Goal: Answer question/provide support: Share knowledge or assist other users

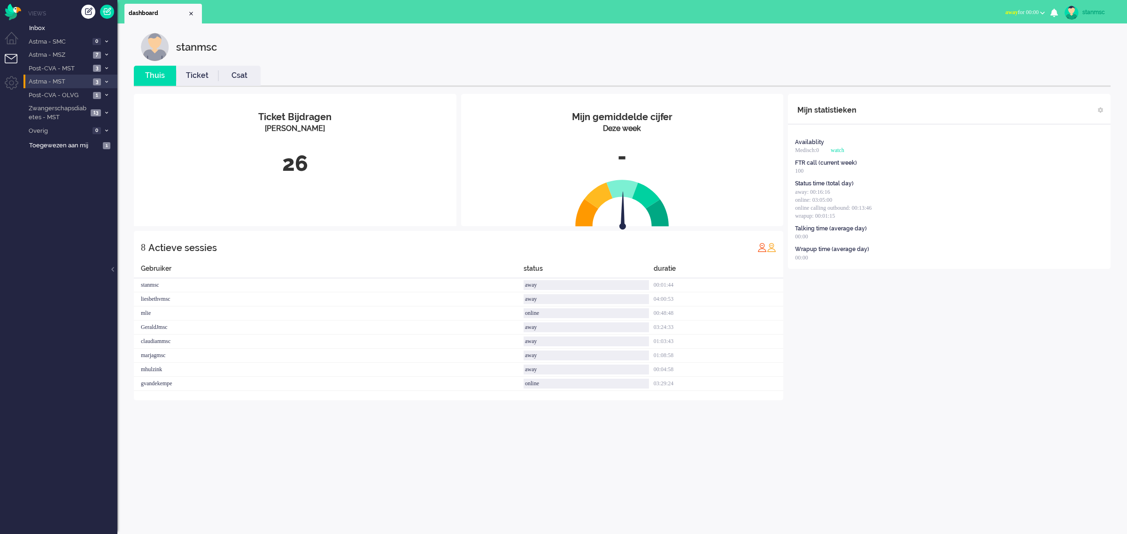
click at [65, 81] on span "Astma - MST" at bounding box center [58, 81] width 63 height 9
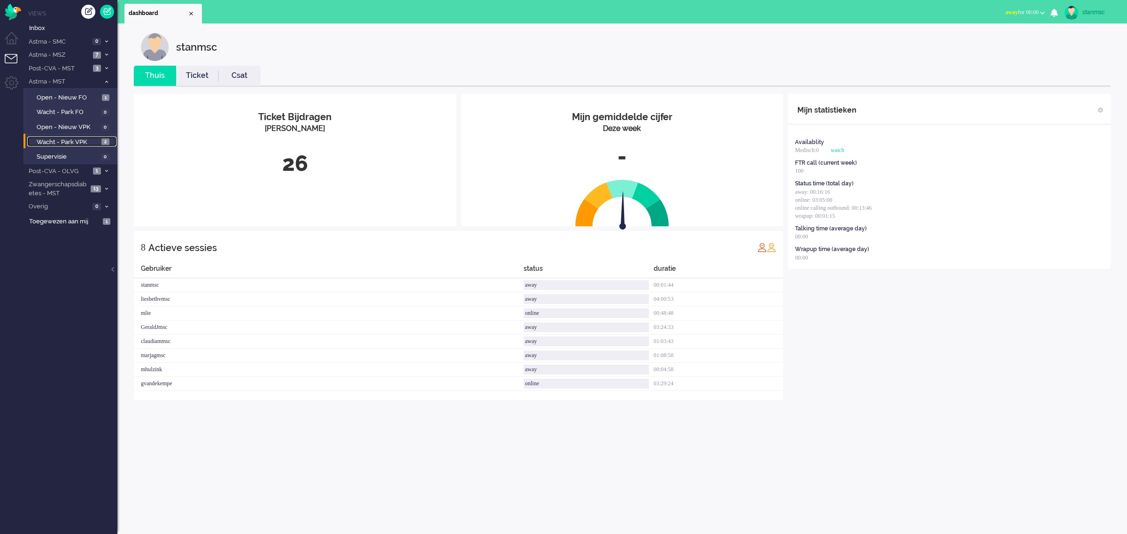
click at [84, 137] on link "Wacht - Park VPK 2" at bounding box center [71, 142] width 89 height 10
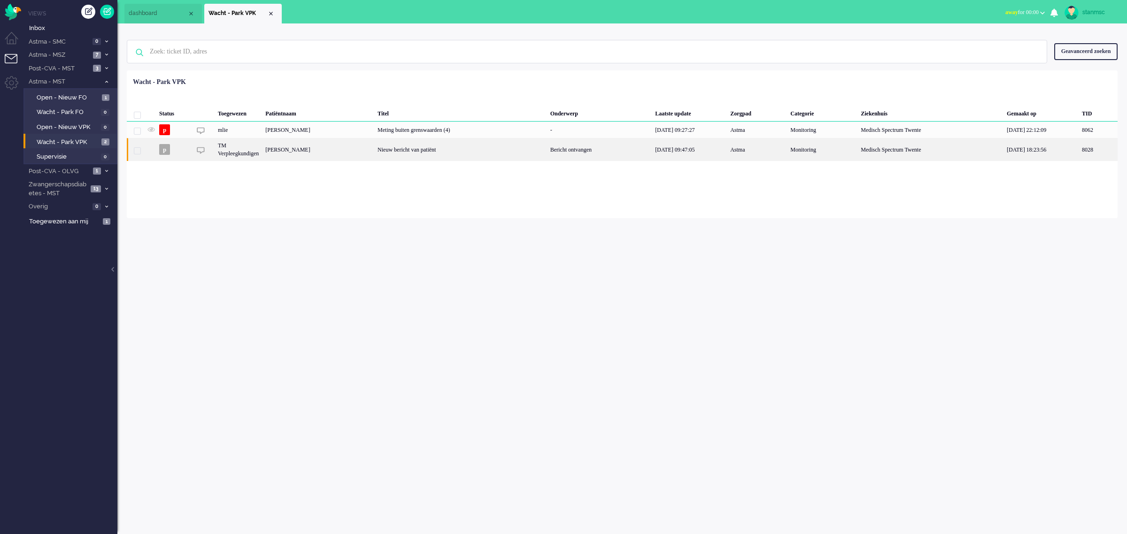
click at [787, 146] on div "TM Verpleegkundigen" at bounding box center [822, 149] width 70 height 23
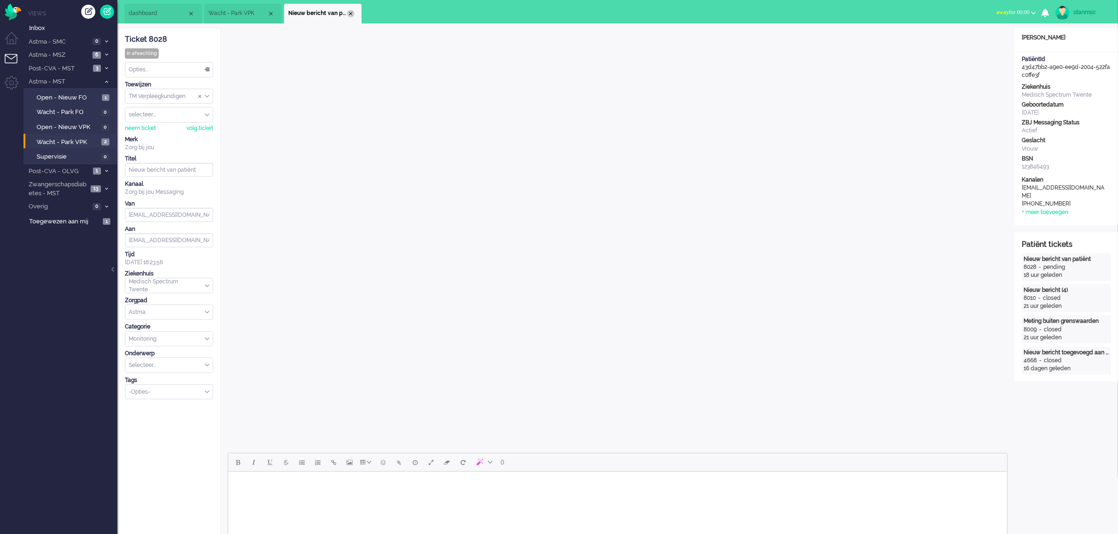
click at [351, 15] on div "Close tab" at bounding box center [351, 14] width 8 height 8
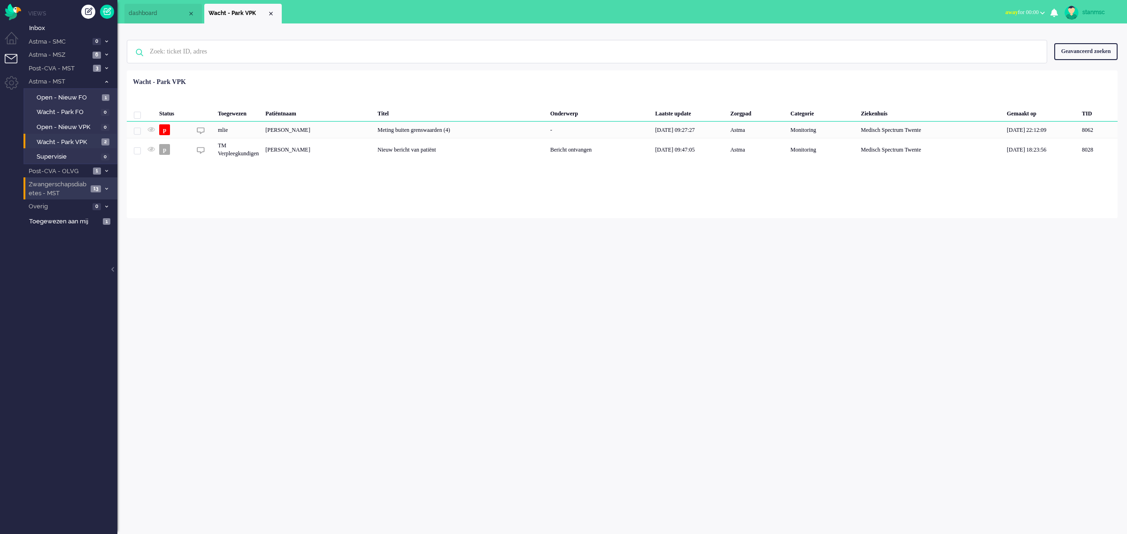
click at [59, 182] on span "Zwangerschapsdiabetes - MST" at bounding box center [57, 188] width 61 height 17
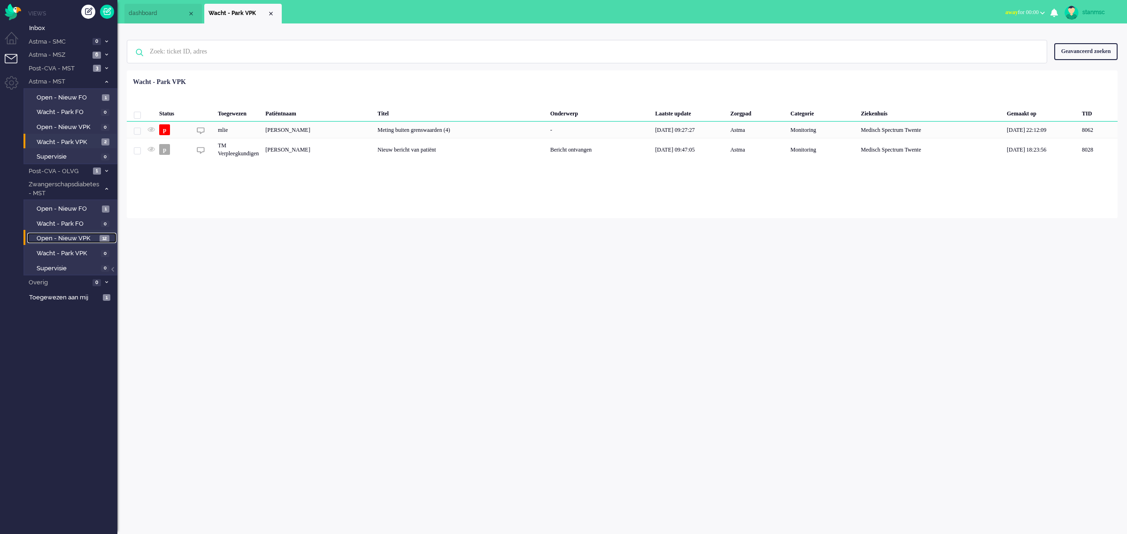
click at [66, 235] on span "Open - Nieuw VPK" at bounding box center [67, 238] width 61 height 9
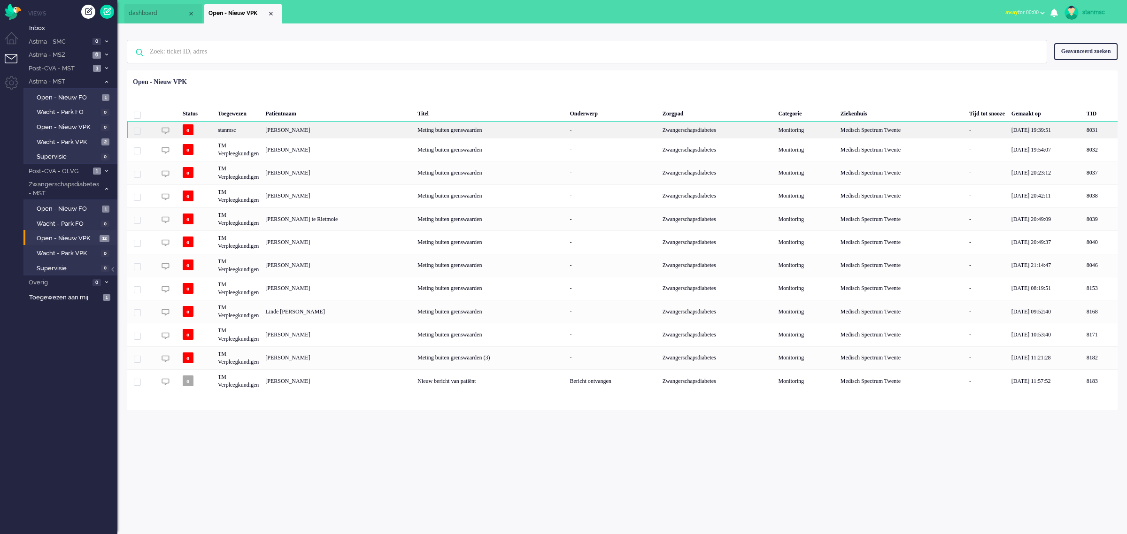
click at [1083, 127] on div "[PERSON_NAME]" at bounding box center [1100, 130] width 34 height 16
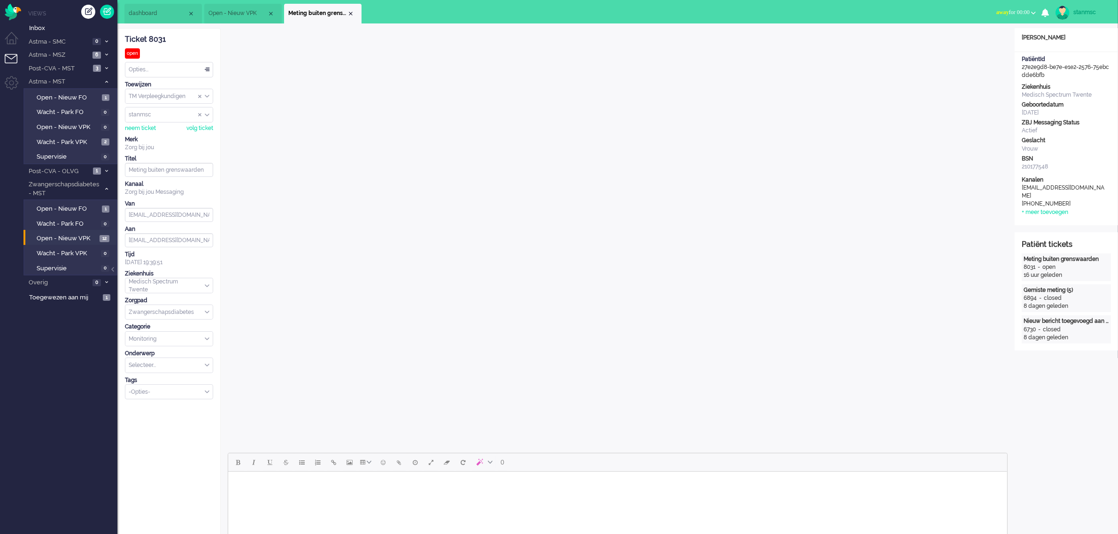
click at [312, 486] on body "Rich Text Area. Press ALT-0 for help." at bounding box center [616, 483] width 771 height 16
drag, startPoint x: 323, startPoint y: 510, endPoint x: 238, endPoint y: 482, distance: 89.5
click at [238, 482] on body "Goede middag Chanice, We zien dat de metingen er allemaal goed uitzien, ga zo d…" at bounding box center [616, 497] width 771 height 45
copy body "Goede middag Chanice, We zien dat de metingen er allemaal goed uitzien, ga zo d…"
click at [181, 67] on div "Opties..." at bounding box center [168, 69] width 87 height 15
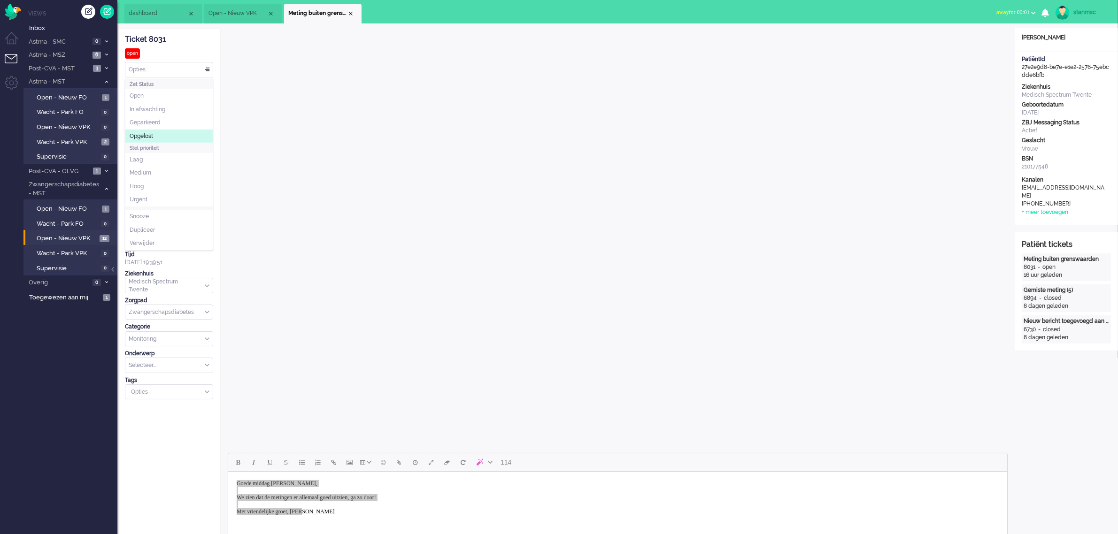
click at [161, 137] on li "Opgelost" at bounding box center [168, 137] width 87 height 14
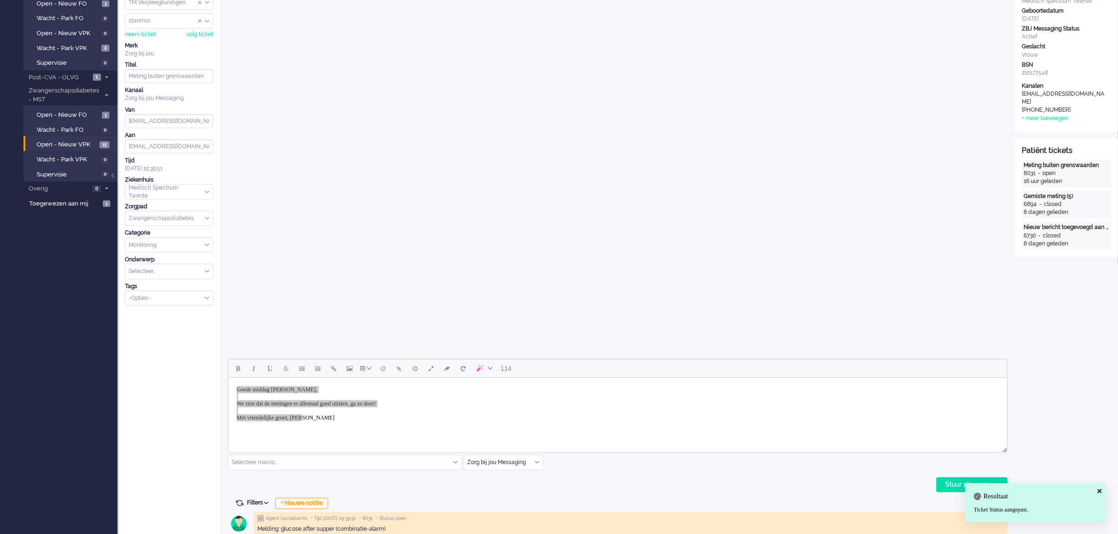
scroll to position [235, 0]
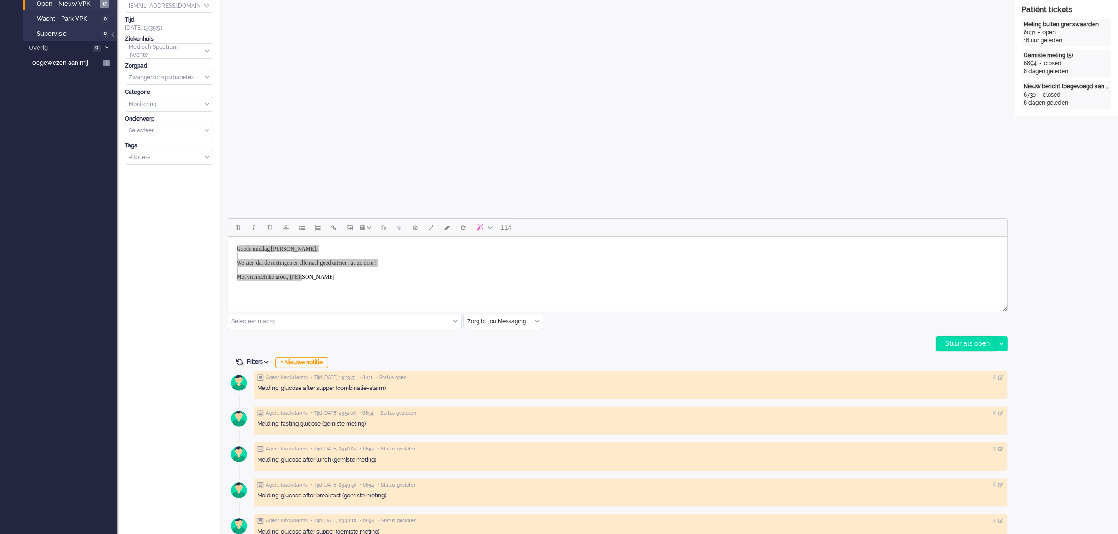
click at [974, 343] on div "Stuur als open" at bounding box center [965, 344] width 59 height 14
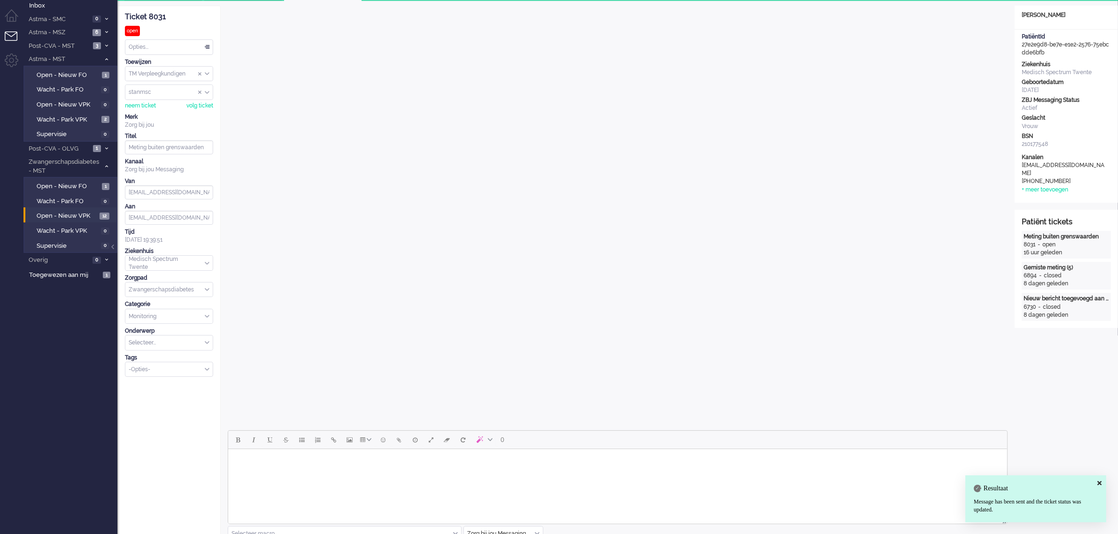
scroll to position [0, 0]
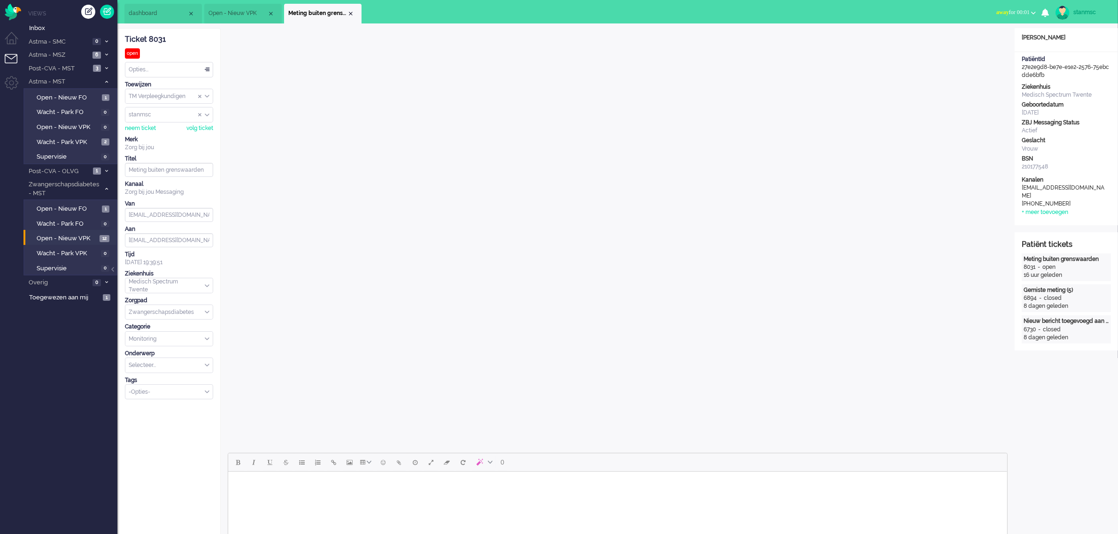
click at [176, 69] on div "Opties..." at bounding box center [168, 69] width 87 height 15
click at [166, 135] on li "Opgelost" at bounding box center [168, 137] width 87 height 14
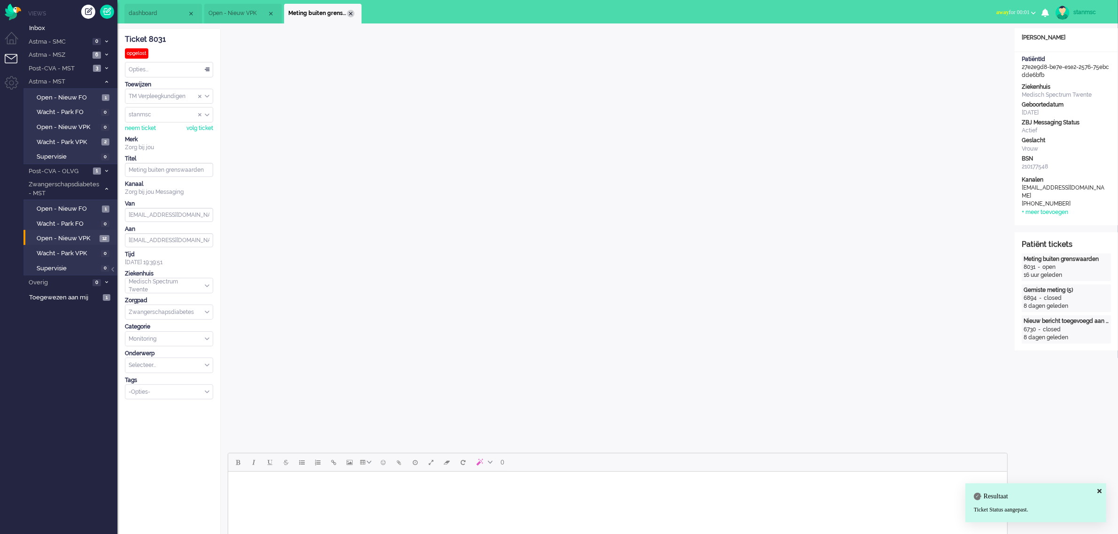
click at [347, 11] on div "Close tab" at bounding box center [351, 14] width 8 height 8
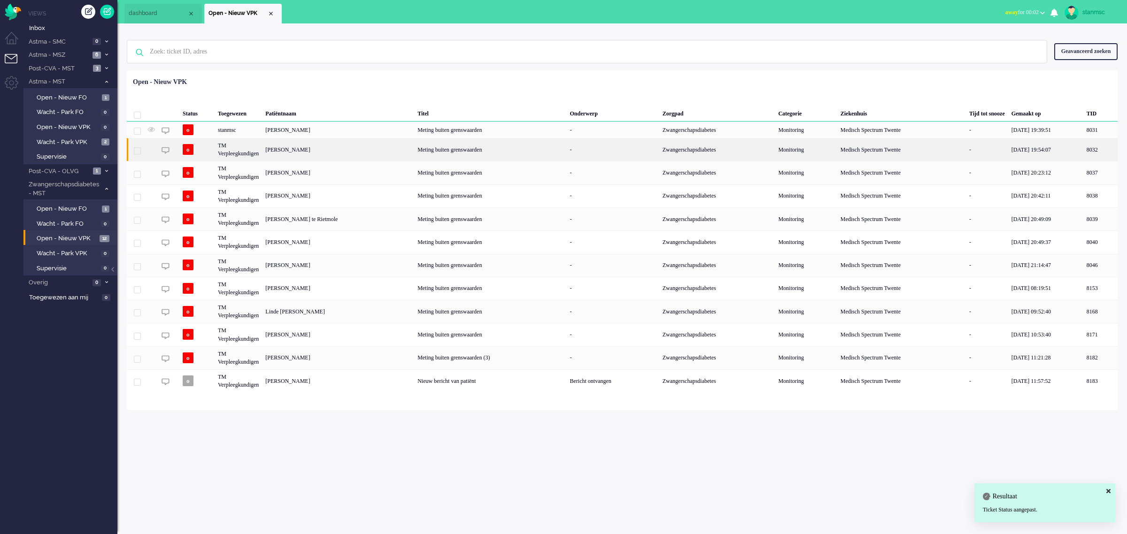
click at [837, 149] on div "TM Verpleegkundigen" at bounding box center [901, 149] width 129 height 23
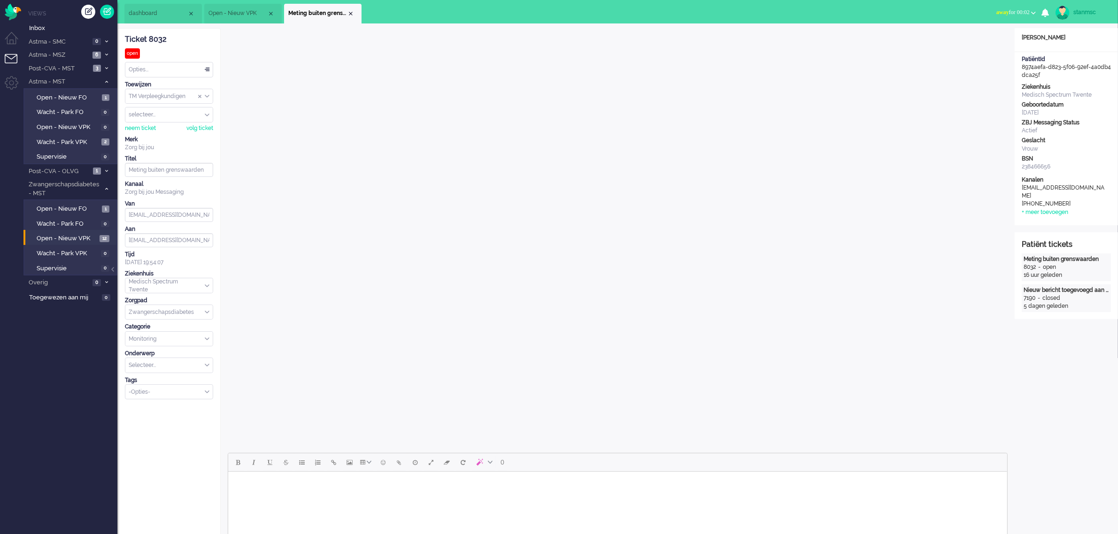
click at [268, 491] on body "Rich Text Area. Press ALT-0 for help." at bounding box center [616, 483] width 771 height 16
paste body "Rich Text Area. Press ALT-0 for help."
click at [301, 482] on body "Goede middag Chanice, We zien dat de metingen er allemaal goed uitzien, ga zo d…" at bounding box center [616, 497] width 771 height 45
click at [148, 130] on div "neem ticket" at bounding box center [140, 128] width 31 height 8
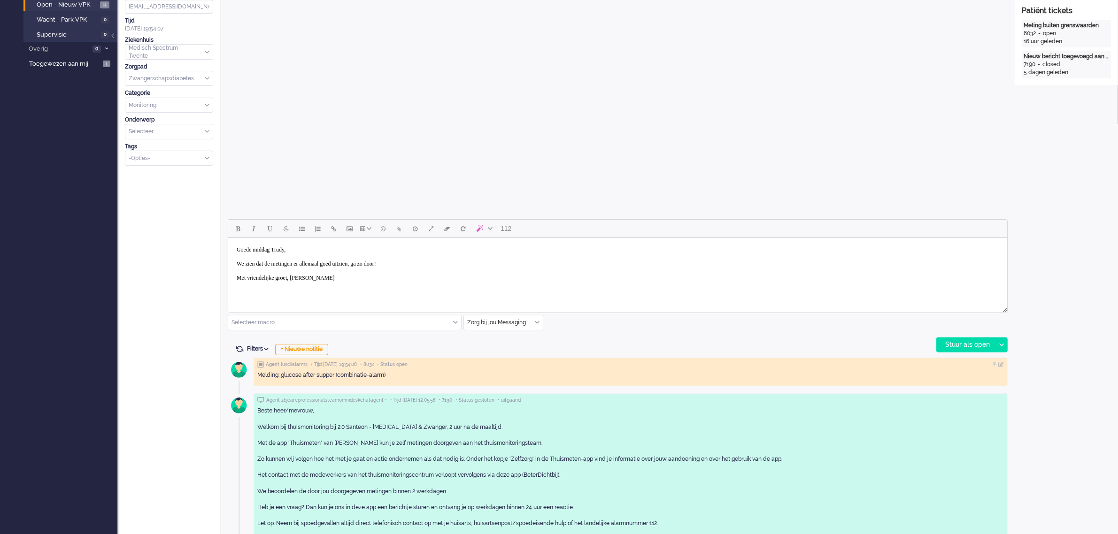
scroll to position [235, 0]
click at [966, 340] on div "Stuur als open" at bounding box center [965, 344] width 59 height 14
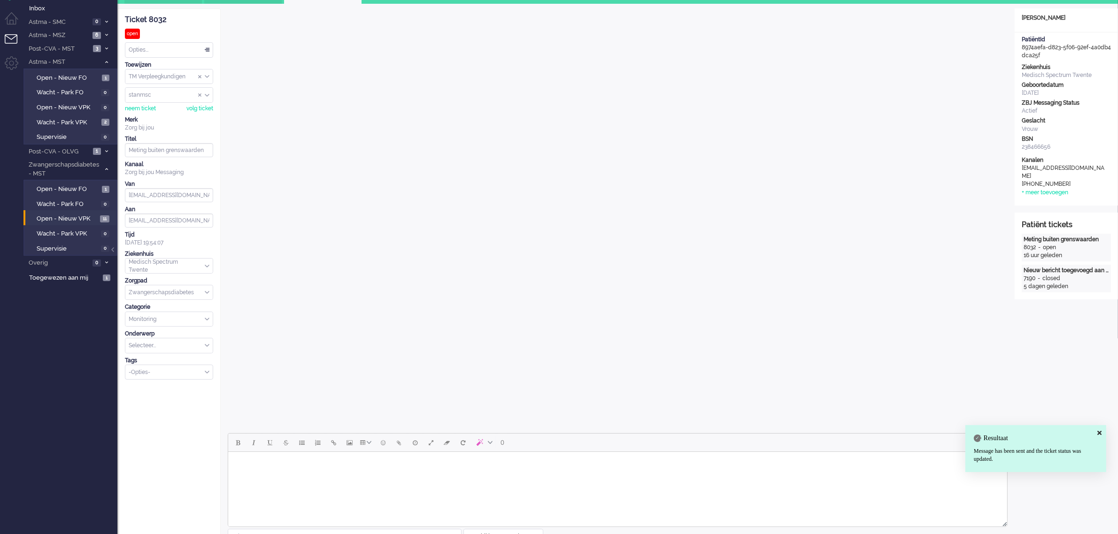
scroll to position [0, 0]
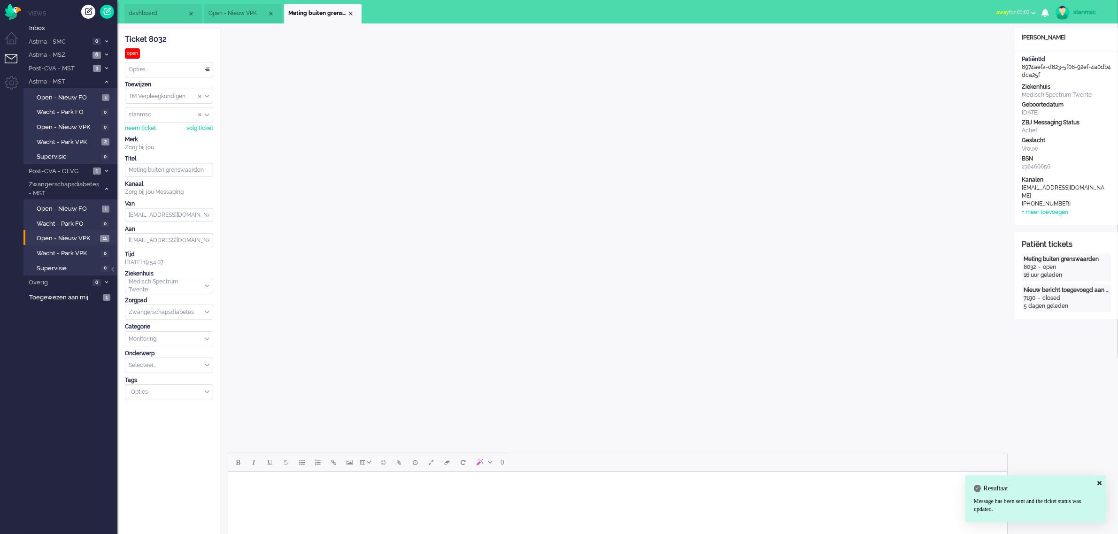
click at [165, 69] on div "Opties..." at bounding box center [168, 69] width 87 height 15
click at [155, 134] on li "Opgelost" at bounding box center [168, 137] width 87 height 14
click at [349, 15] on div "Close tab" at bounding box center [351, 14] width 8 height 8
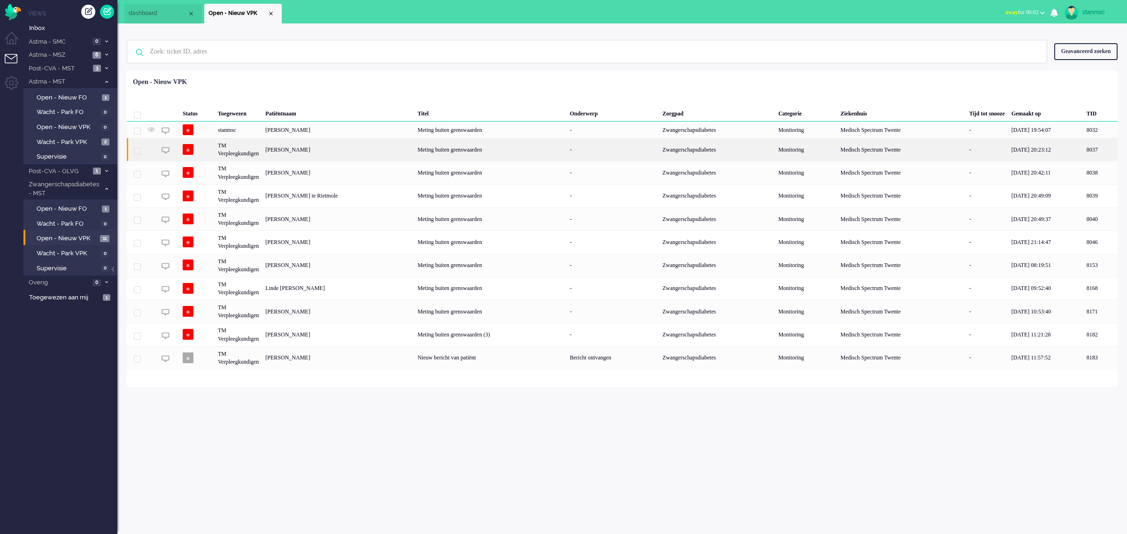
click at [837, 148] on div "TM Verpleegkundigen" at bounding box center [901, 149] width 129 height 23
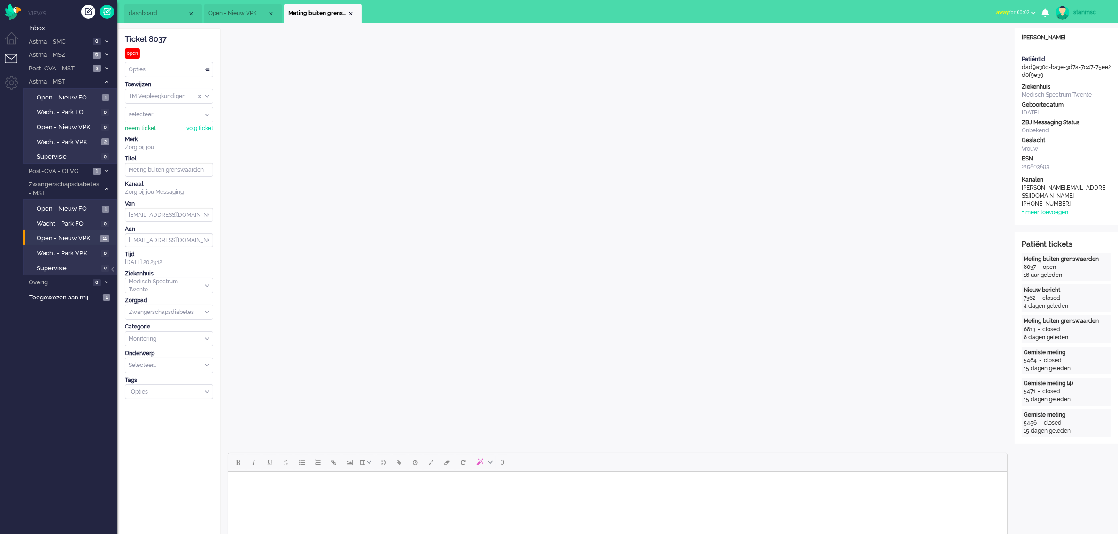
click at [140, 128] on div "neem ticket" at bounding box center [140, 128] width 31 height 8
click at [332, 486] on body "Rich Text Area. Press ALT-0 for help." at bounding box center [616, 483] width 771 height 16
click at [301, 481] on body "Goede middag Chanice, We zien dat de metingen er allemaal goed uitzien, ga zo d…" at bounding box center [616, 497] width 771 height 45
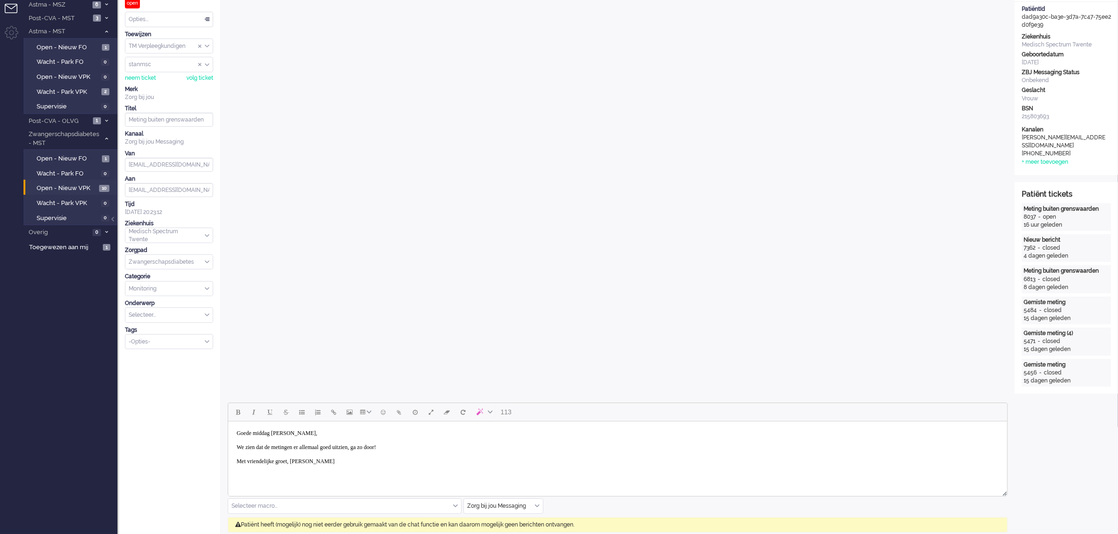
scroll to position [293, 0]
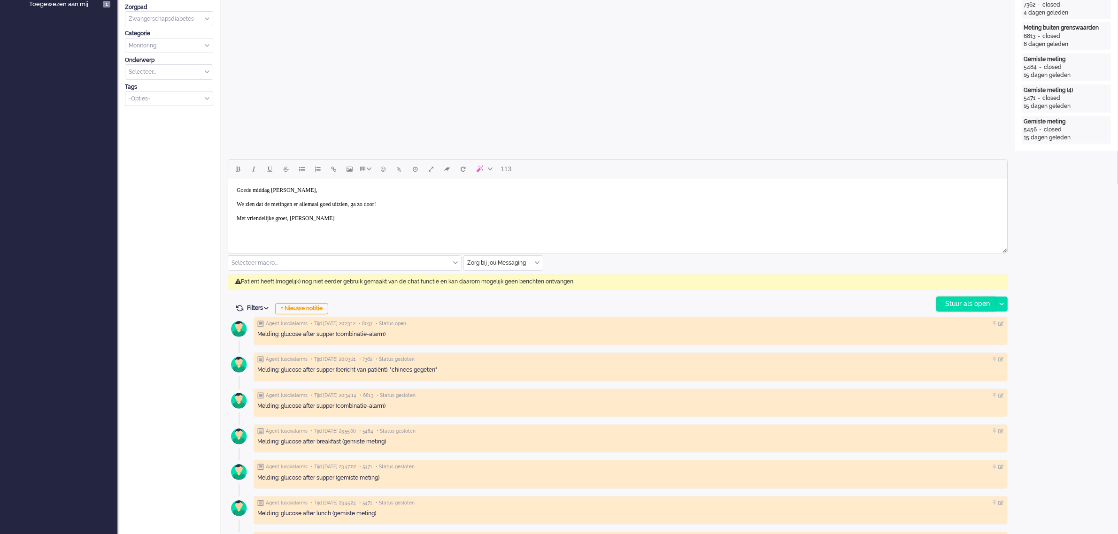
click at [961, 303] on div "Stuur als open" at bounding box center [965, 304] width 59 height 14
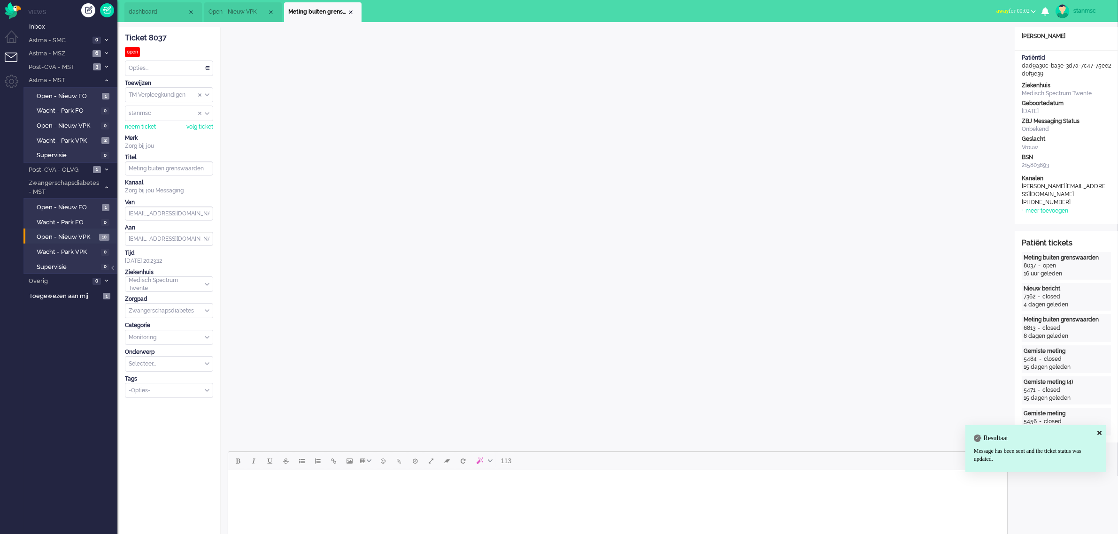
scroll to position [0, 0]
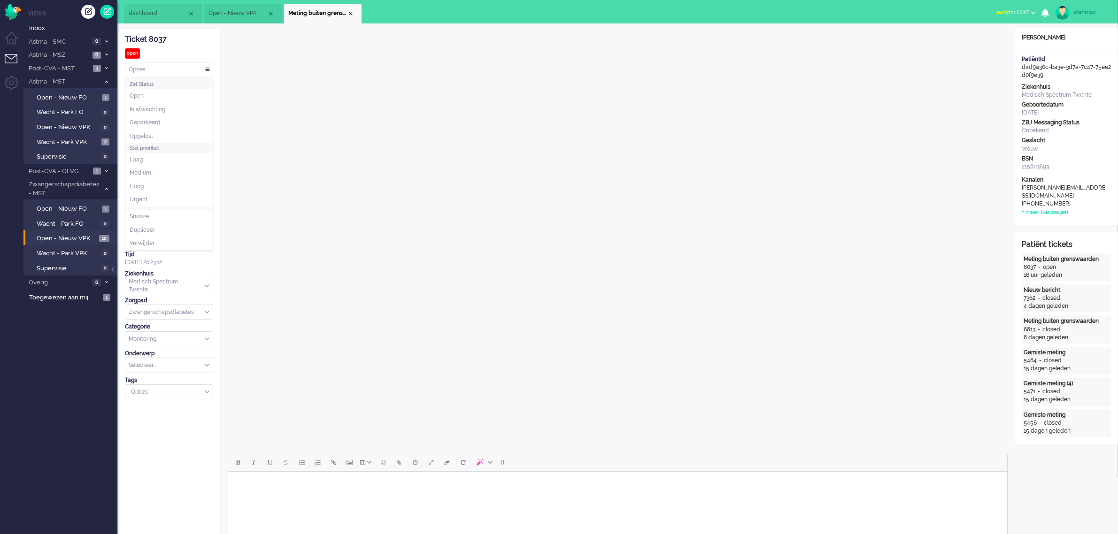
click at [179, 67] on div "Opties..." at bounding box center [168, 69] width 87 height 15
click at [154, 130] on li "Opgelost" at bounding box center [168, 137] width 87 height 14
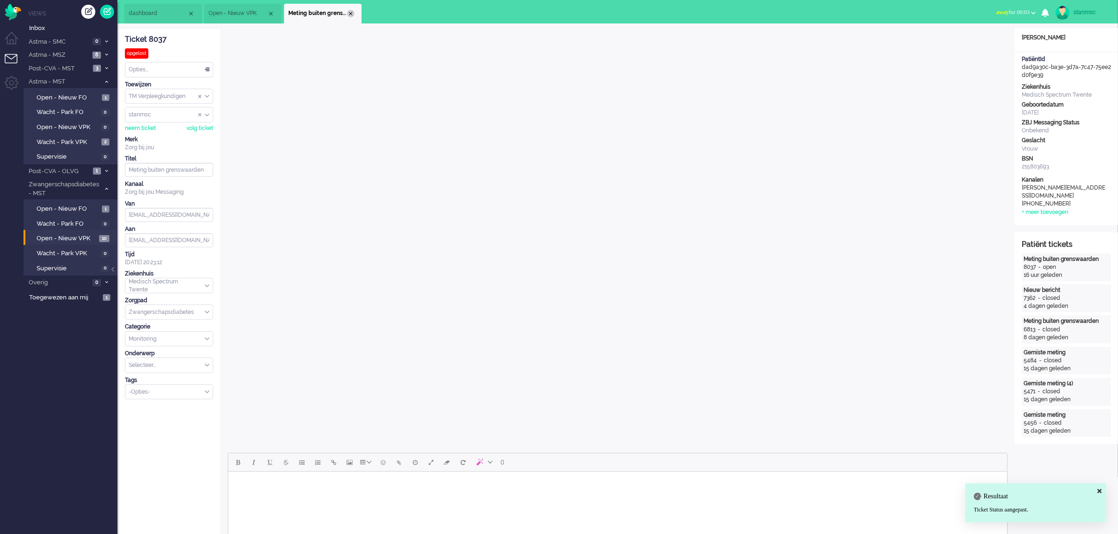
click at [350, 13] on div "Close tab" at bounding box center [351, 14] width 8 height 8
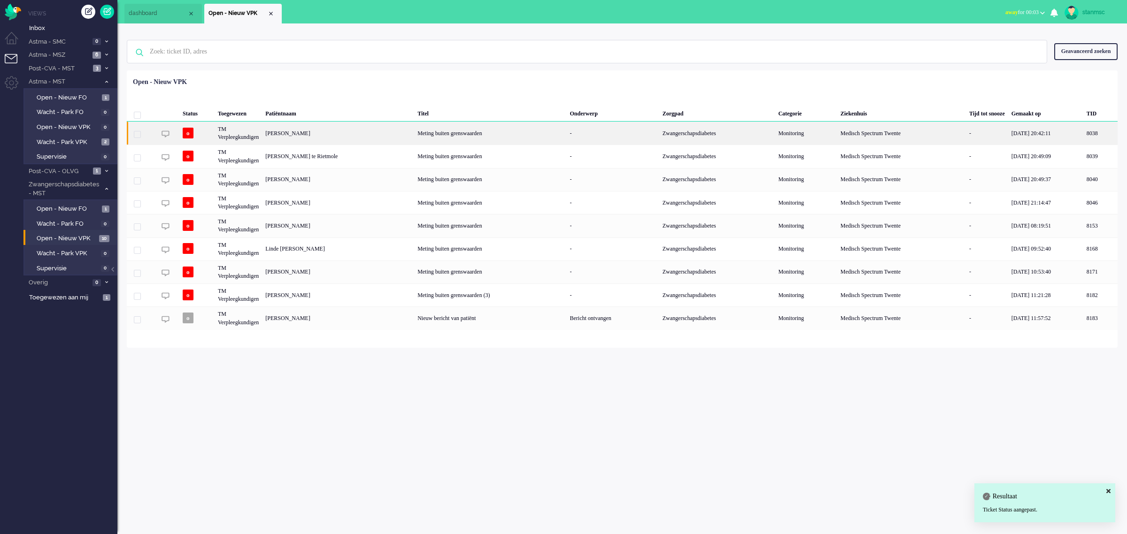
click at [837, 133] on div "TM Verpleegkundigen" at bounding box center [901, 133] width 129 height 23
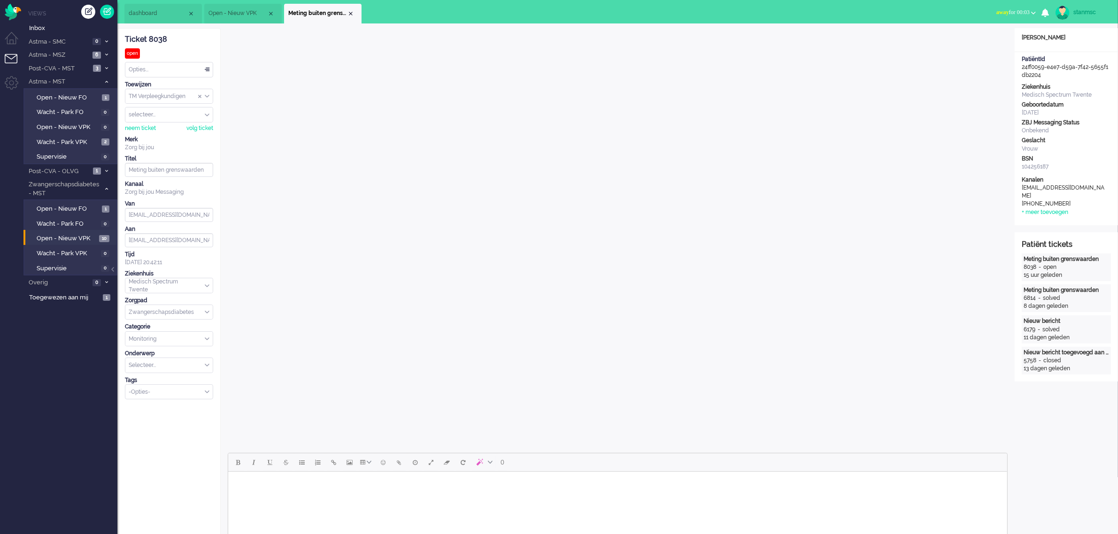
click at [310, 487] on body "Rich Text Area. Press ALT-0 for help." at bounding box center [616, 483] width 771 height 16
click at [299, 482] on body "Goede middag Chanice, We zien dat de metingen er allemaal goed uitzien, ga zo d…" at bounding box center [616, 497] width 771 height 45
click at [146, 125] on div "neem ticket" at bounding box center [140, 128] width 31 height 8
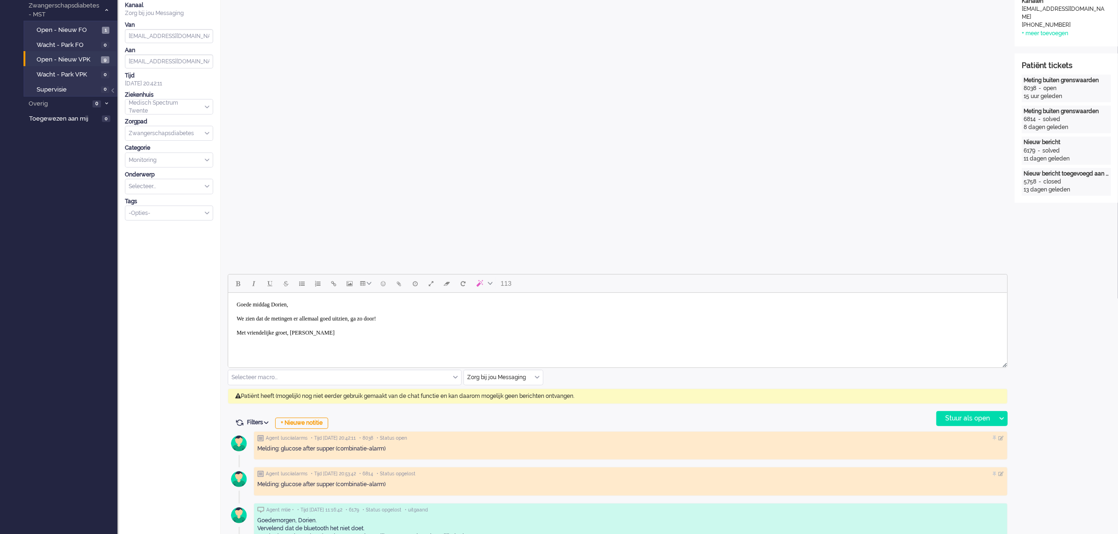
scroll to position [293, 0]
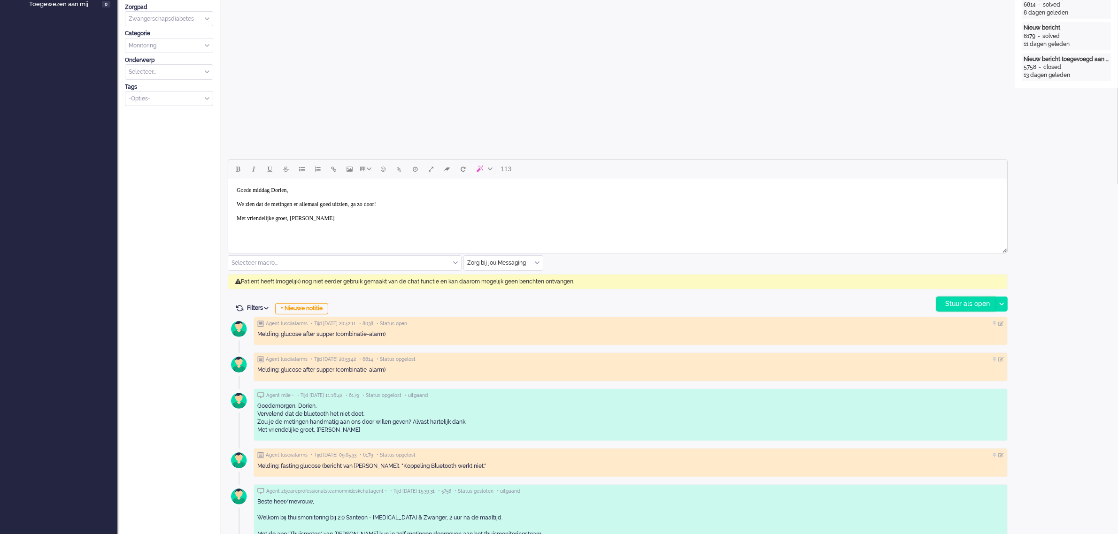
click at [967, 303] on div "Stuur als open" at bounding box center [965, 304] width 59 height 14
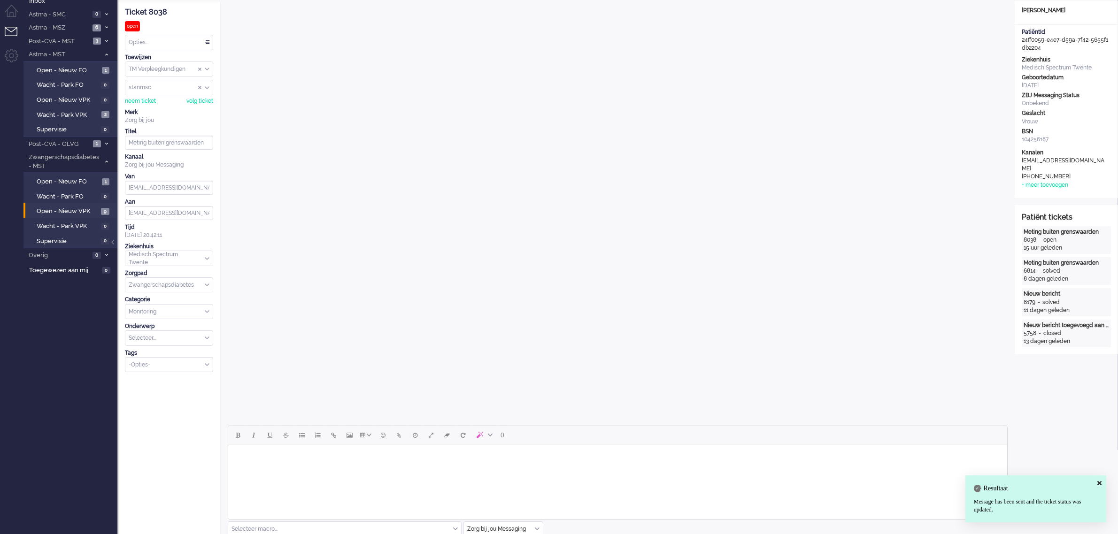
scroll to position [0, 0]
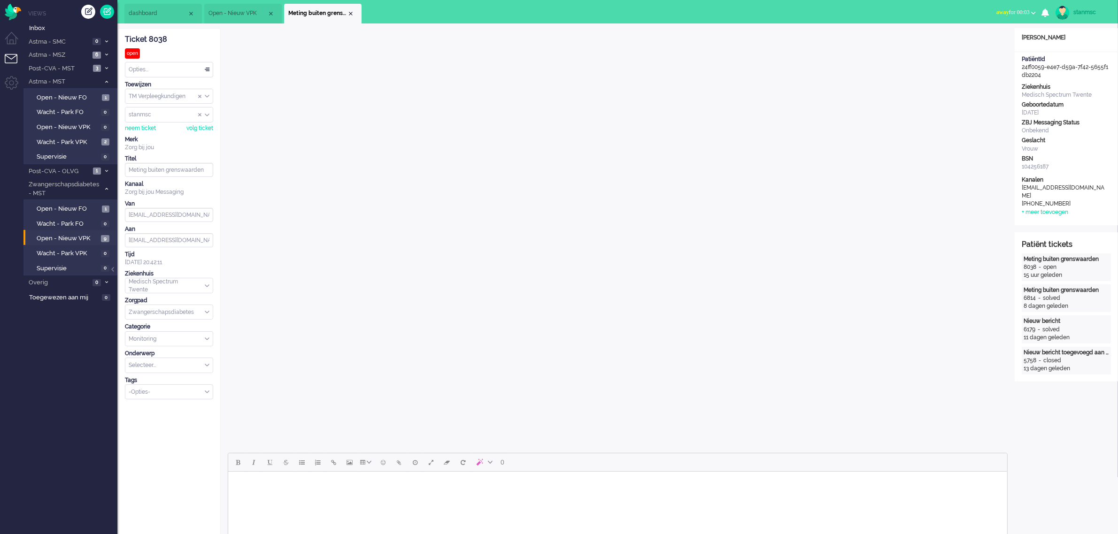
click at [172, 66] on div "Opties..." at bounding box center [168, 69] width 87 height 15
click at [148, 134] on span "Opgelost" at bounding box center [141, 136] width 23 height 8
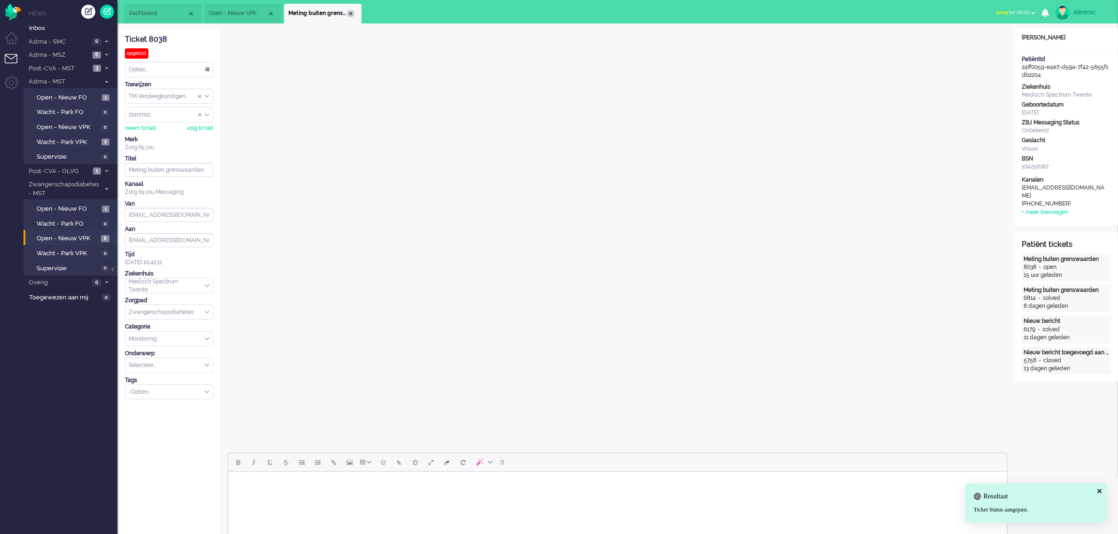
click at [352, 15] on div "Close tab" at bounding box center [351, 14] width 8 height 8
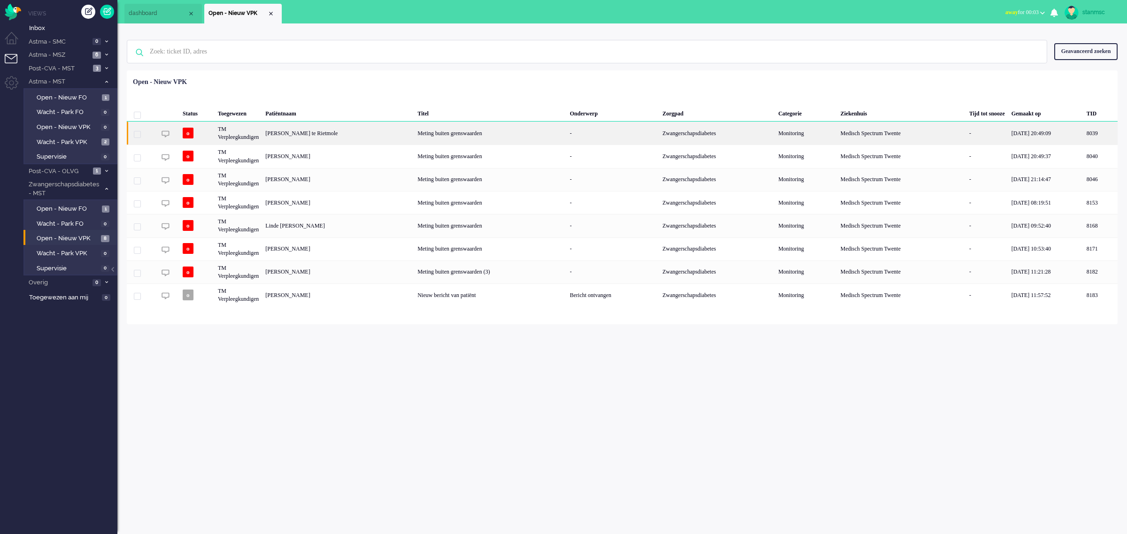
click at [837, 134] on div "TM Verpleegkundigen" at bounding box center [901, 133] width 129 height 23
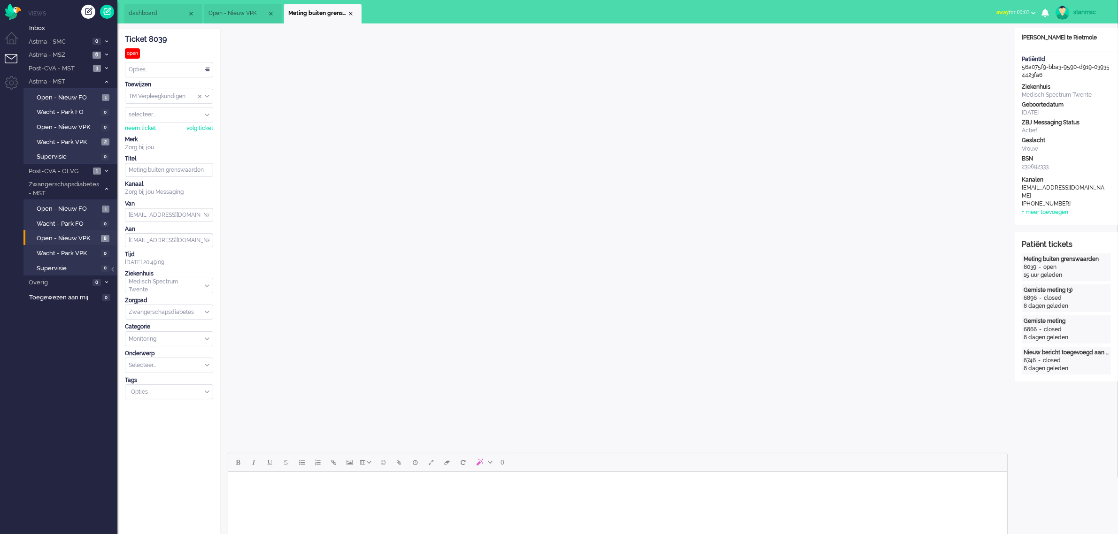
click at [271, 487] on body "Rich Text Area. Press ALT-0 for help." at bounding box center [616, 483] width 771 height 16
paste body "Rich Text Area. Press ALT-0 for help."
click at [301, 479] on body "Goede middag Chanice, We zien dat de metingen er allemaal goed uitzien, ga zo d…" at bounding box center [616, 497] width 771 height 45
click at [151, 125] on div "neem ticket" at bounding box center [140, 128] width 31 height 8
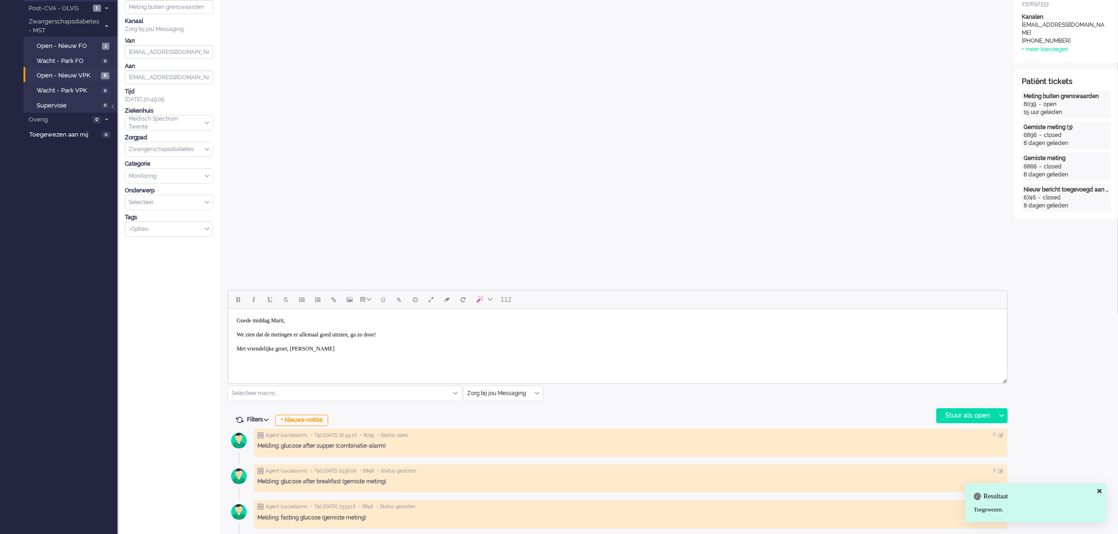
scroll to position [176, 0]
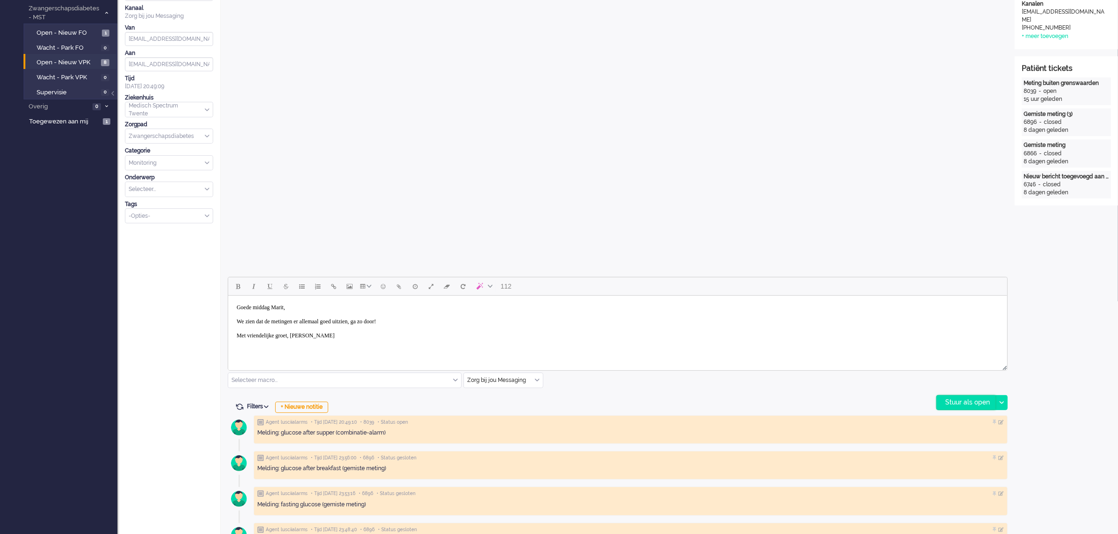
click at [952, 400] on div "Stuur als open" at bounding box center [965, 403] width 59 height 14
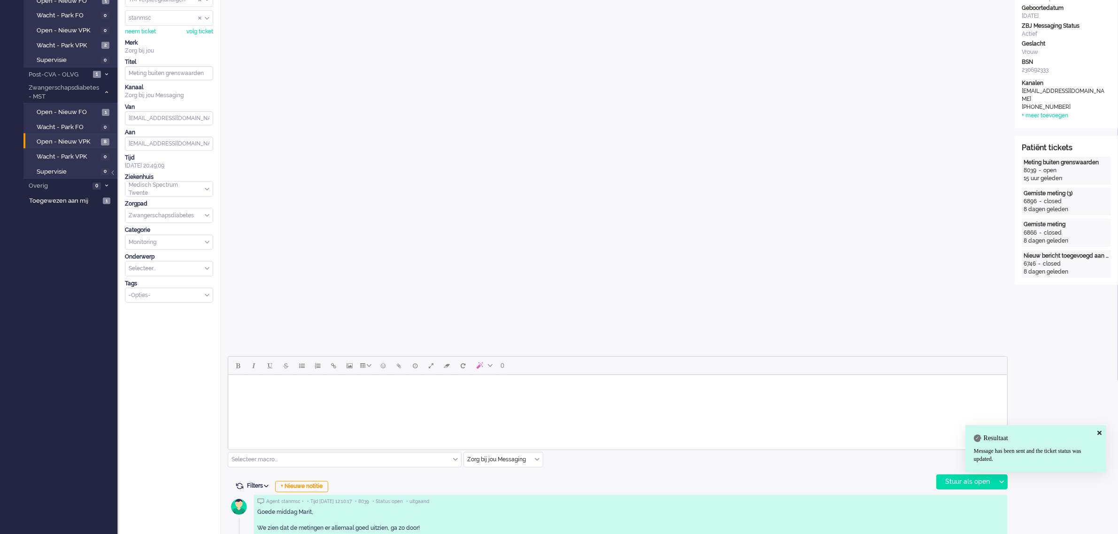
scroll to position [0, 0]
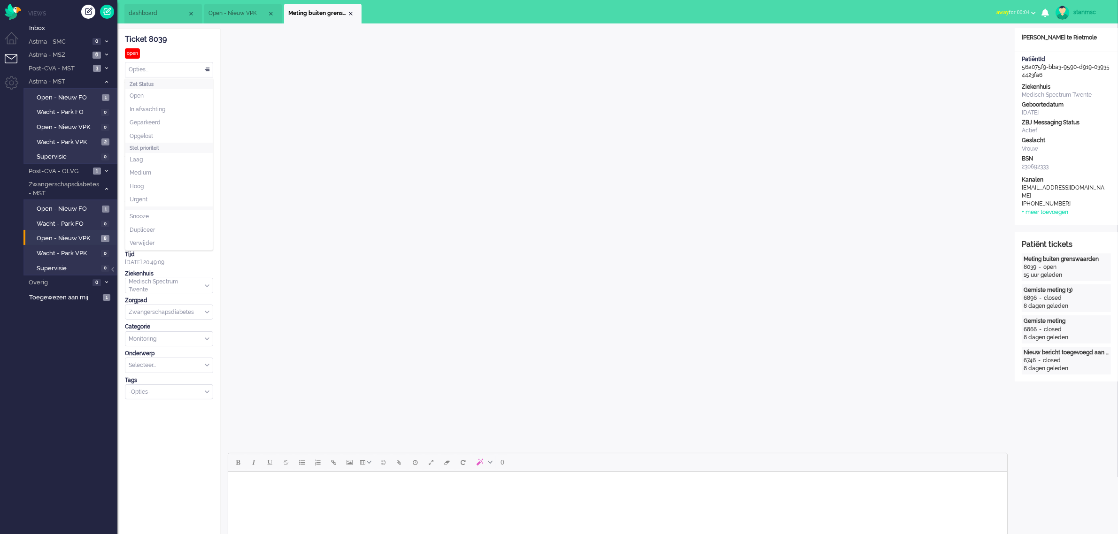
click at [173, 69] on div "Opties..." at bounding box center [168, 69] width 87 height 15
click at [148, 135] on span "Opgelost" at bounding box center [141, 136] width 23 height 8
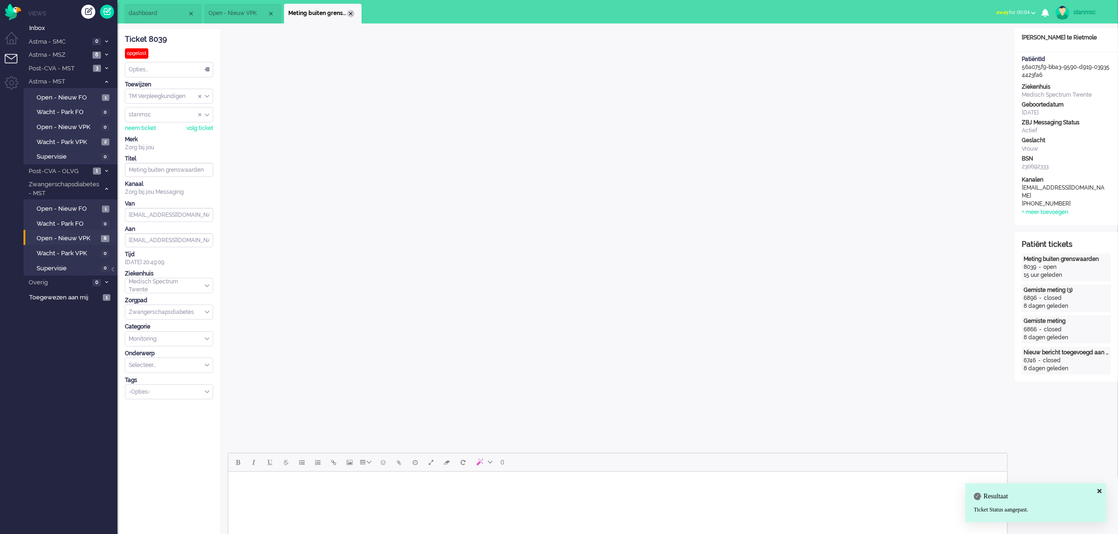
click at [351, 15] on div "Close tab" at bounding box center [351, 14] width 8 height 8
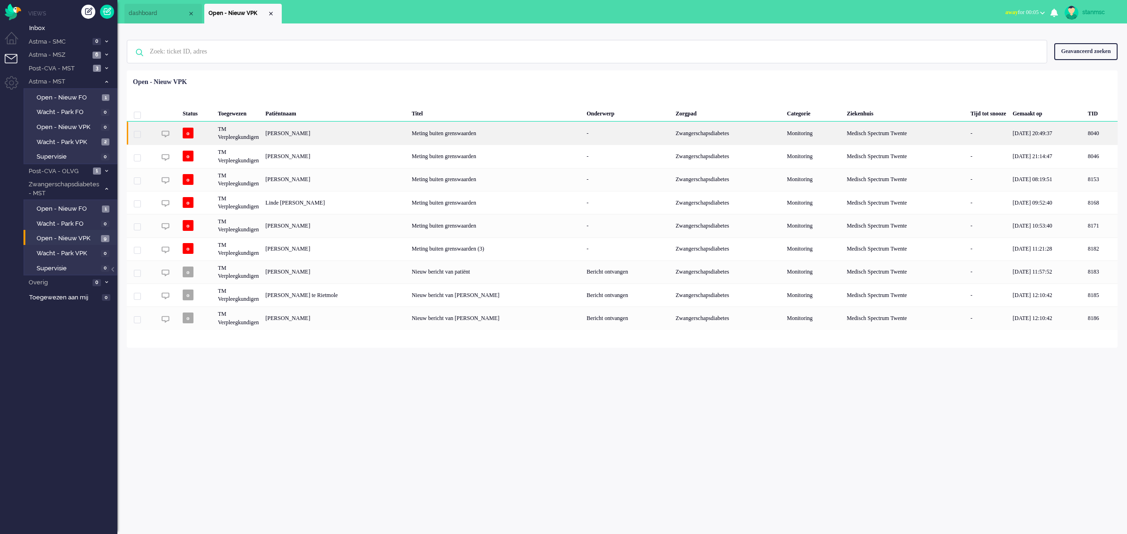
click at [1084, 135] on div "[PERSON_NAME]" at bounding box center [1100, 133] width 33 height 23
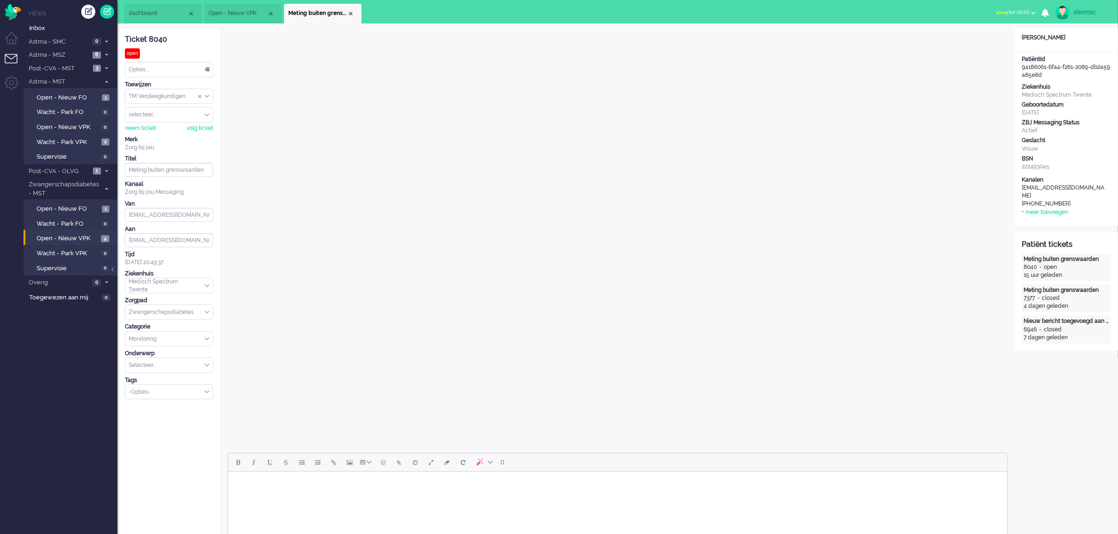
click at [287, 482] on body "Rich Text Area. Press ALT-0 for help." at bounding box center [616, 483] width 771 height 16
click at [146, 128] on div "neem ticket" at bounding box center [140, 128] width 31 height 8
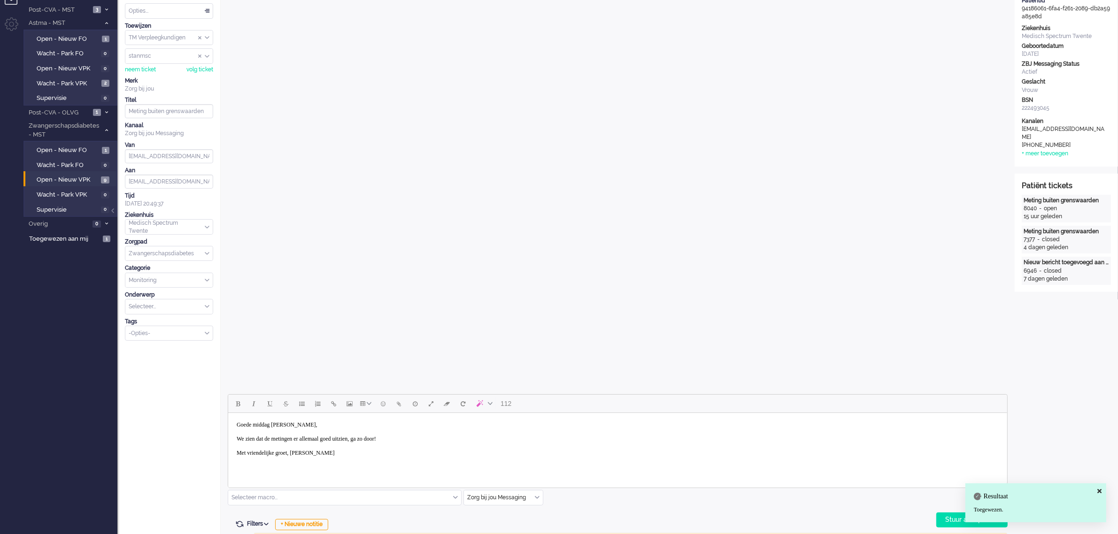
scroll to position [176, 0]
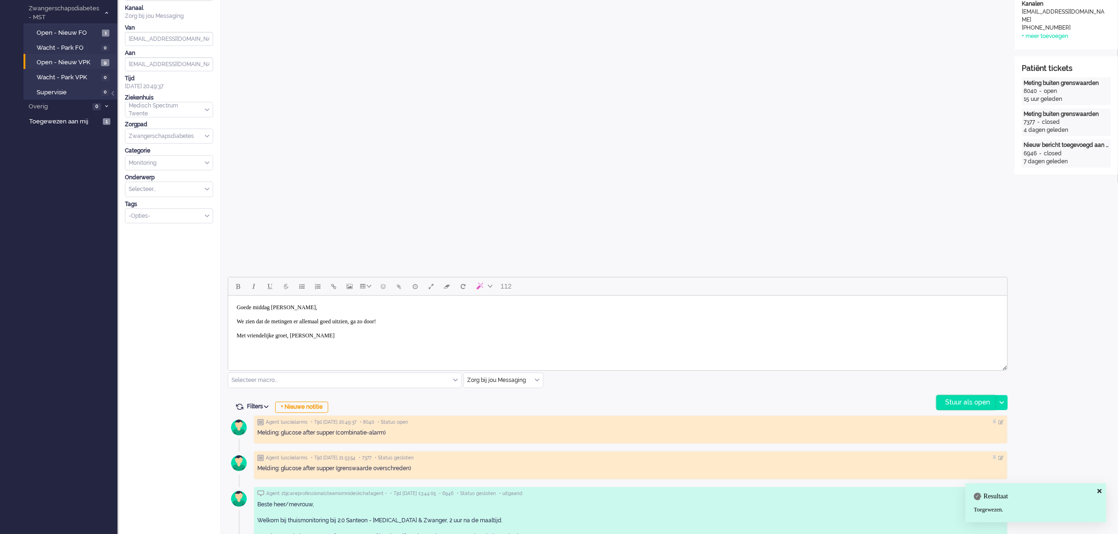
click at [955, 400] on div "Stuur als open" at bounding box center [965, 403] width 59 height 14
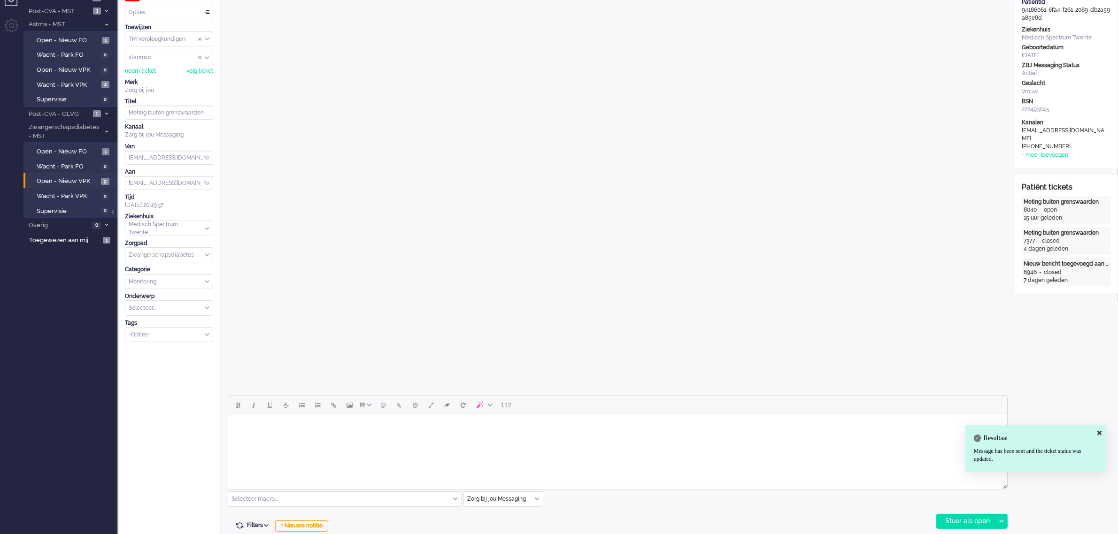
scroll to position [0, 0]
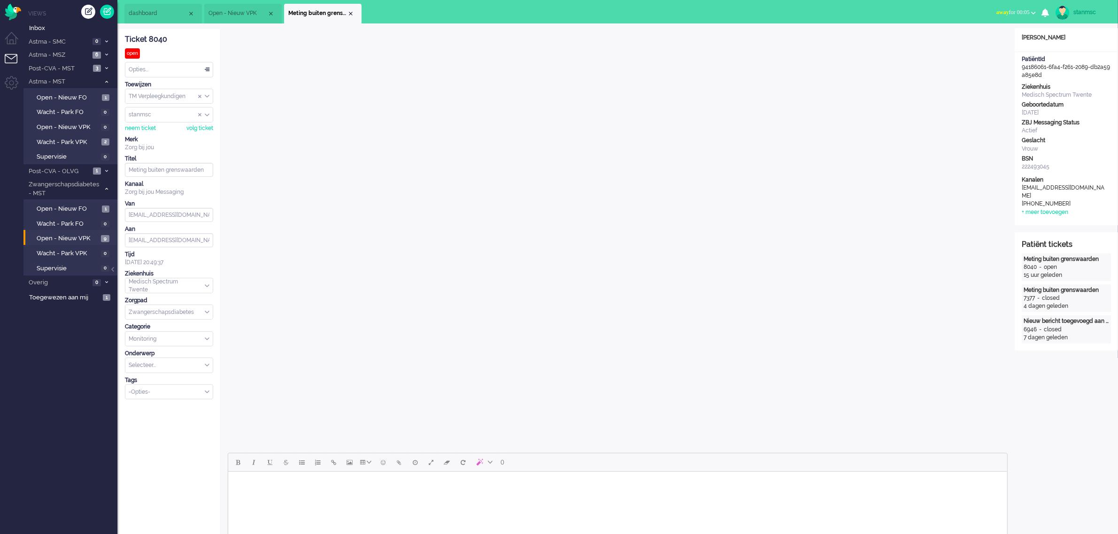
click at [172, 68] on div "Opties..." at bounding box center [168, 69] width 87 height 15
click at [156, 134] on li "Opgelost" at bounding box center [168, 137] width 87 height 14
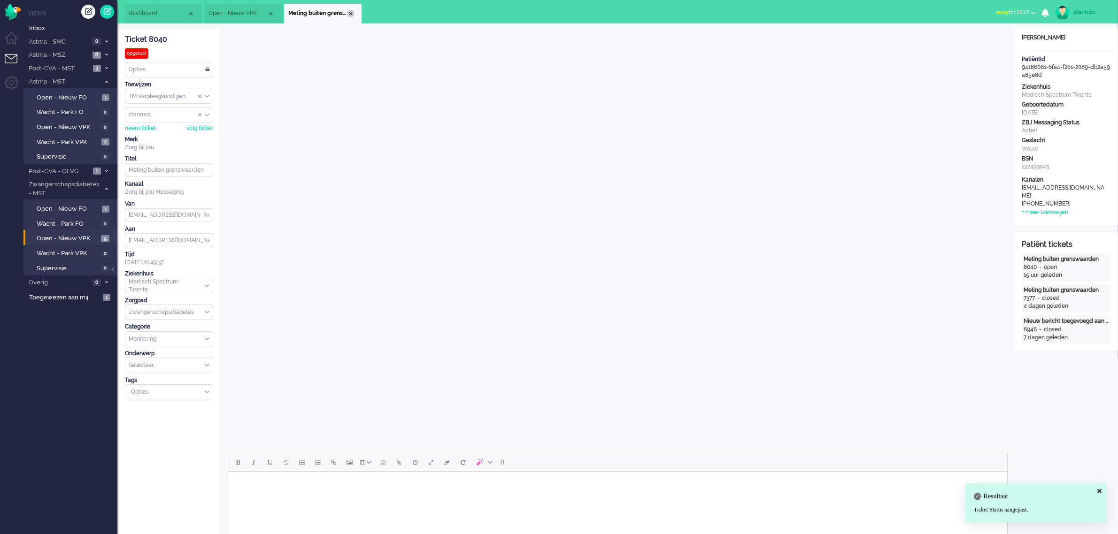
click at [348, 13] on div "Close tab" at bounding box center [351, 14] width 8 height 8
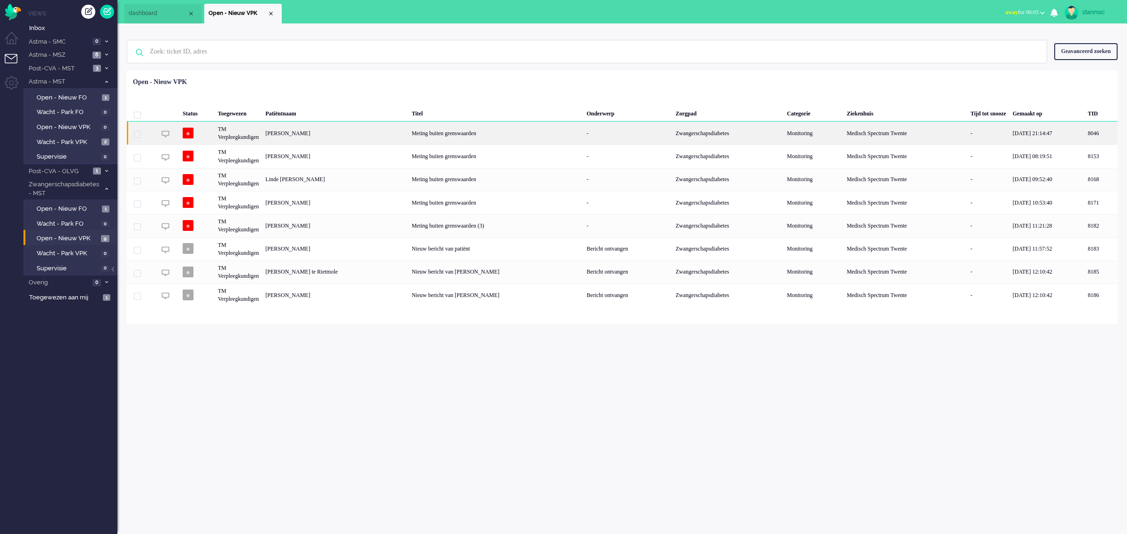
click at [1084, 132] on div "[PERSON_NAME]" at bounding box center [1100, 133] width 33 height 23
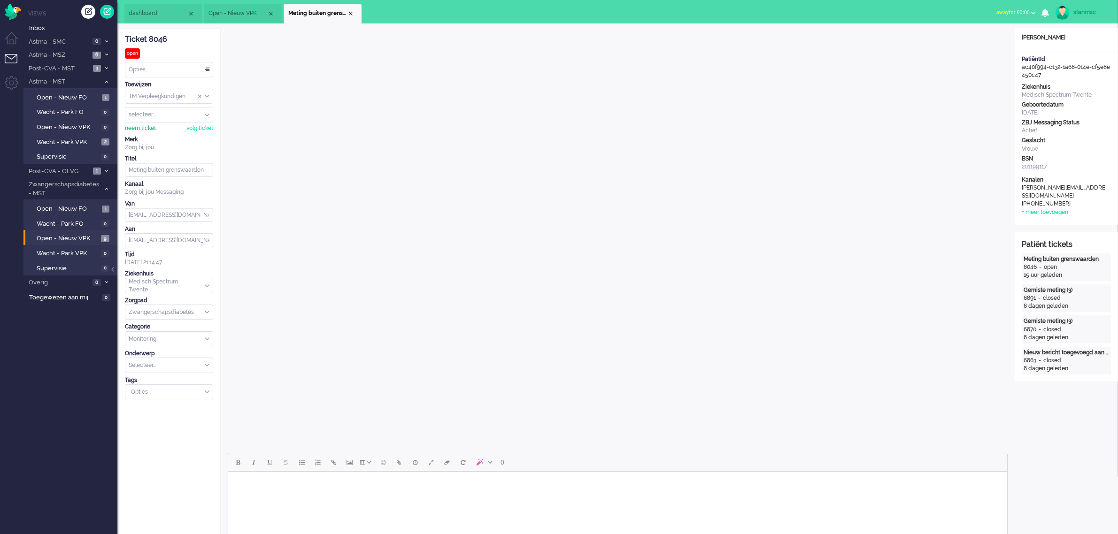
click at [143, 127] on div "neem ticket" at bounding box center [140, 128] width 31 height 8
click at [276, 488] on body "Rich Text Area. Press ALT-0 for help." at bounding box center [616, 483] width 771 height 16
paste body "Rich Text Area. Press ALT-0 for help."
click at [299, 483] on body "Goede middag Chanice, We zien dat de metingen er allemaal goed uitzien, ga zo d…" at bounding box center [616, 497] width 771 height 45
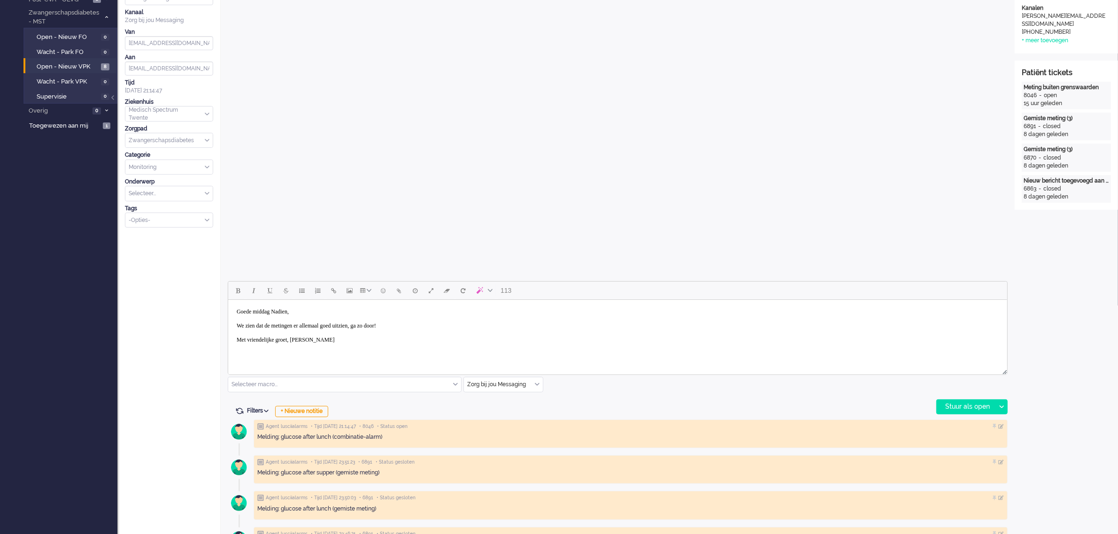
scroll to position [235, 0]
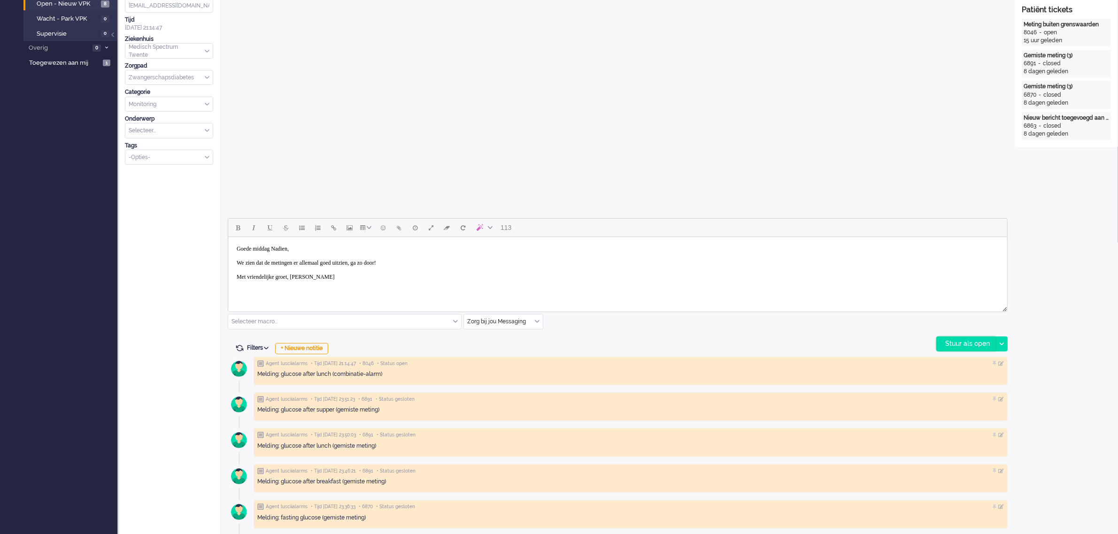
click at [963, 346] on div "Stuur als open" at bounding box center [965, 344] width 59 height 14
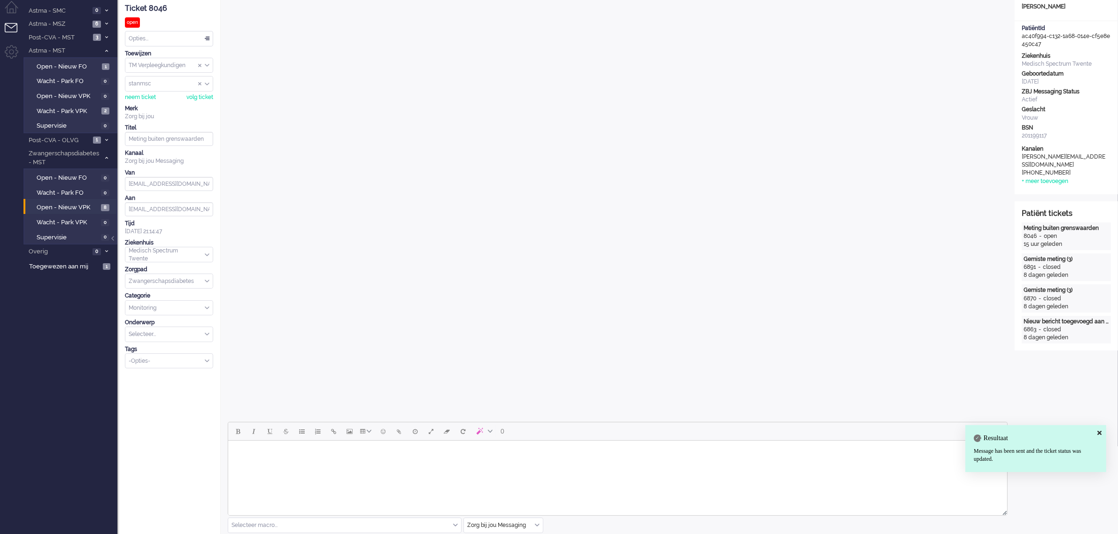
scroll to position [0, 0]
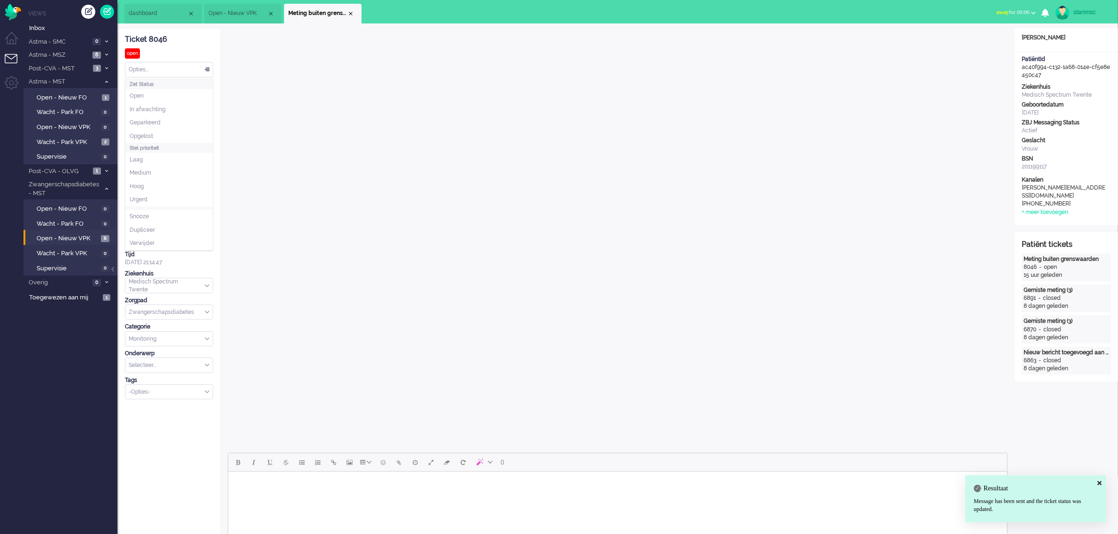
click at [162, 67] on div "Opties..." at bounding box center [168, 69] width 87 height 15
click at [155, 135] on li "Opgelost" at bounding box center [168, 137] width 87 height 14
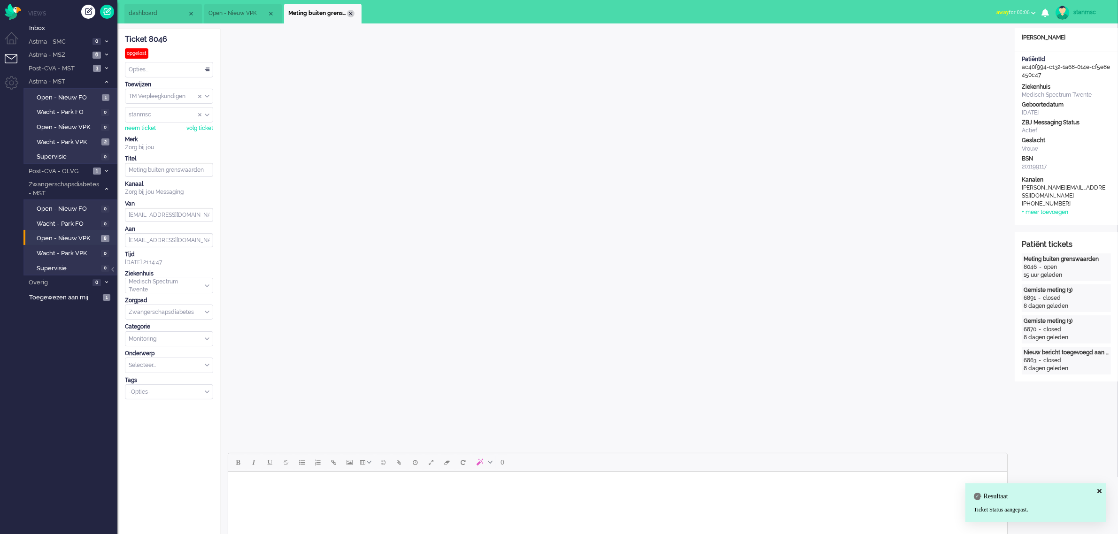
click at [350, 12] on div "Close tab" at bounding box center [351, 14] width 8 height 8
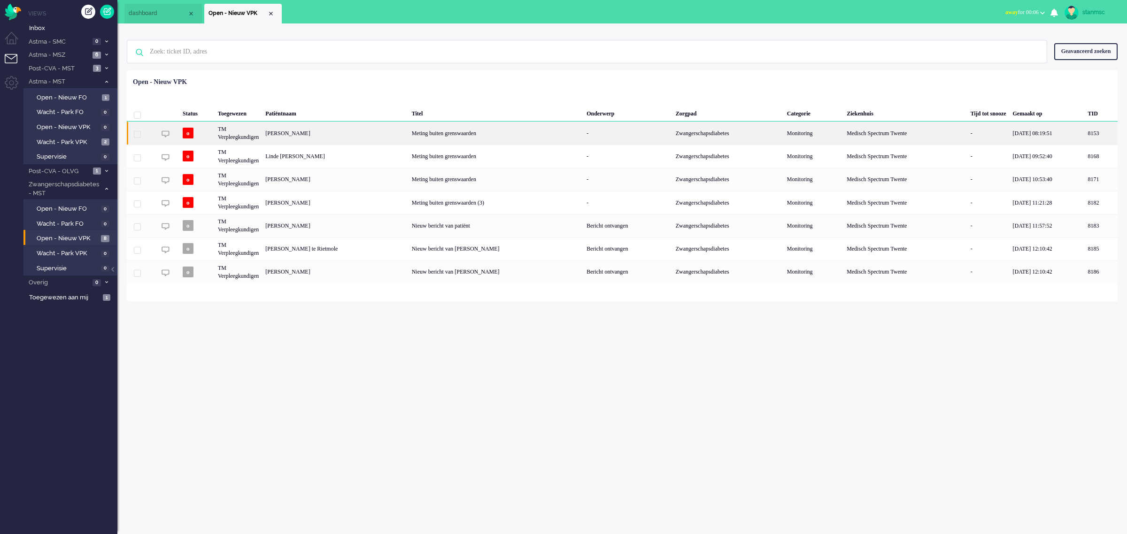
click at [1084, 132] on div "[PERSON_NAME]" at bounding box center [1100, 133] width 33 height 23
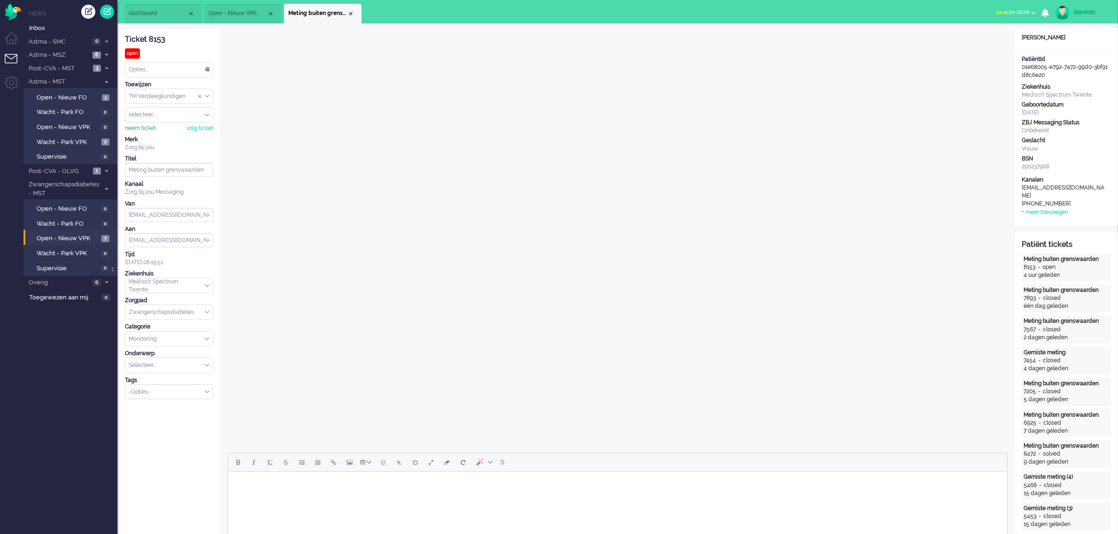
click at [147, 125] on div "neem ticket" at bounding box center [140, 128] width 31 height 8
click at [273, 482] on body "Rich Text Area. Press ALT-0 for help." at bounding box center [616, 483] width 771 height 16
paste body "Rich Text Area. Press ALT-0 for help."
click at [169, 69] on div "Opties..." at bounding box center [168, 69] width 87 height 15
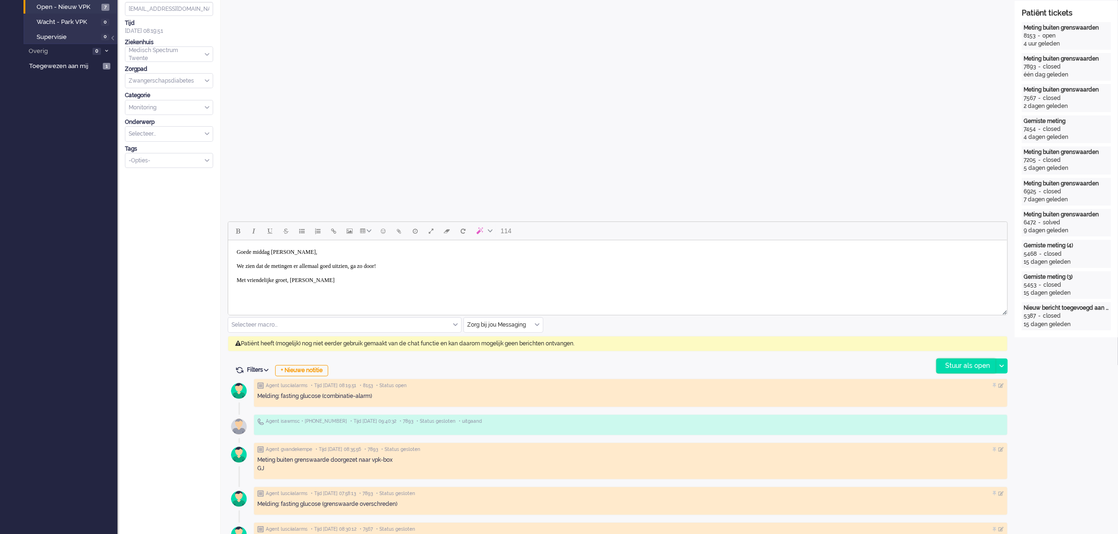
scroll to position [235, 0]
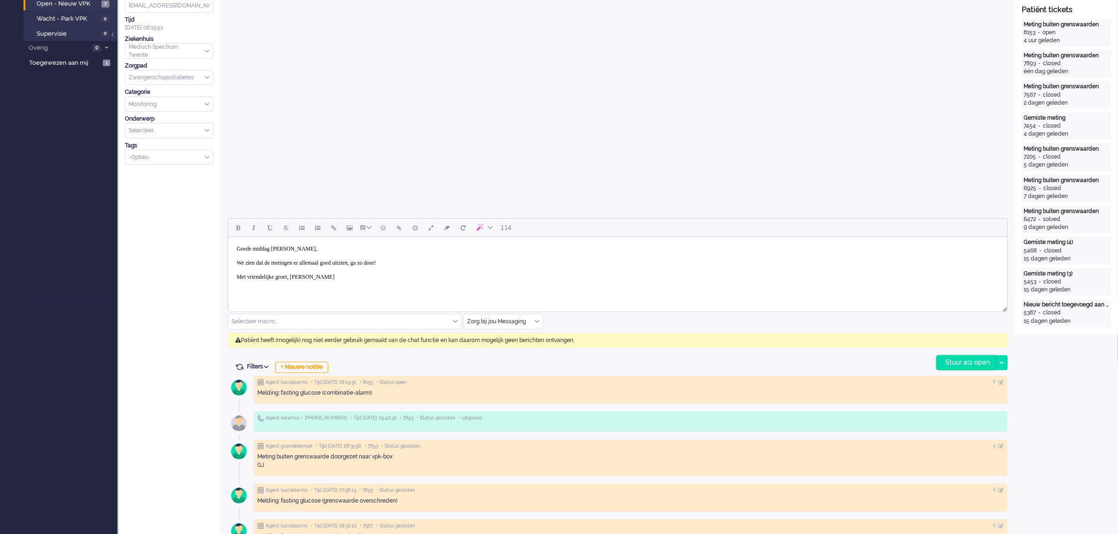
click at [975, 358] on div "Stuur als open" at bounding box center [965, 363] width 59 height 14
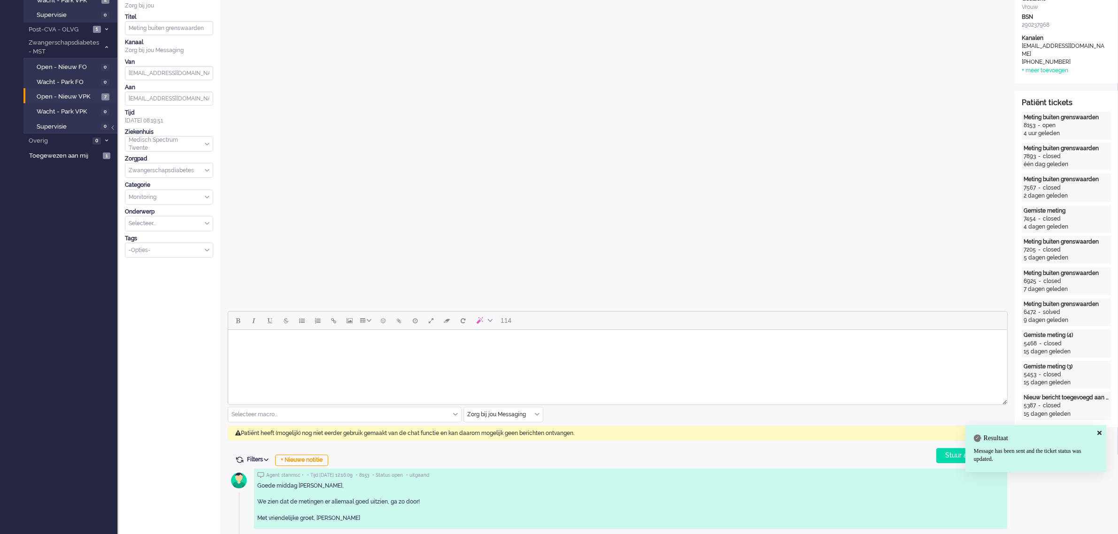
scroll to position [0, 0]
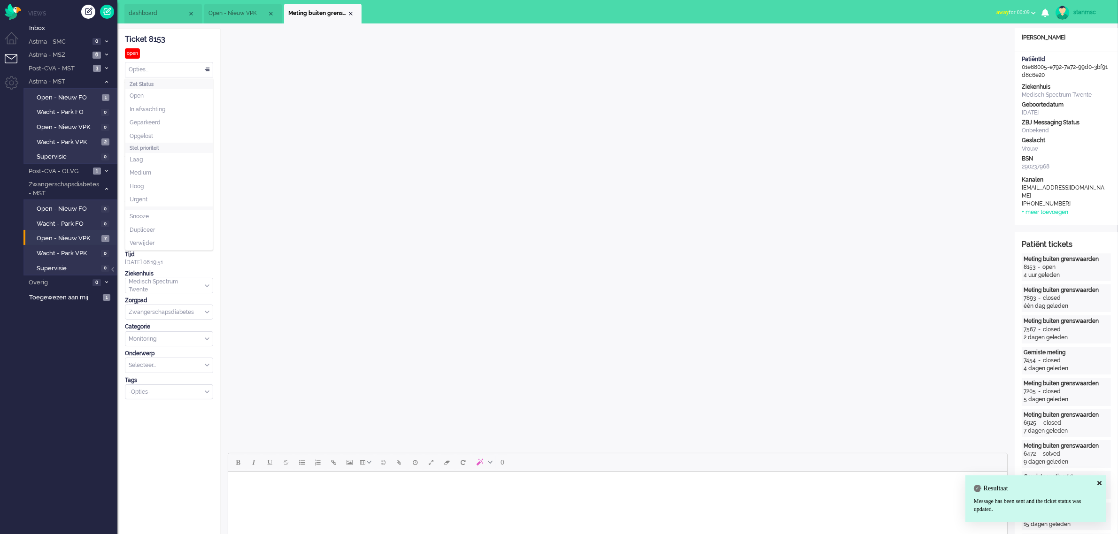
click at [155, 70] on div "Opties..." at bounding box center [168, 69] width 87 height 15
click at [153, 134] on span "Opgelost" at bounding box center [141, 136] width 23 height 8
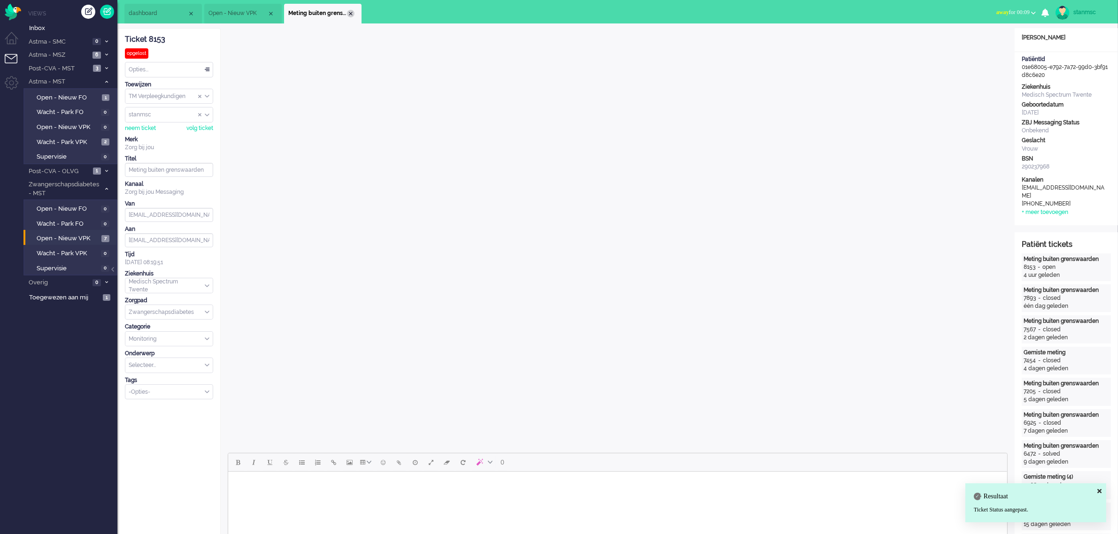
click at [350, 14] on div "Close tab" at bounding box center [351, 14] width 8 height 8
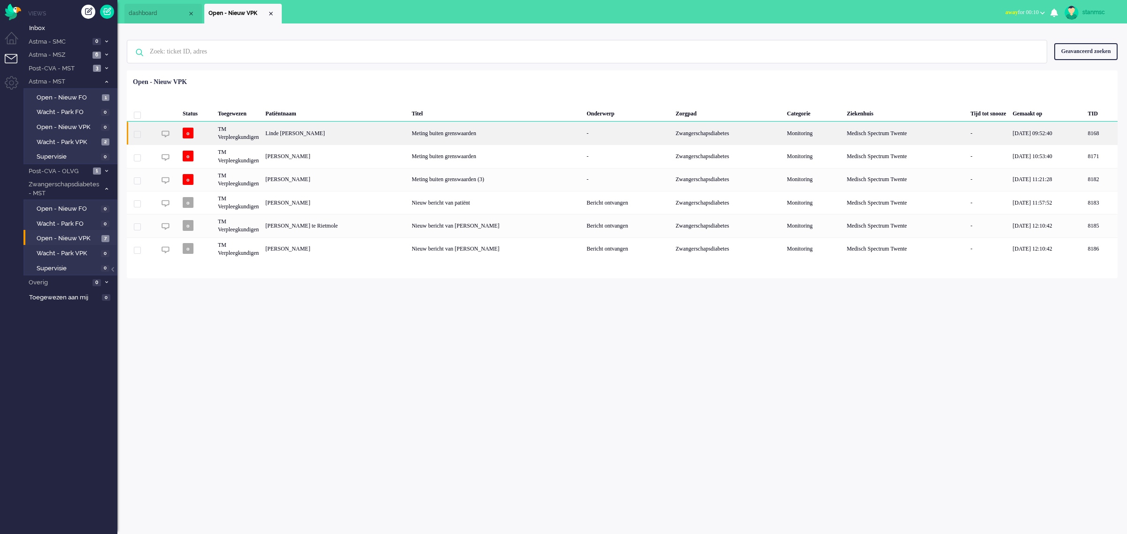
click at [843, 132] on div "TM Verpleegkundigen" at bounding box center [905, 133] width 124 height 23
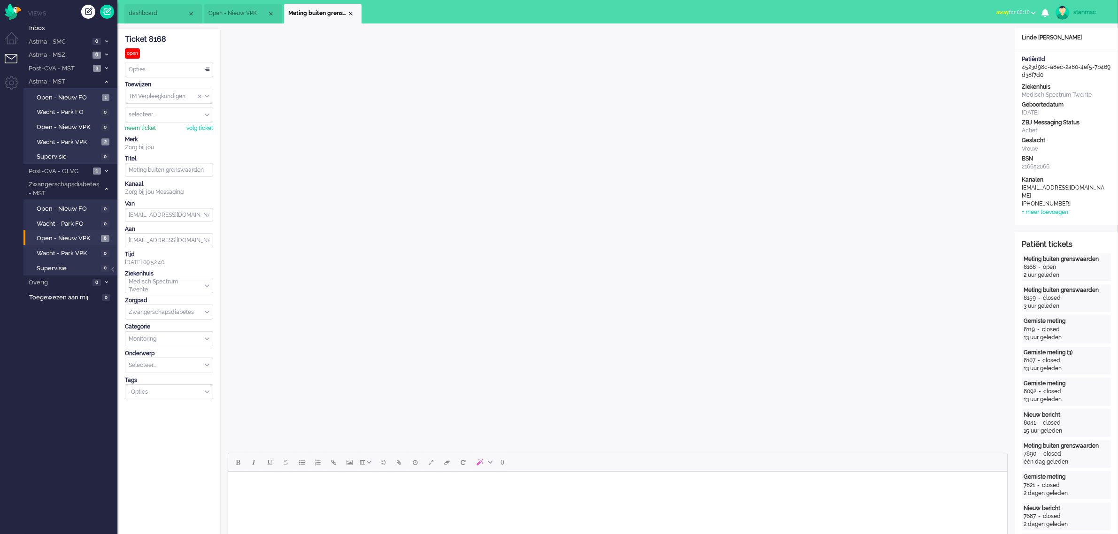
click at [142, 128] on div "neem ticket" at bounding box center [140, 128] width 31 height 8
click at [177, 69] on div "Opties..." at bounding box center [168, 69] width 87 height 15
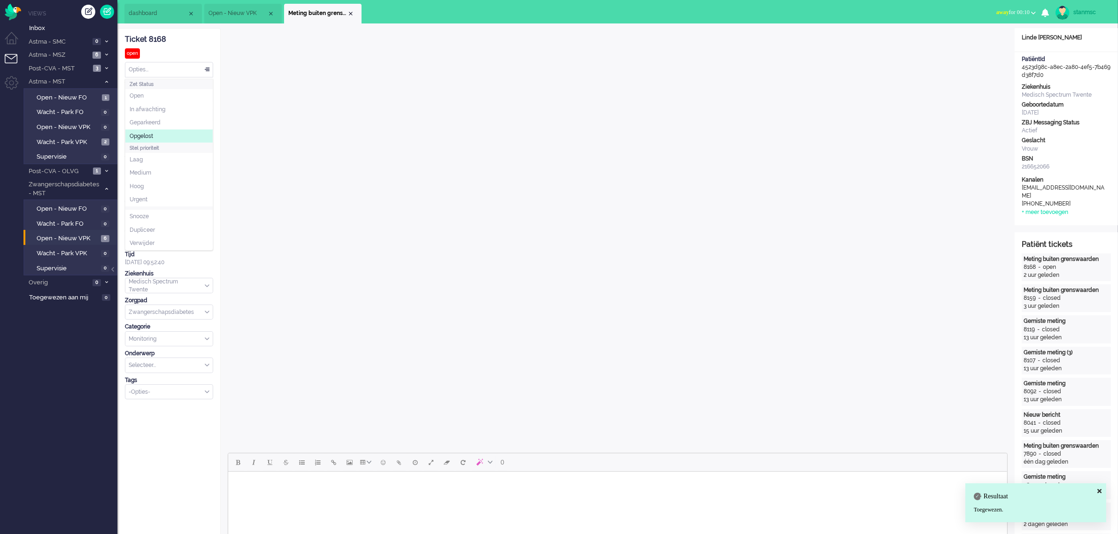
click at [156, 134] on li "Opgelost" at bounding box center [168, 137] width 87 height 14
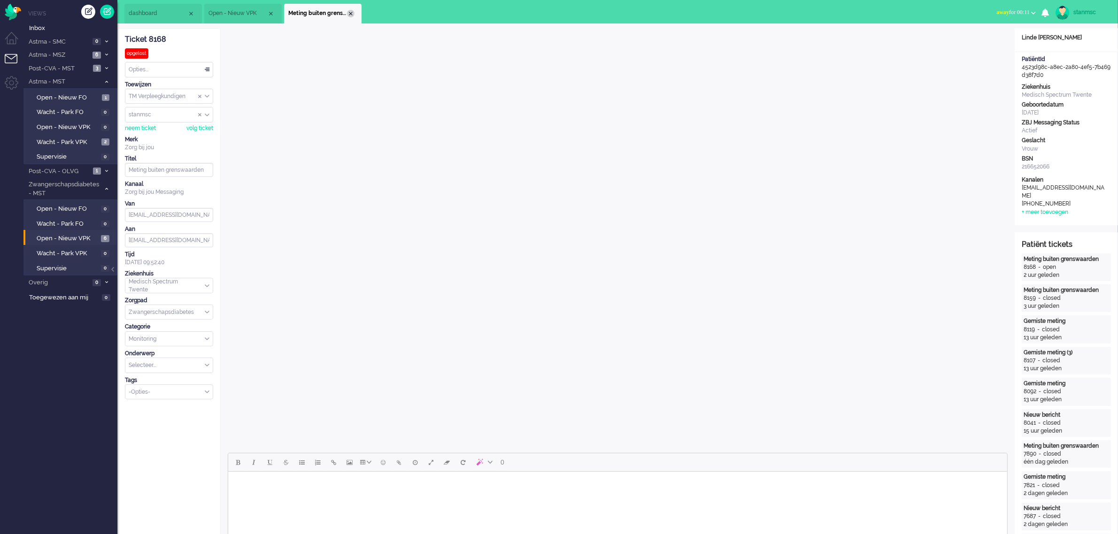
click at [351, 13] on div "Close tab" at bounding box center [351, 14] width 8 height 8
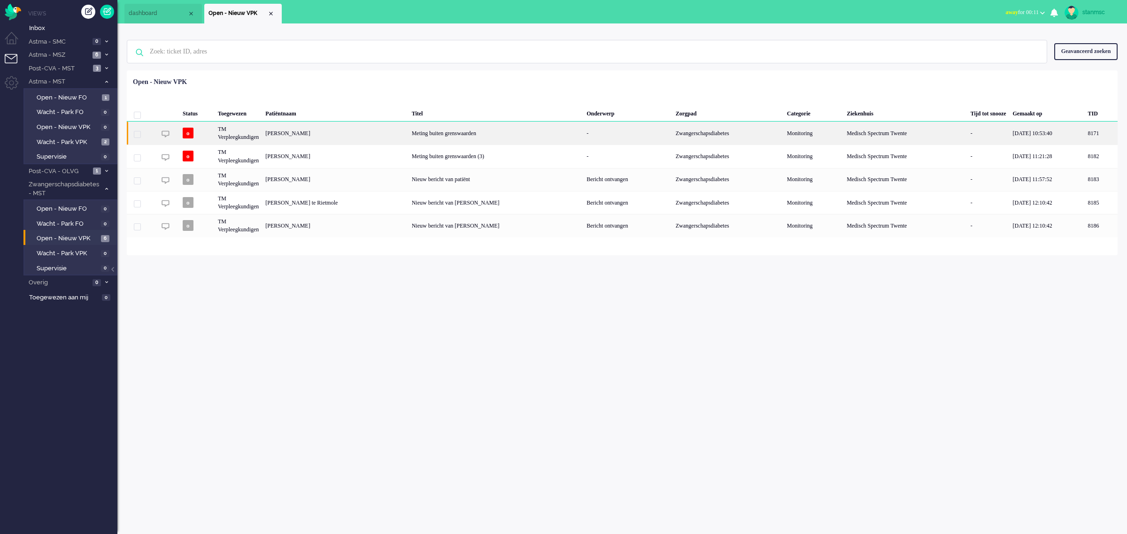
click at [843, 135] on div "TM Verpleegkundigen" at bounding box center [905, 133] width 124 height 23
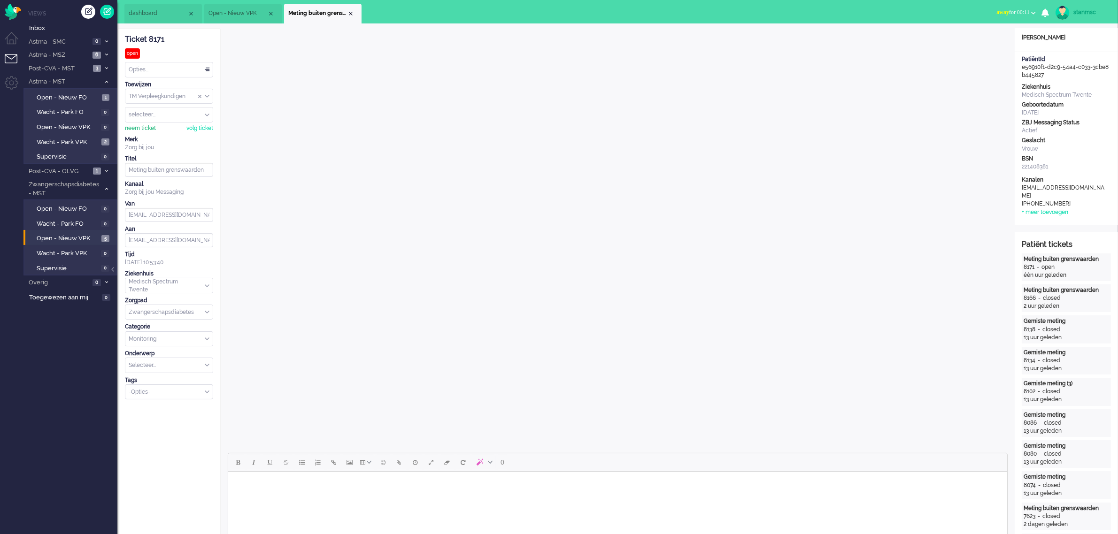
click at [130, 130] on div "neem ticket" at bounding box center [140, 128] width 31 height 8
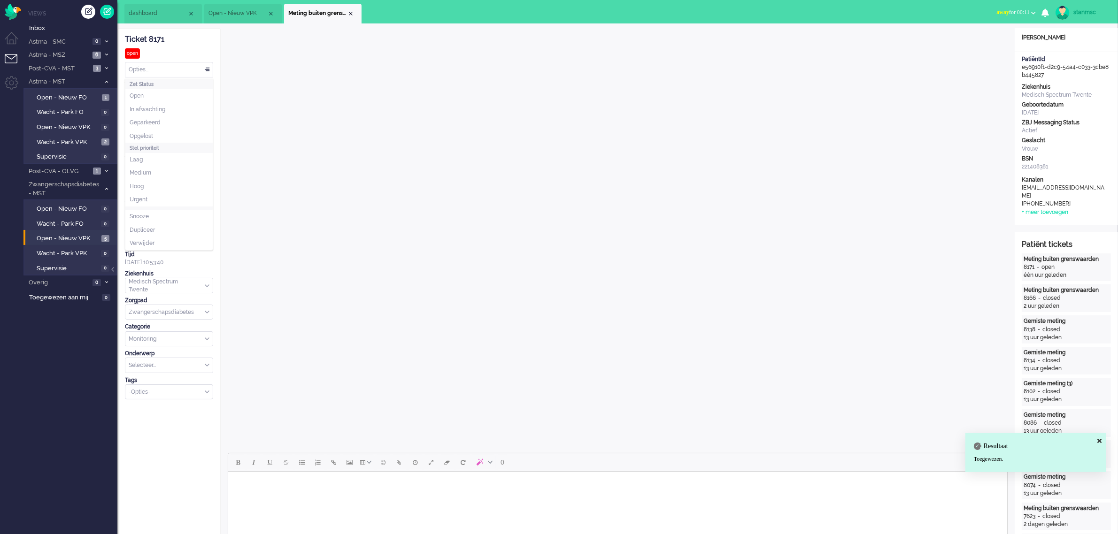
click at [168, 70] on div "Opties..." at bounding box center [168, 69] width 87 height 15
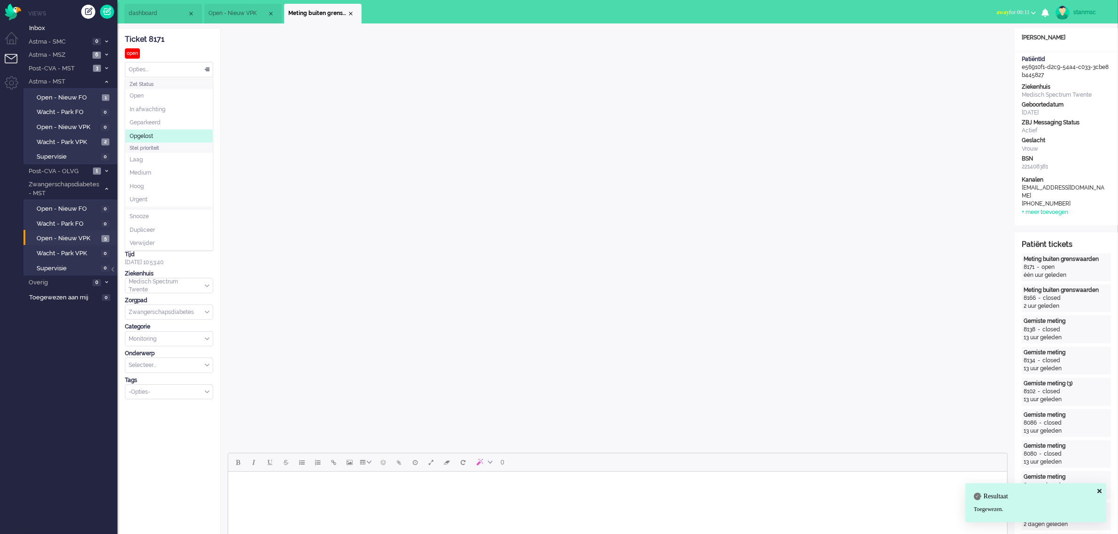
click at [156, 135] on li "Opgelost" at bounding box center [168, 137] width 87 height 14
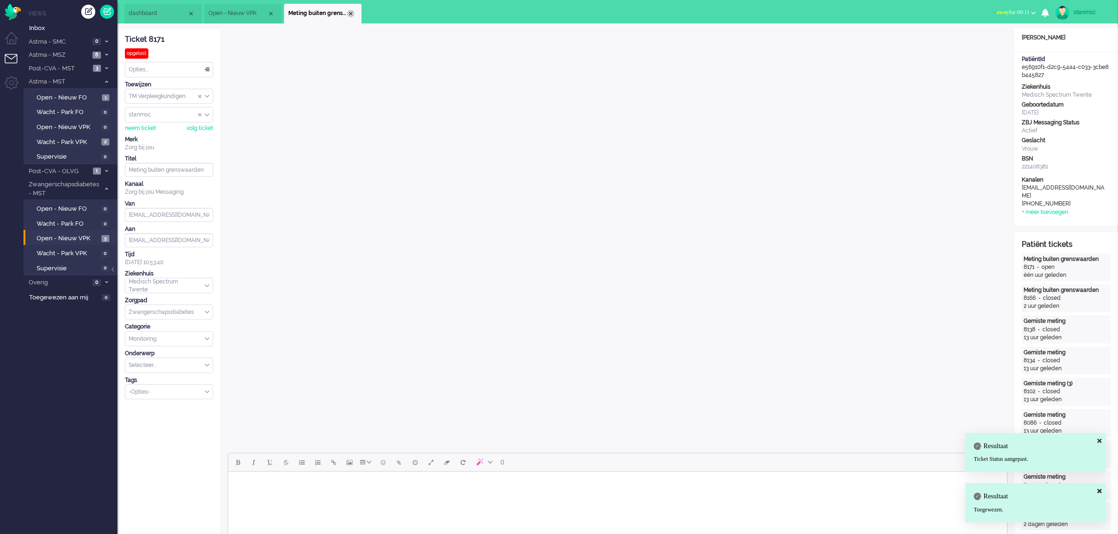
click at [350, 12] on div "Close tab" at bounding box center [351, 14] width 8 height 8
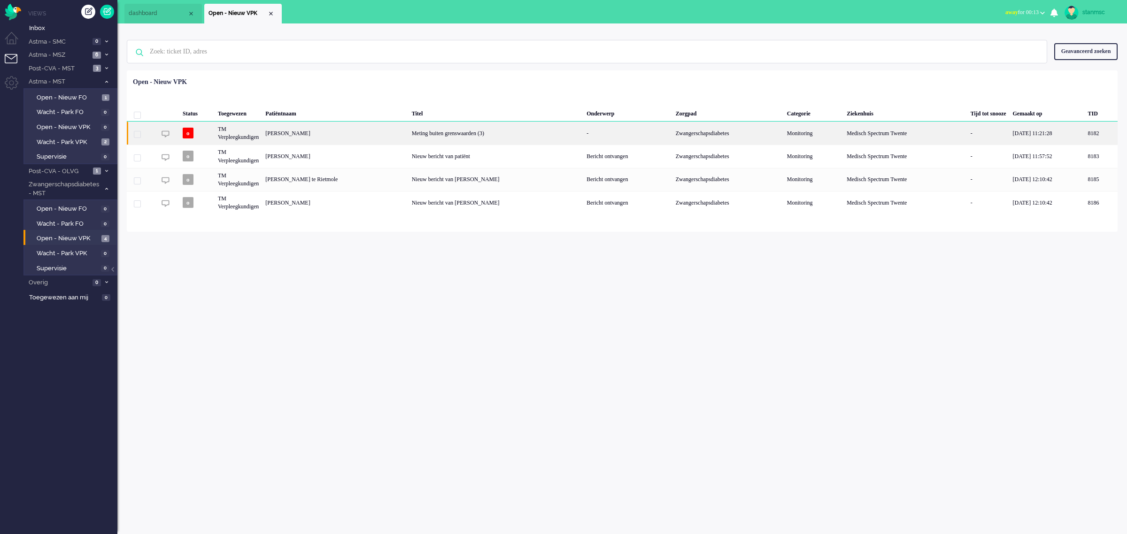
click at [843, 131] on div "TM Verpleegkundigen" at bounding box center [905, 133] width 124 height 23
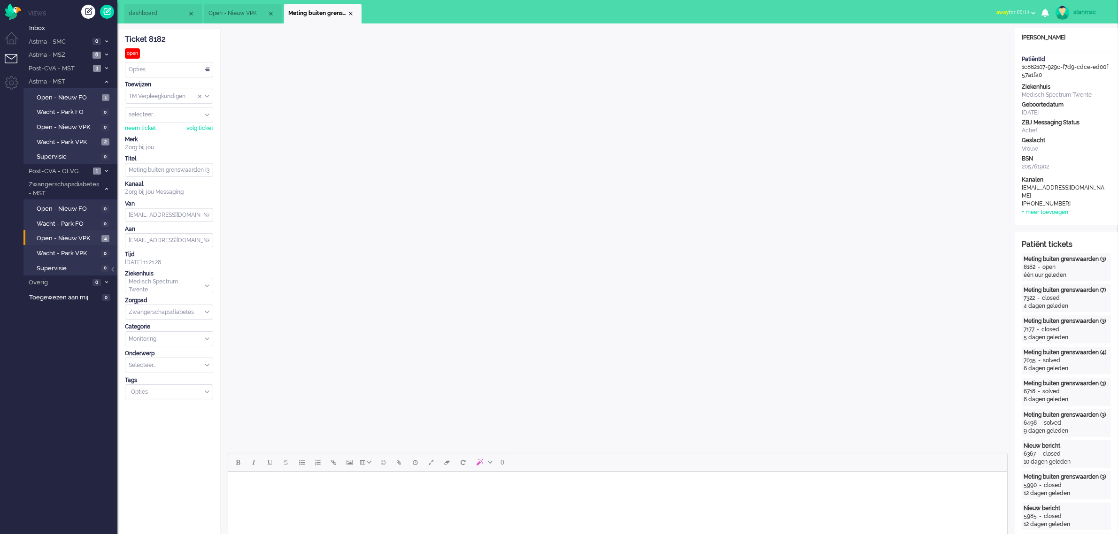
click at [395, 496] on html at bounding box center [617, 484] width 779 height 24
click at [137, 129] on div "neem ticket" at bounding box center [140, 128] width 31 height 8
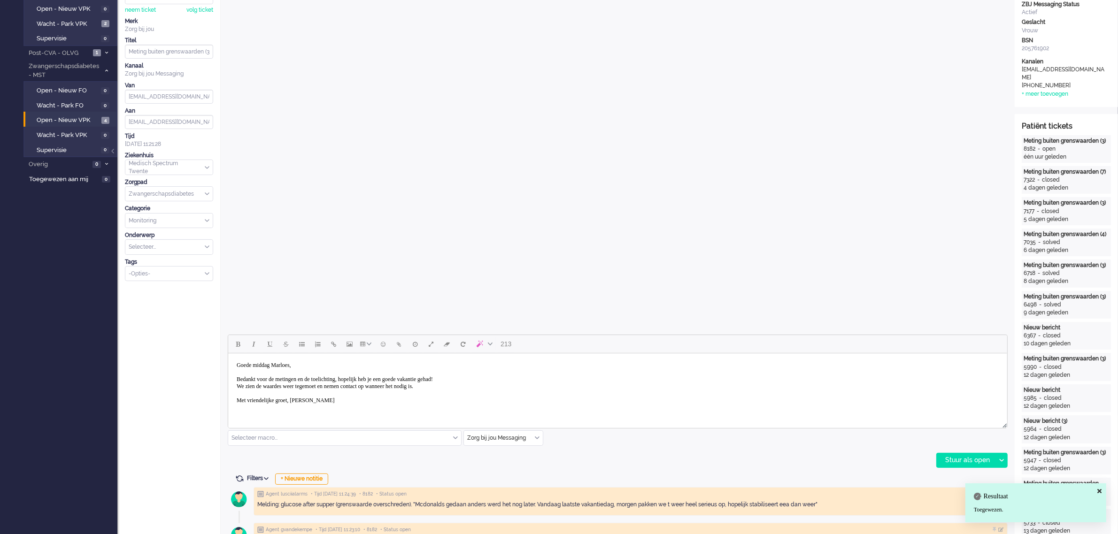
scroll to position [176, 0]
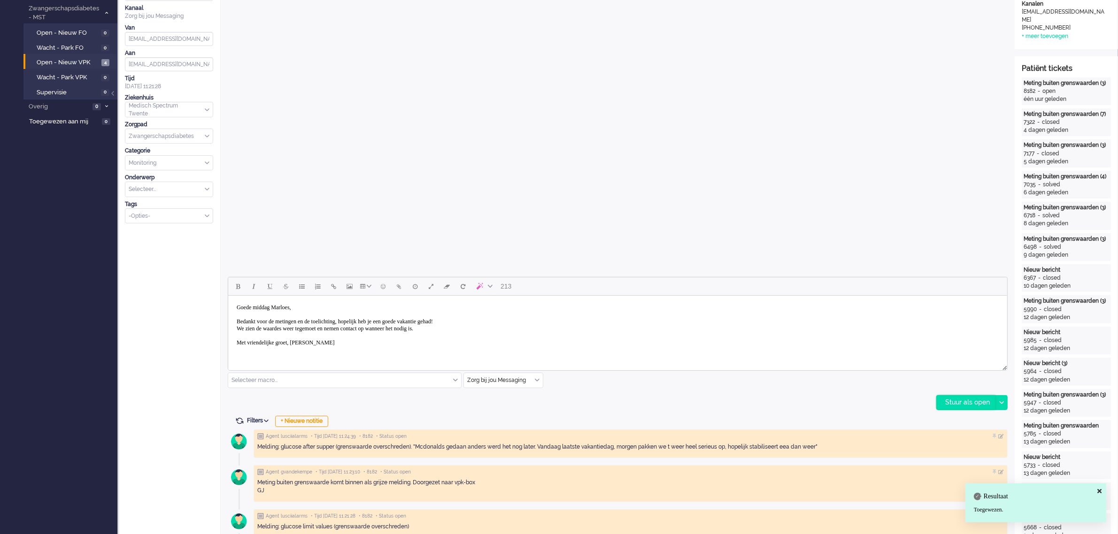
click at [955, 402] on div "Stuur als open" at bounding box center [965, 403] width 59 height 14
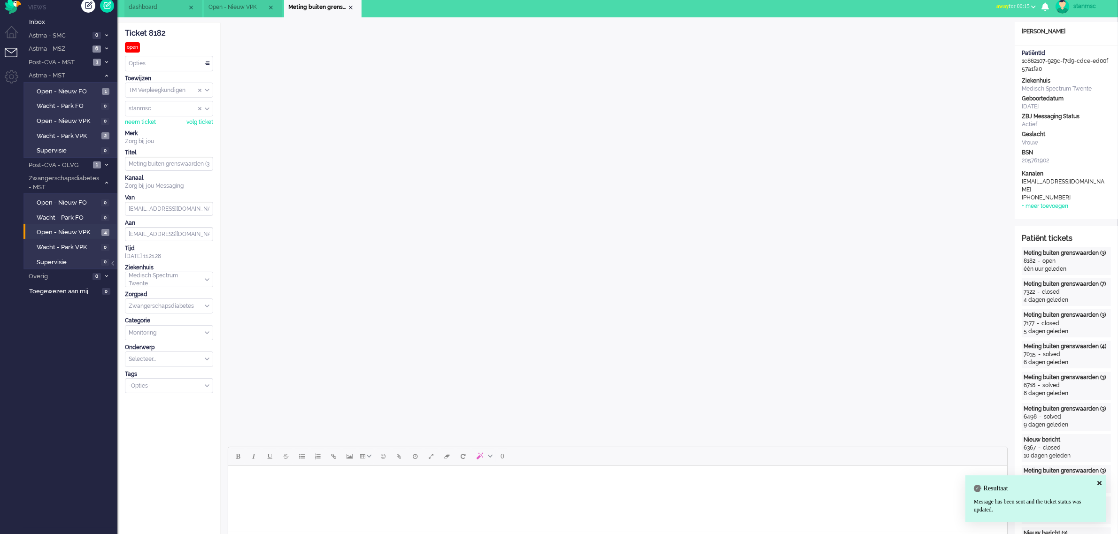
scroll to position [0, 0]
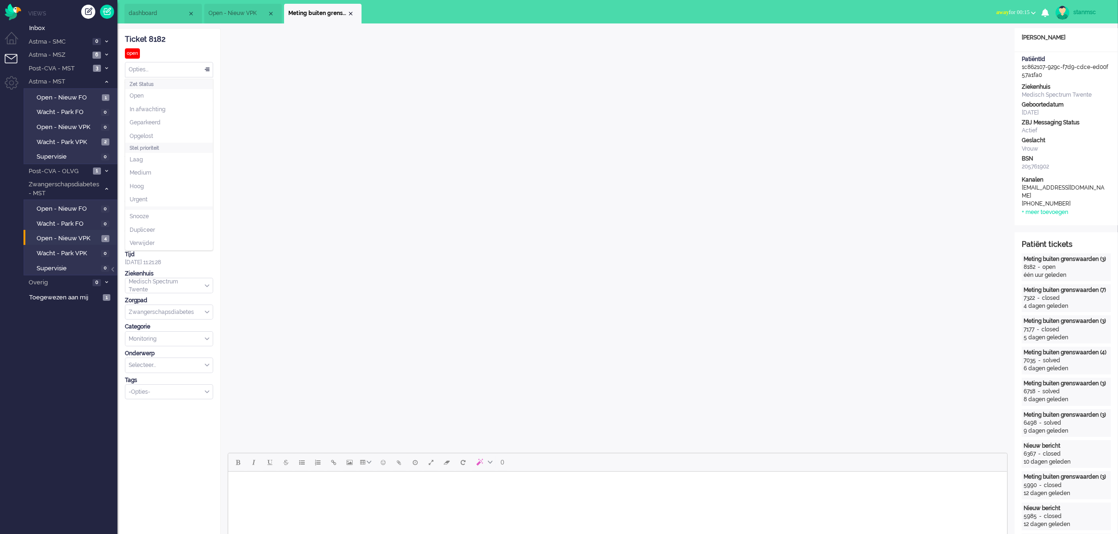
click at [174, 69] on div "Opties..." at bounding box center [168, 69] width 87 height 15
click at [167, 132] on li "Opgelost" at bounding box center [168, 137] width 87 height 14
click at [351, 11] on div "Close tab" at bounding box center [351, 14] width 8 height 8
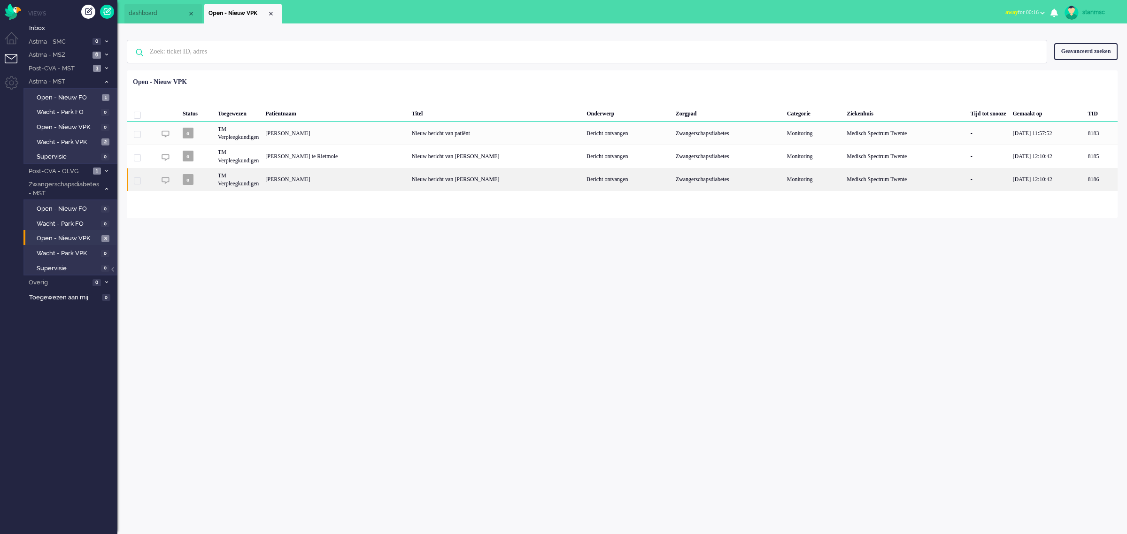
click at [1084, 180] on div "[PERSON_NAME]" at bounding box center [1100, 179] width 33 height 23
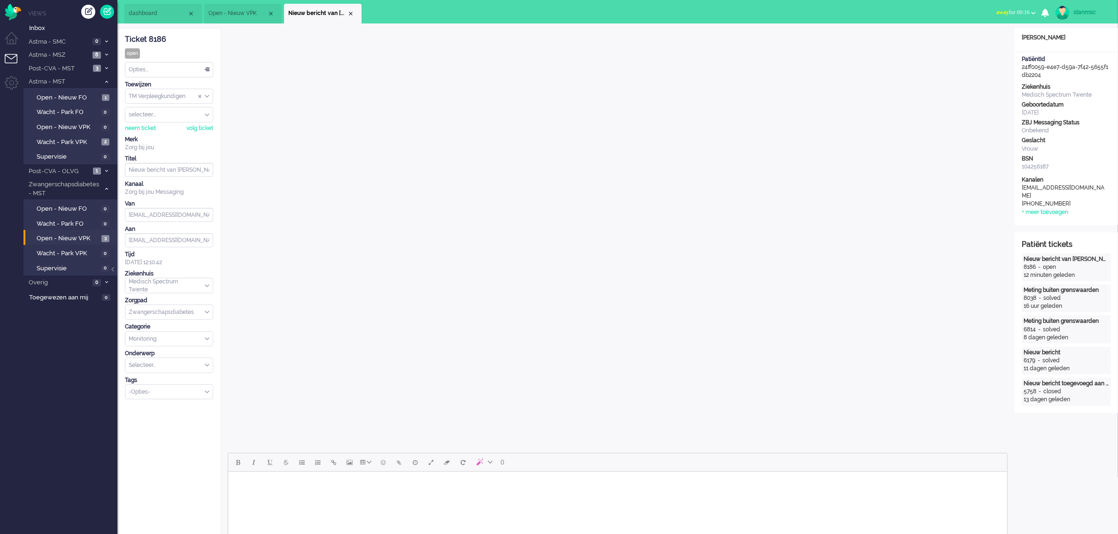
click at [174, 69] on div "Opties..." at bounding box center [168, 69] width 87 height 15
click at [148, 132] on span "Opgelost" at bounding box center [141, 136] width 23 height 8
click at [351, 13] on div "Close tab" at bounding box center [351, 14] width 8 height 8
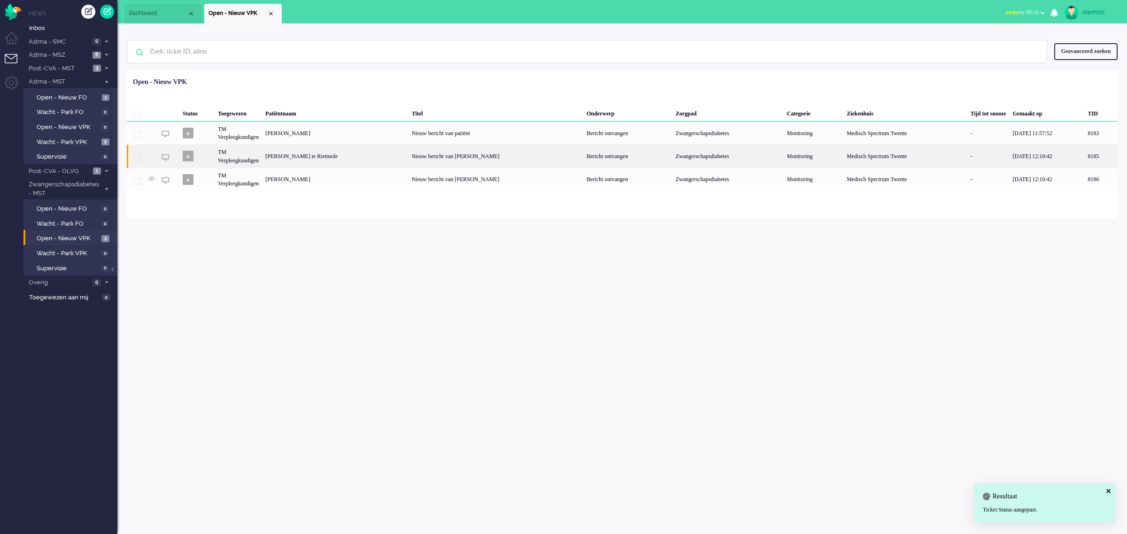
click at [1084, 156] on div "[PERSON_NAME] te Rietmole" at bounding box center [1100, 156] width 33 height 23
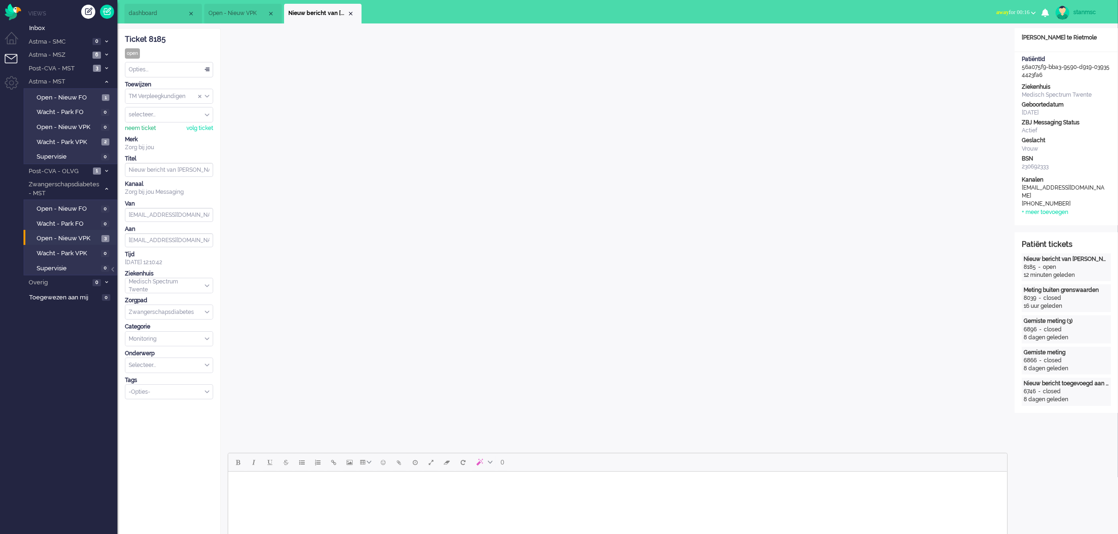
click at [142, 128] on div "neem ticket" at bounding box center [140, 128] width 31 height 8
click at [181, 69] on div "Opties..." at bounding box center [168, 69] width 87 height 15
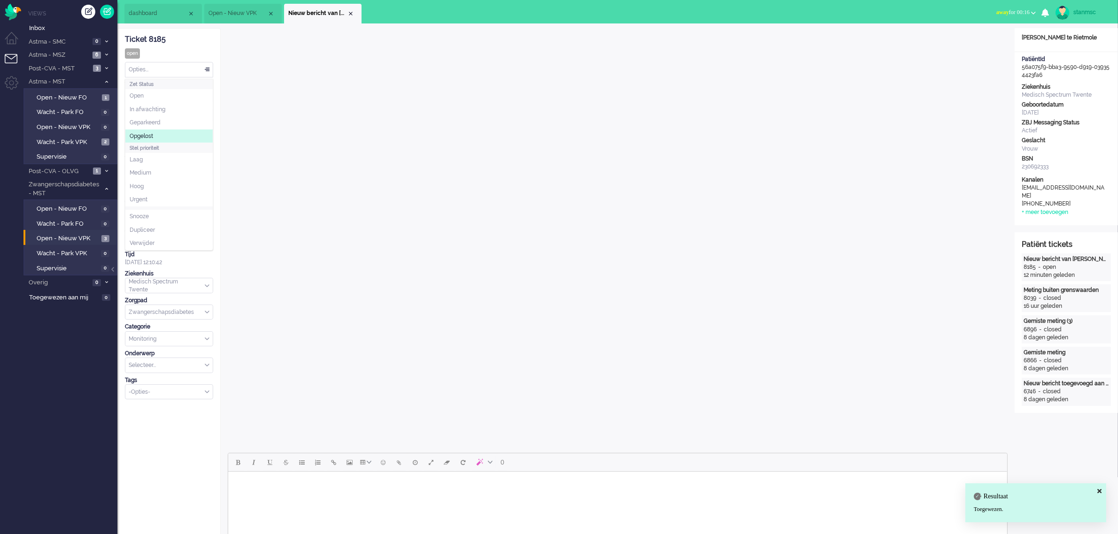
click at [158, 132] on li "Opgelost" at bounding box center [168, 137] width 87 height 14
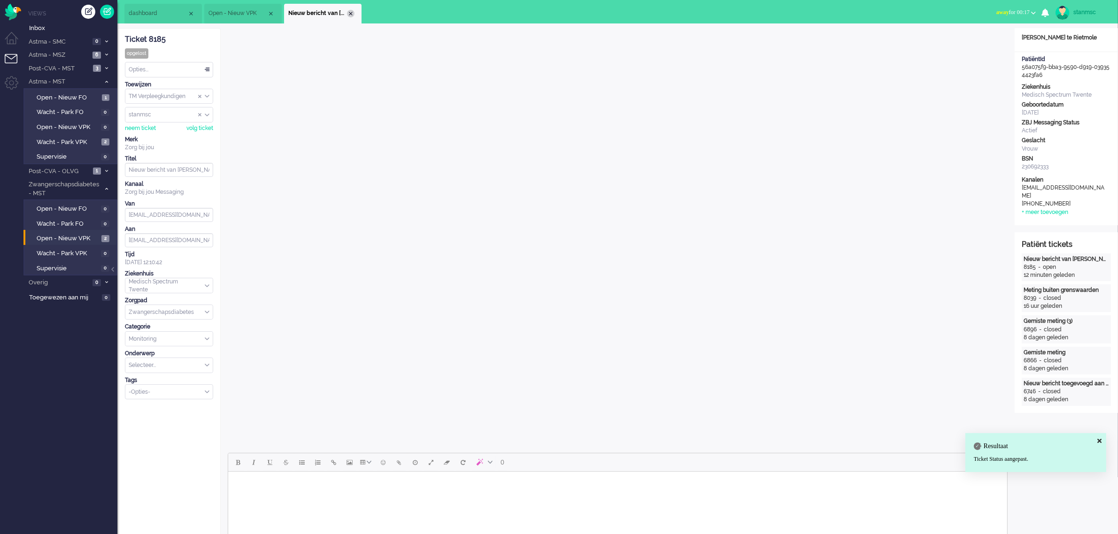
click at [349, 13] on div "Close tab" at bounding box center [351, 14] width 8 height 8
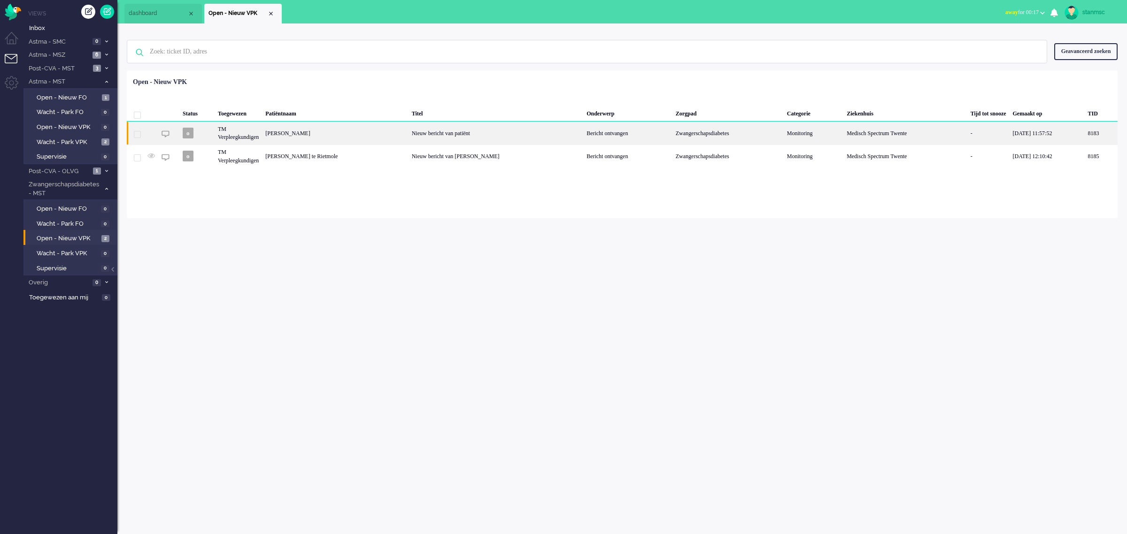
click at [1084, 134] on div "[PERSON_NAME]" at bounding box center [1100, 133] width 33 height 23
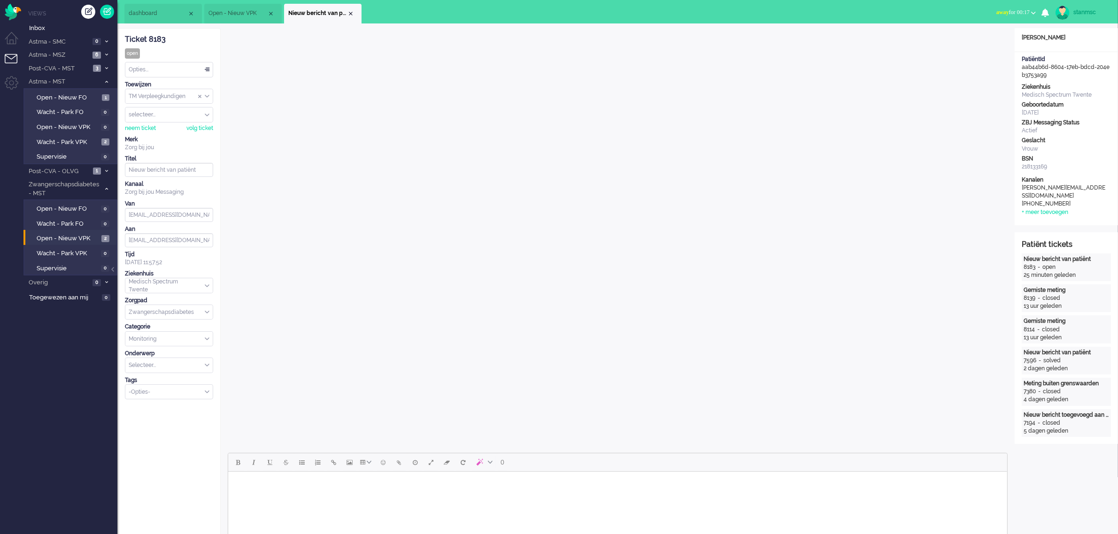
scroll to position [235, 0]
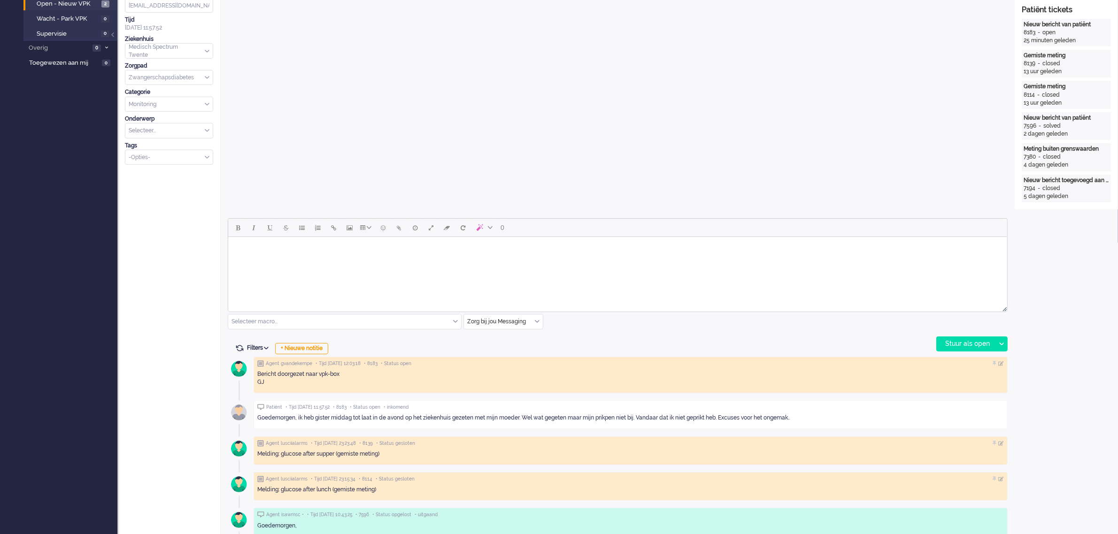
click at [392, 261] on html at bounding box center [617, 249] width 779 height 24
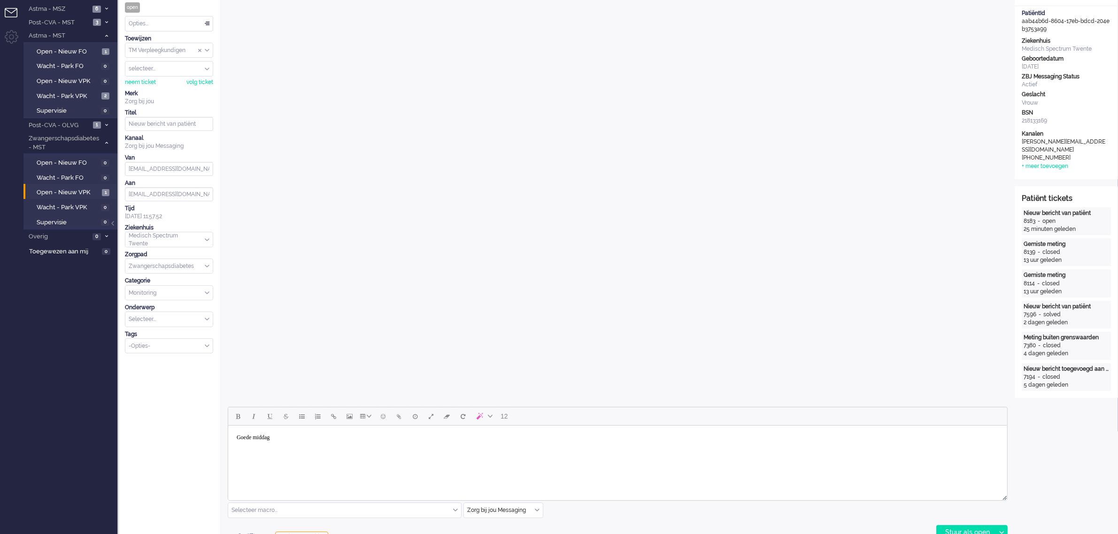
scroll to position [0, 0]
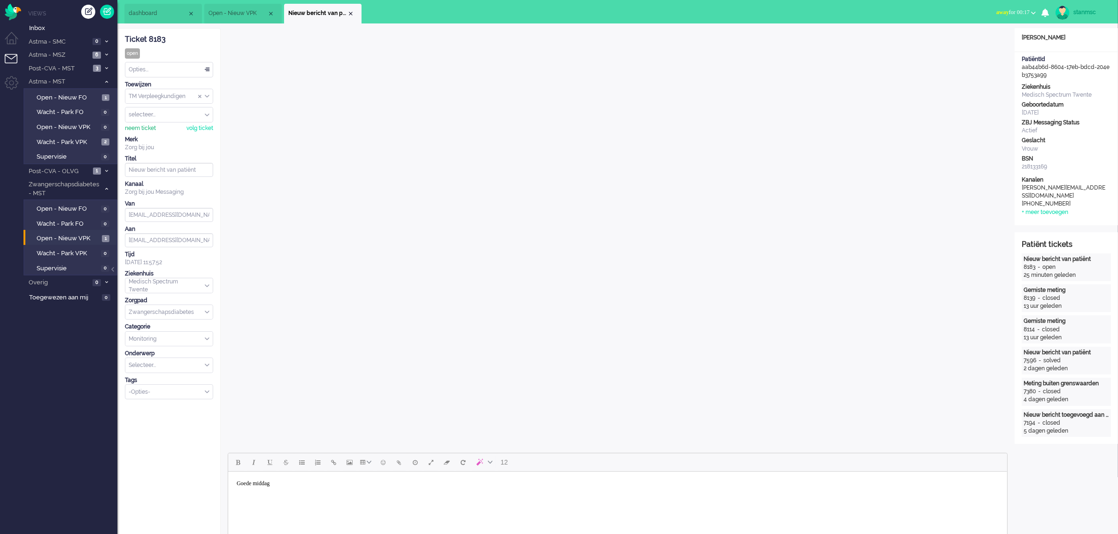
click at [146, 127] on div "neem ticket" at bounding box center [140, 128] width 31 height 8
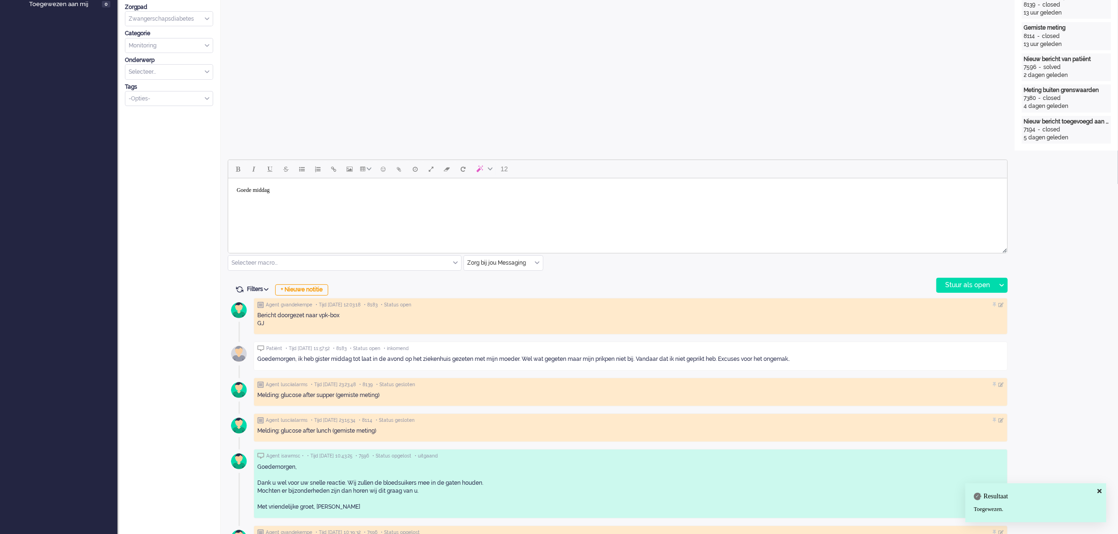
click at [306, 194] on body "Goede middag" at bounding box center [616, 190] width 771 height 16
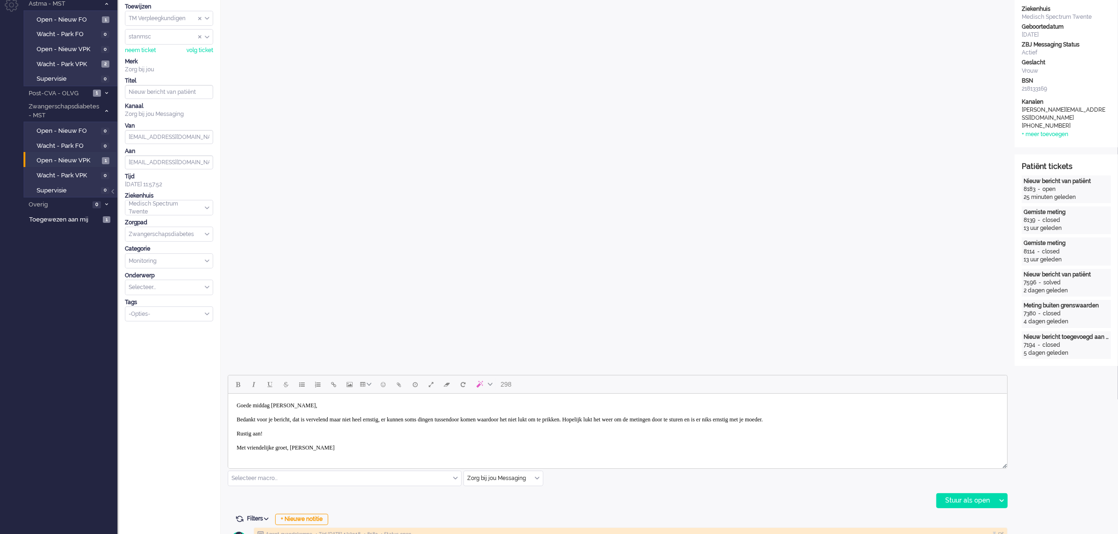
scroll to position [352, 0]
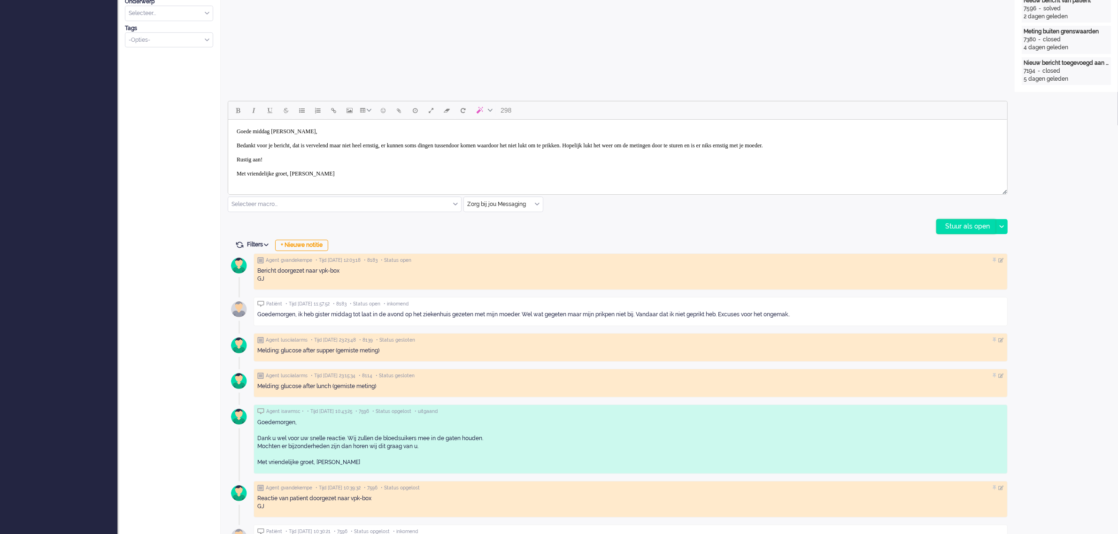
click at [966, 226] on div "Stuur als open" at bounding box center [965, 227] width 59 height 14
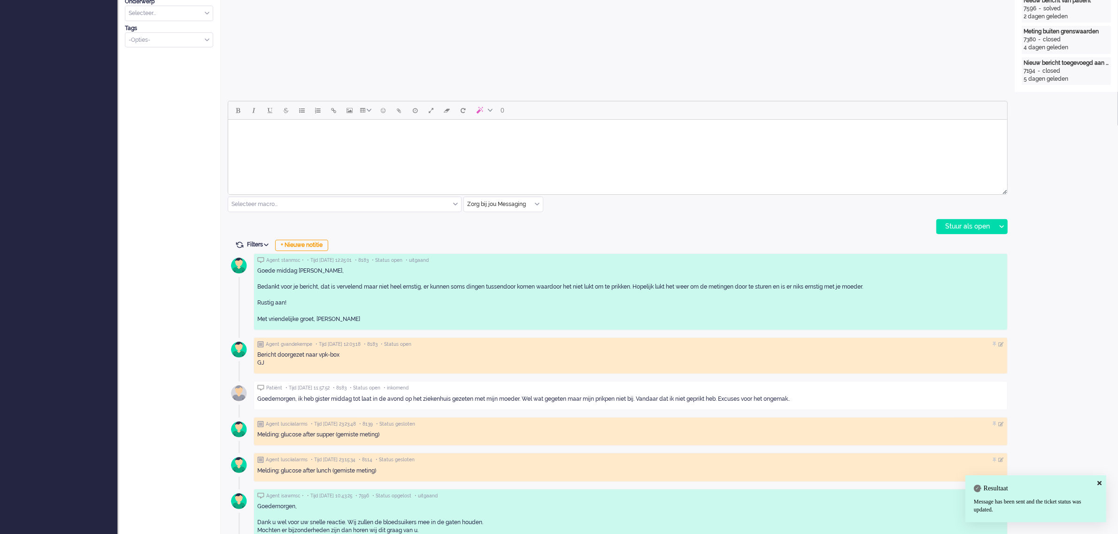
scroll to position [0, 0]
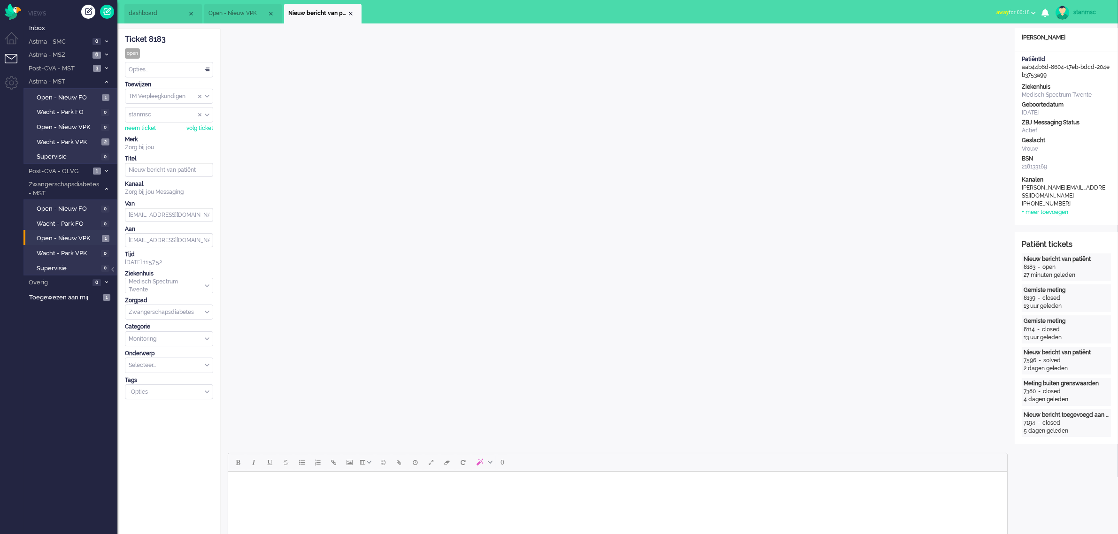
click at [168, 71] on div "Opties..." at bounding box center [168, 69] width 87 height 15
click at [153, 136] on span "Opgelost" at bounding box center [141, 136] width 23 height 8
click at [351, 10] on div "Close tab" at bounding box center [351, 14] width 8 height 8
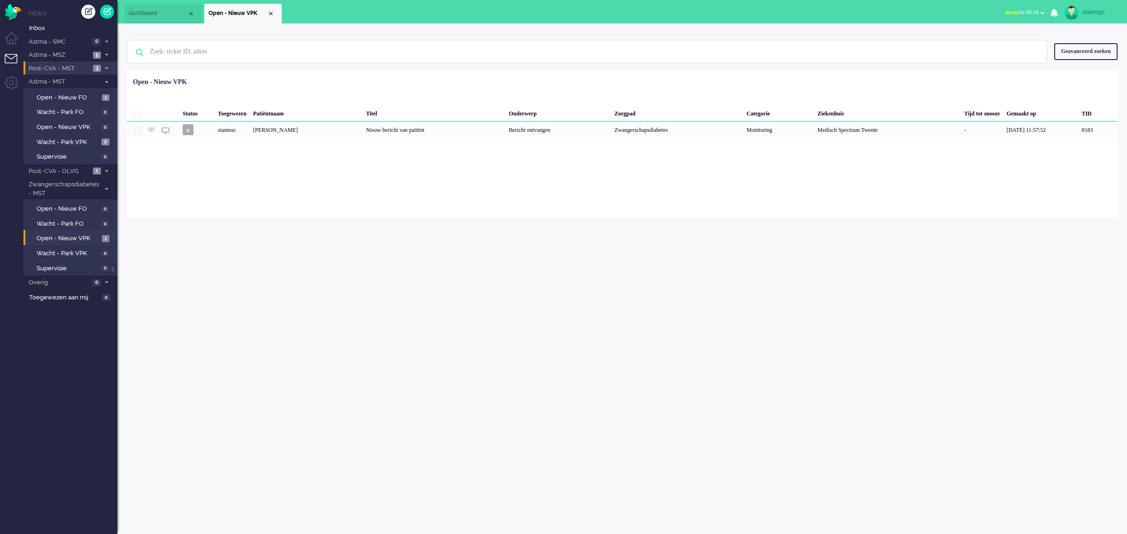
click at [74, 67] on span "Post-CVA - MST" at bounding box center [58, 68] width 63 height 9
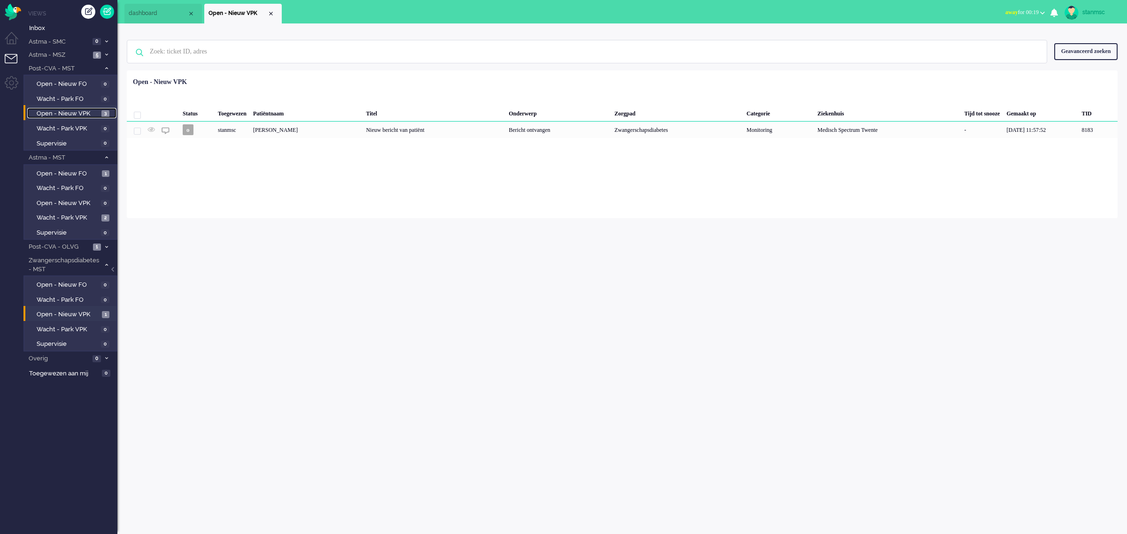
click at [73, 115] on span "Open - Nieuw VPK" at bounding box center [68, 113] width 62 height 9
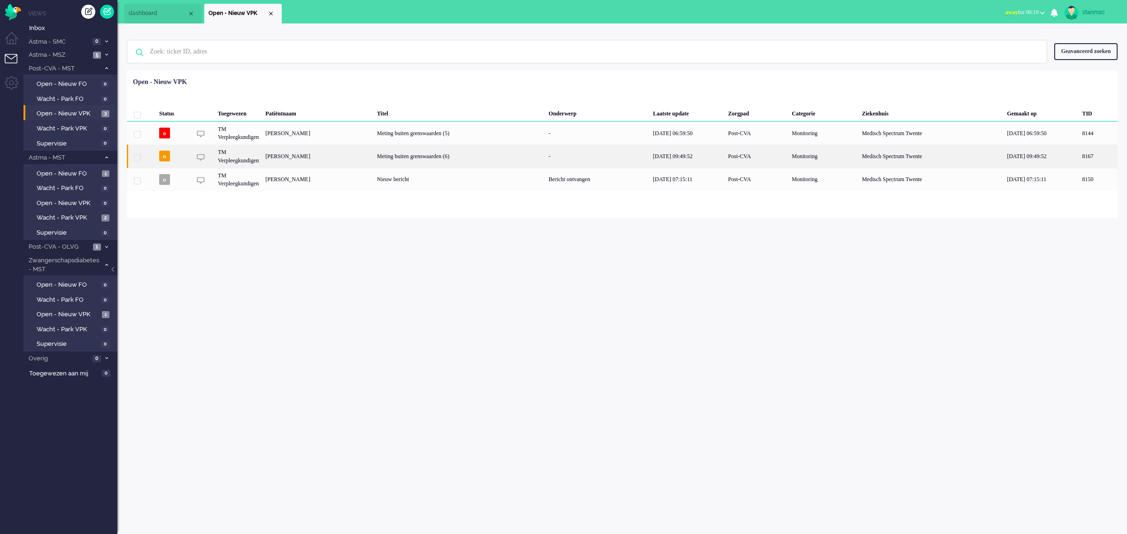
click at [1078, 156] on div "[PERSON_NAME]" at bounding box center [1097, 156] width 39 height 23
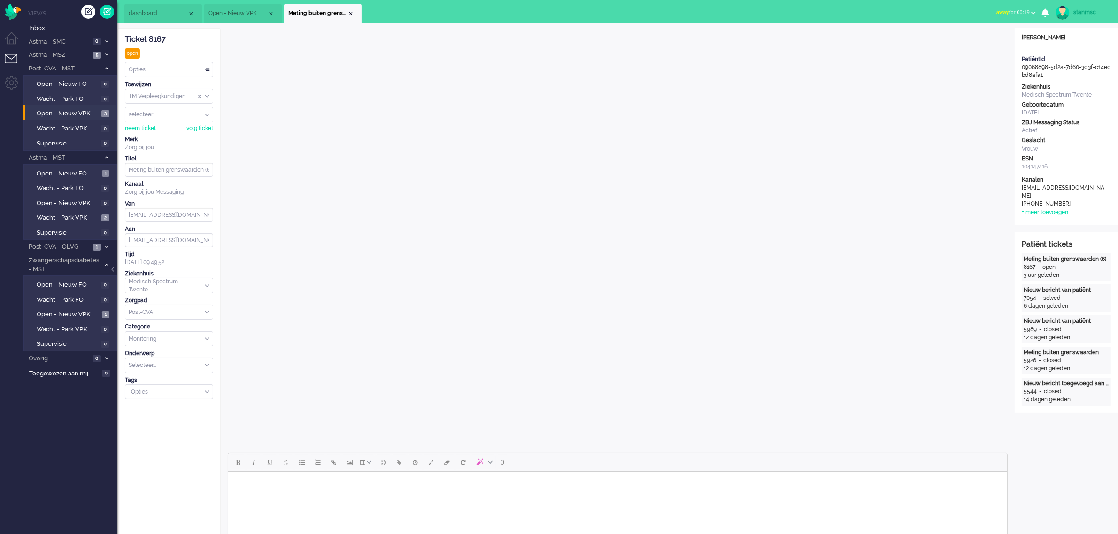
click at [1031, 12] on b "button" at bounding box center [1033, 12] width 5 height 3
click at [994, 40] on label "Online" at bounding box center [996, 42] width 74 height 8
click at [149, 129] on div "neem ticket" at bounding box center [140, 128] width 31 height 8
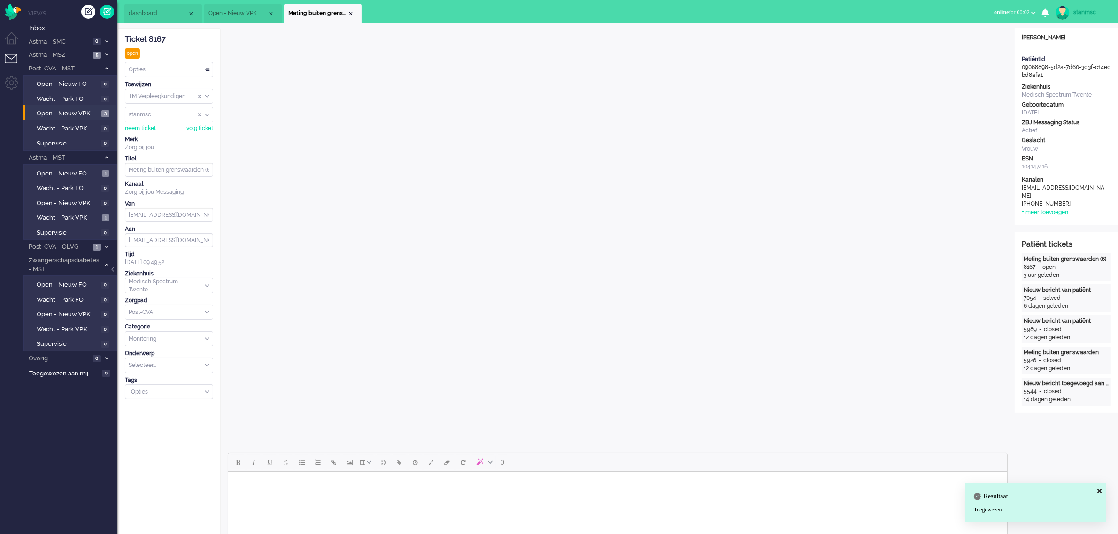
click at [253, 15] on span "Open - Nieuw VPK" at bounding box center [237, 13] width 59 height 8
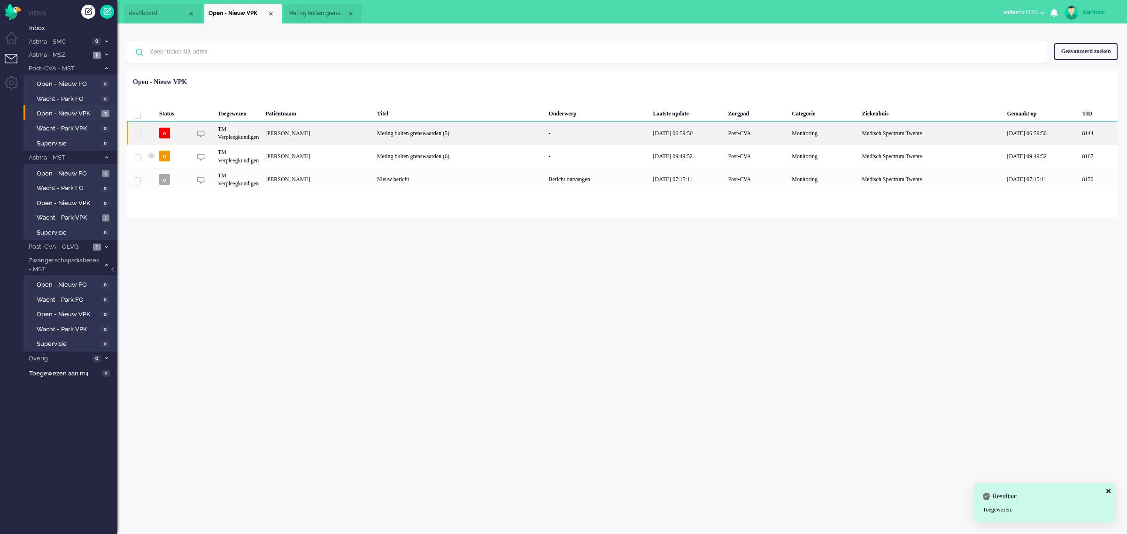
click at [1078, 132] on div "[PERSON_NAME]" at bounding box center [1097, 133] width 39 height 23
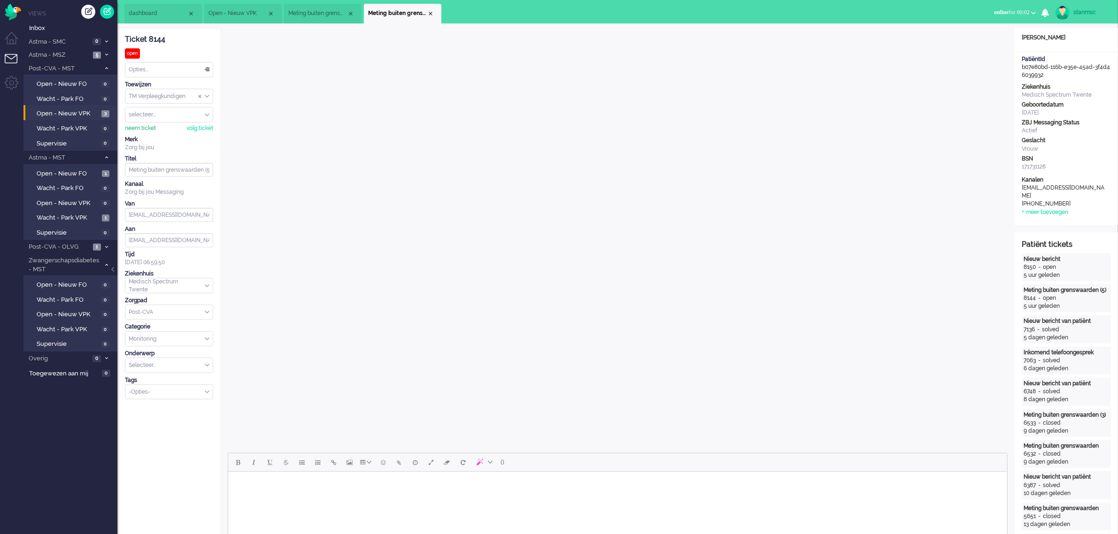
click at [142, 127] on div "neem ticket" at bounding box center [140, 128] width 31 height 8
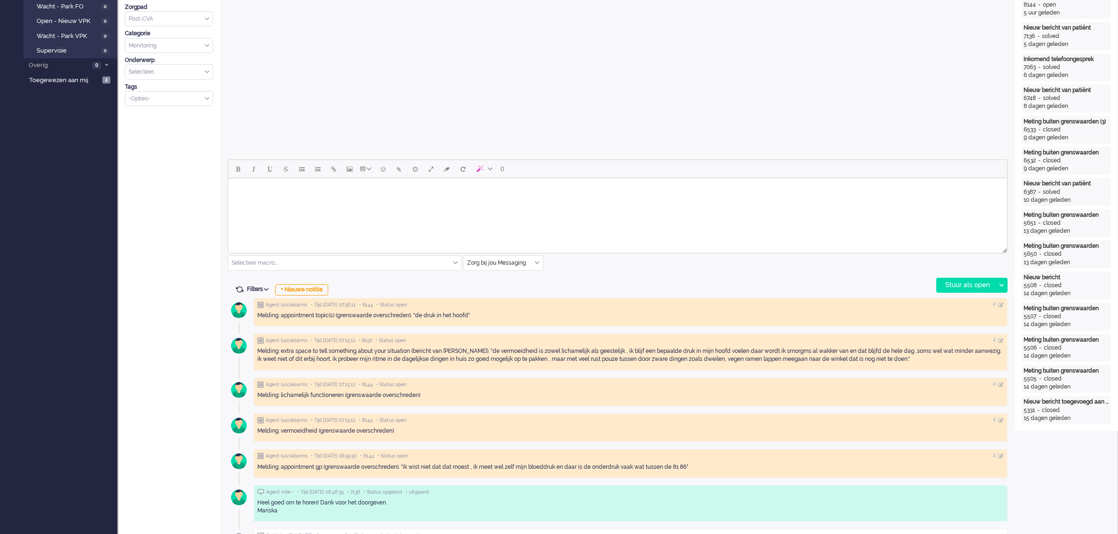
click at [534, 265] on div "Zorg bij jou Messaging" at bounding box center [503, 263] width 79 height 15
click at [493, 292] on span "uitgaand telefoon" at bounding box center [491, 291] width 46 height 8
click at [965, 285] on div "Stuur als open" at bounding box center [965, 285] width 59 height 14
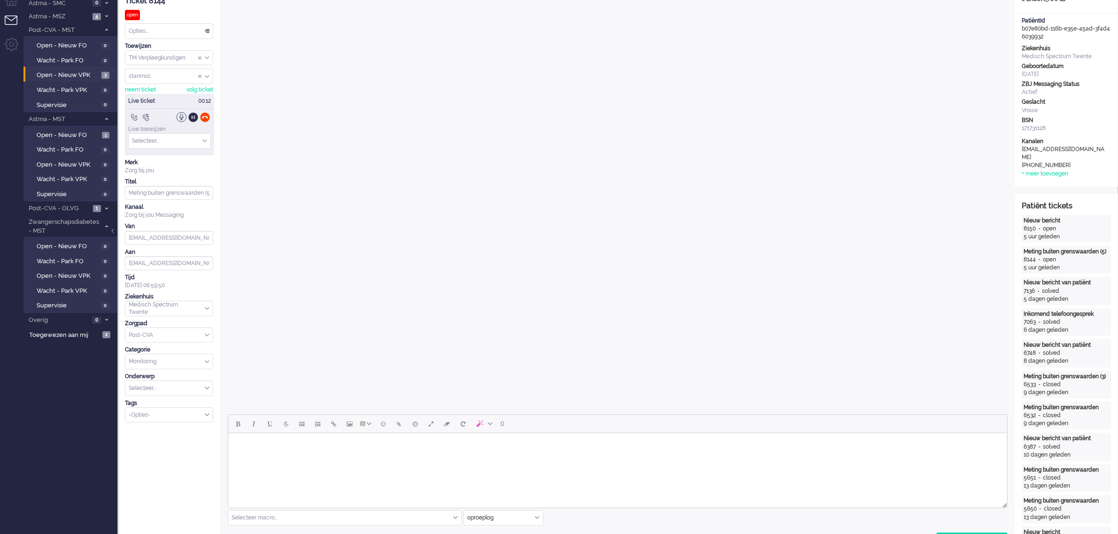
scroll to position [0, 0]
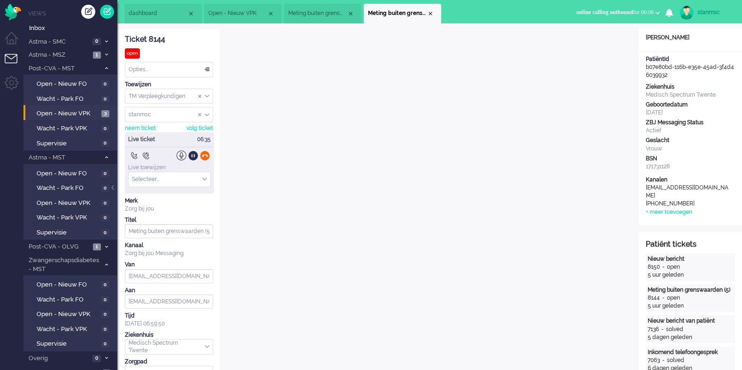
click at [206, 156] on div at bounding box center [205, 156] width 10 height 10
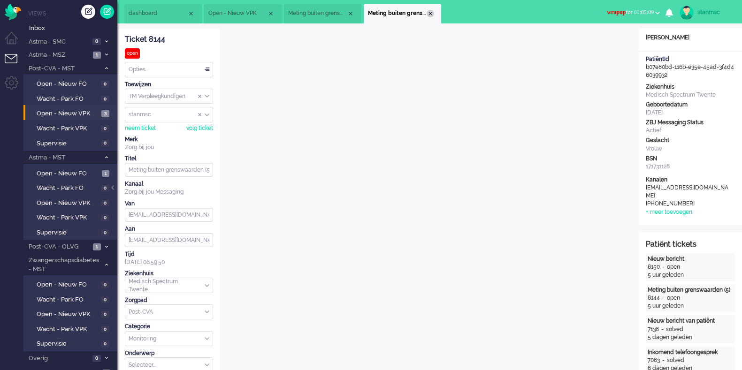
click at [431, 13] on div "Close tab" at bounding box center [431, 14] width 8 height 8
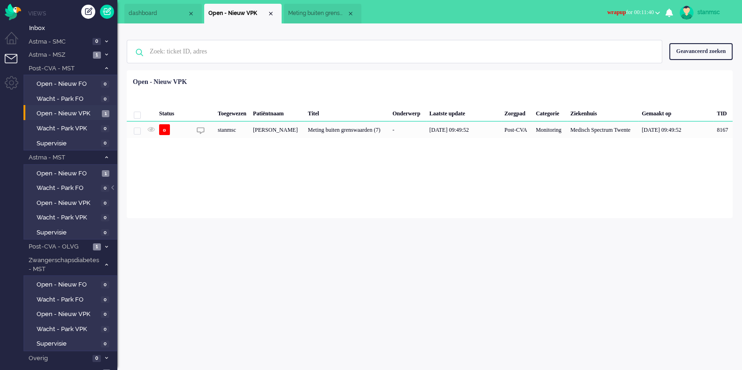
click at [314, 14] on span "Meting buiten grenswaarden (6)" at bounding box center [317, 13] width 59 height 8
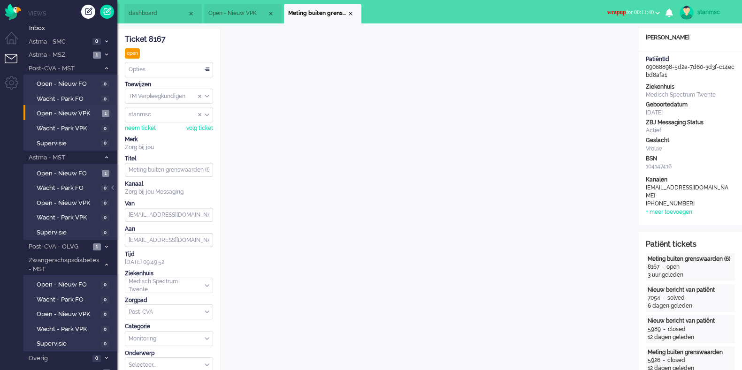
click at [660, 12] on button "wrapup for 00:11:40" at bounding box center [634, 13] width 64 height 14
click at [608, 40] on label "Online" at bounding box center [621, 42] width 74 height 8
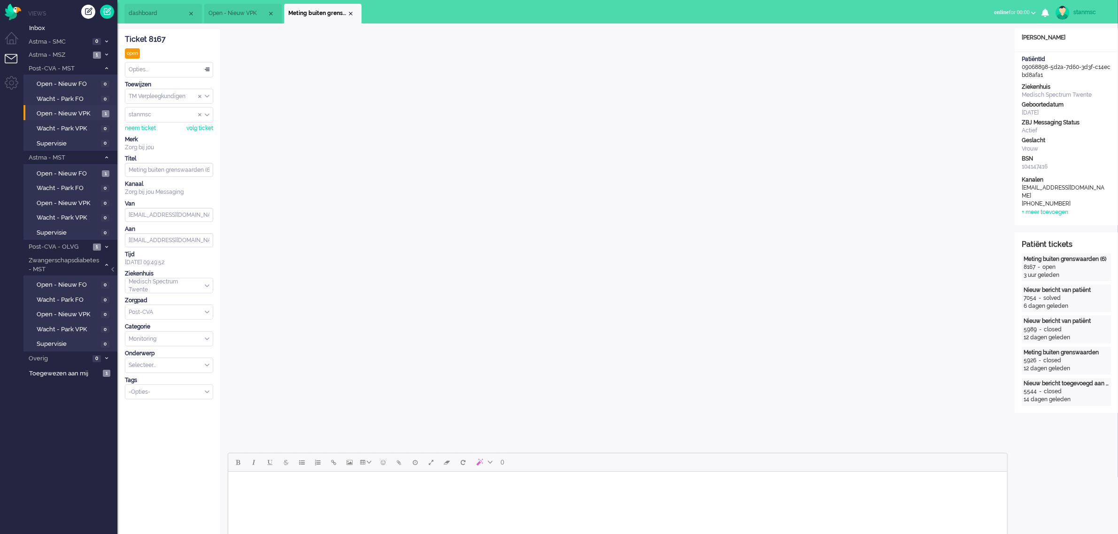
scroll to position [235, 0]
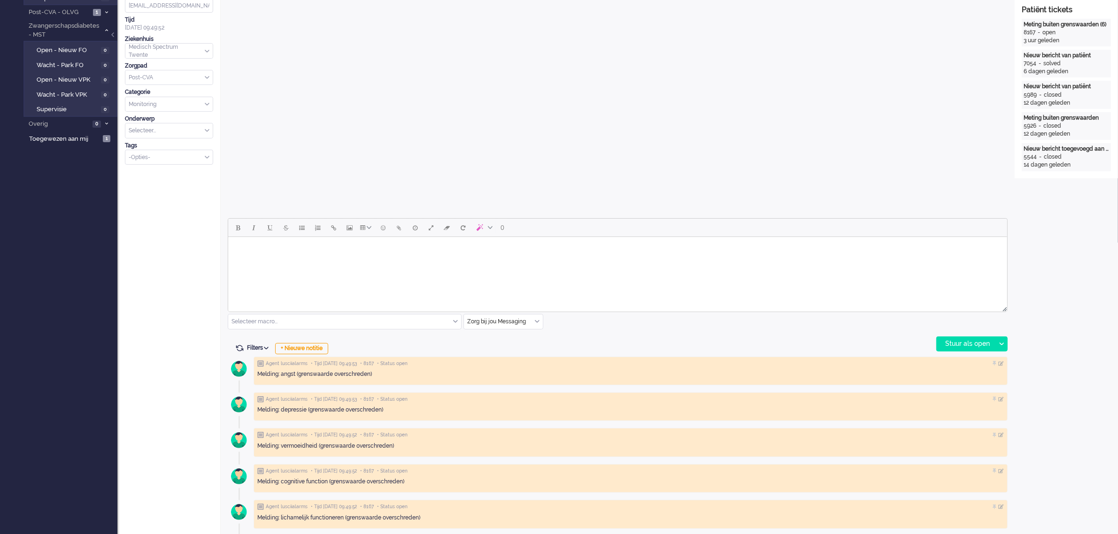
click at [311, 261] on html at bounding box center [617, 249] width 779 height 24
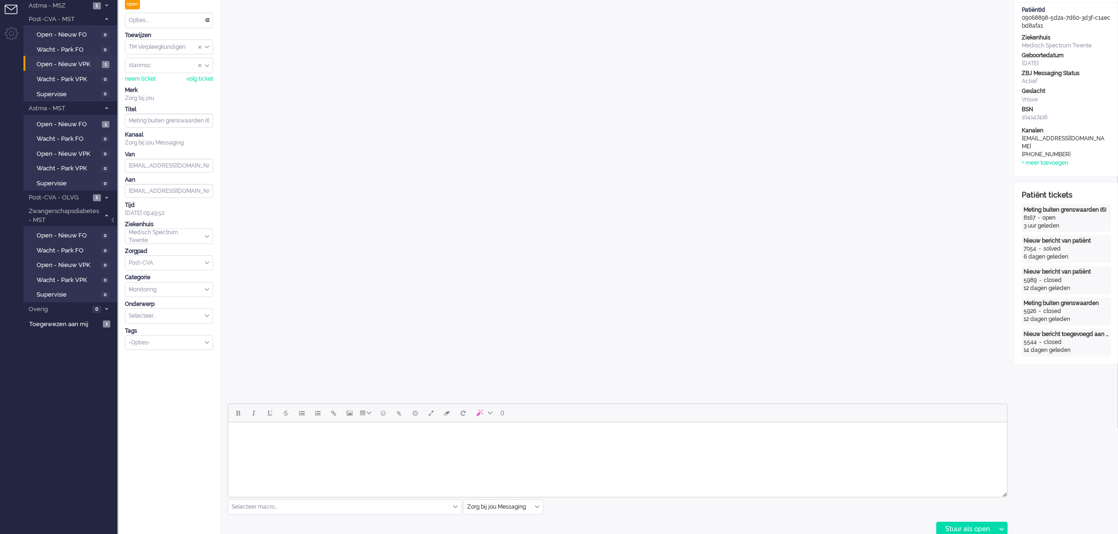
scroll to position [176, 0]
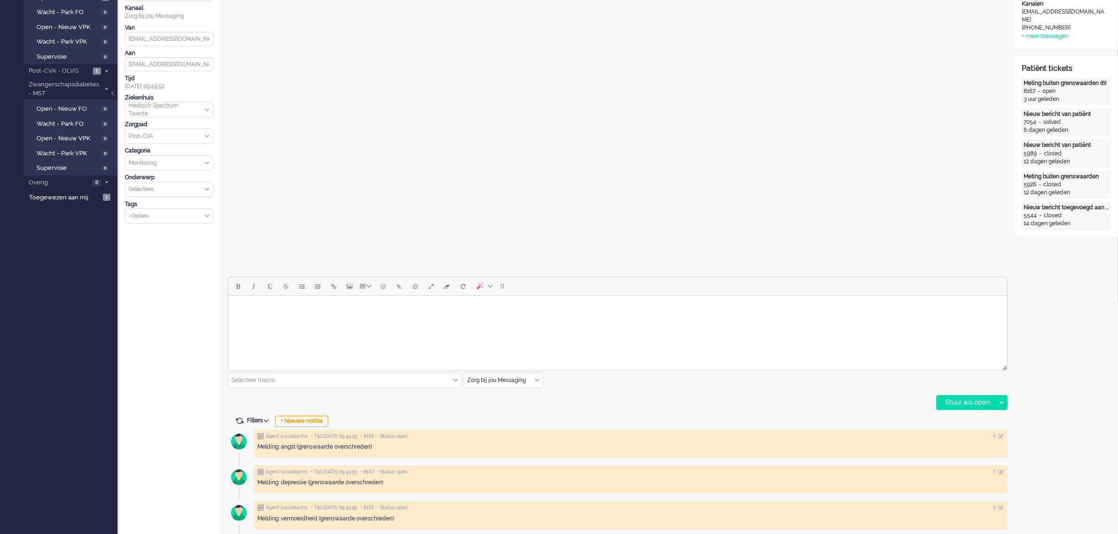
click at [538, 380] on div "Zorg bij jou Messaging" at bounding box center [503, 380] width 79 height 15
click at [506, 405] on span "uitgaand telefoon" at bounding box center [491, 408] width 46 height 8
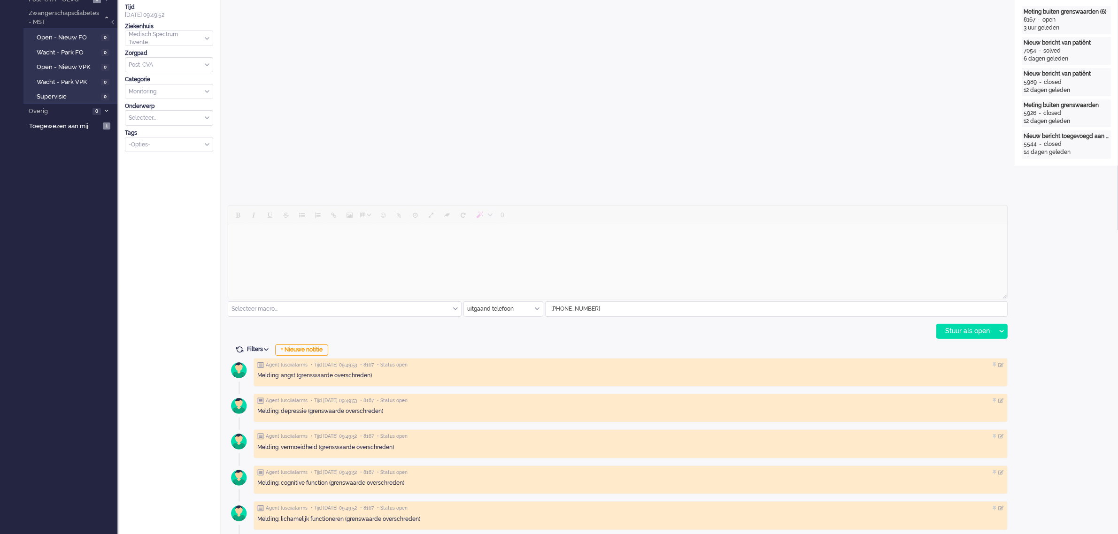
scroll to position [293, 0]
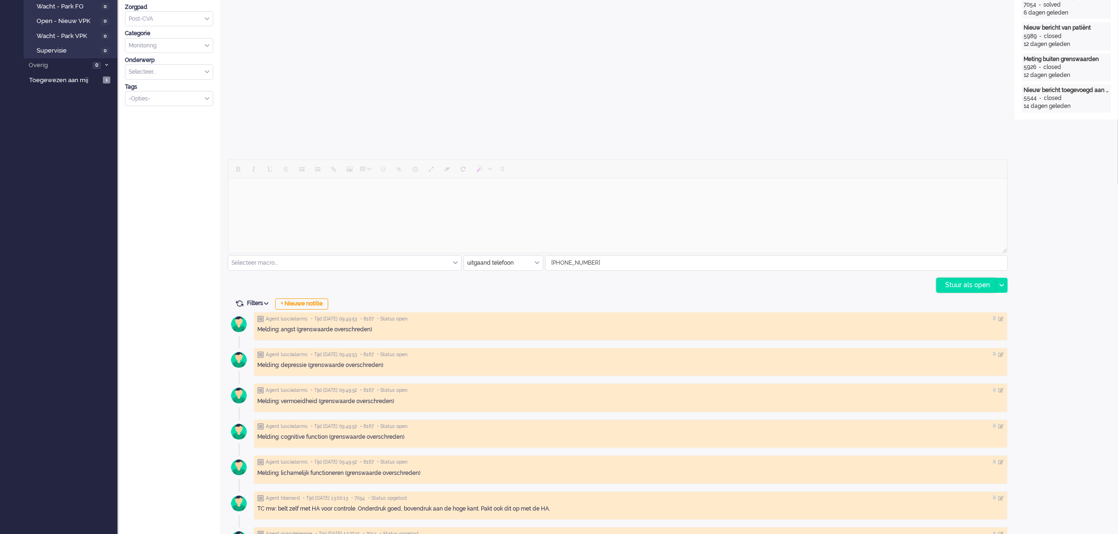
click at [968, 284] on div "Stuur als open" at bounding box center [965, 285] width 59 height 14
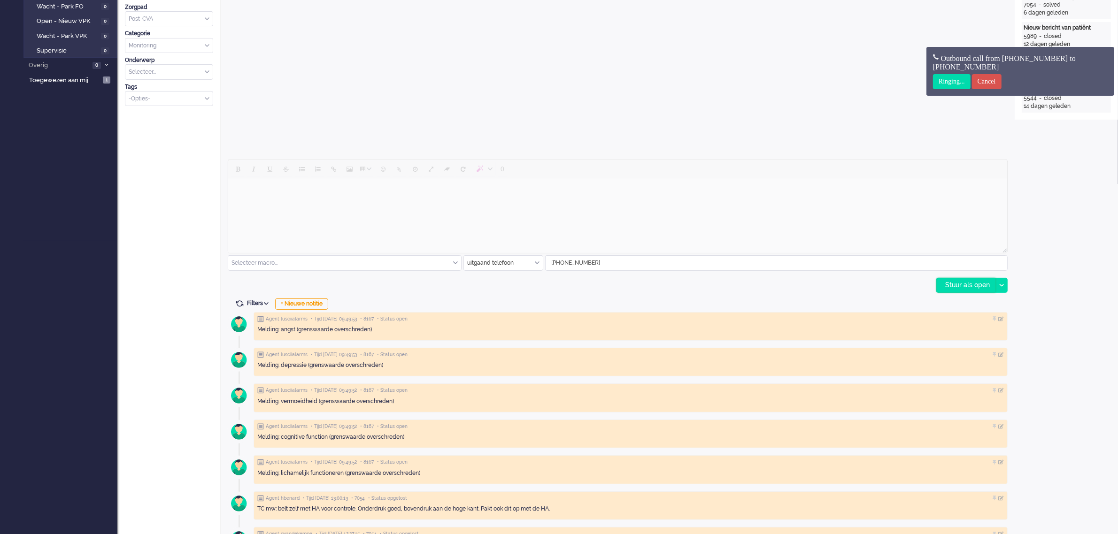
type input "Meting buiten grenswaarden (7)"
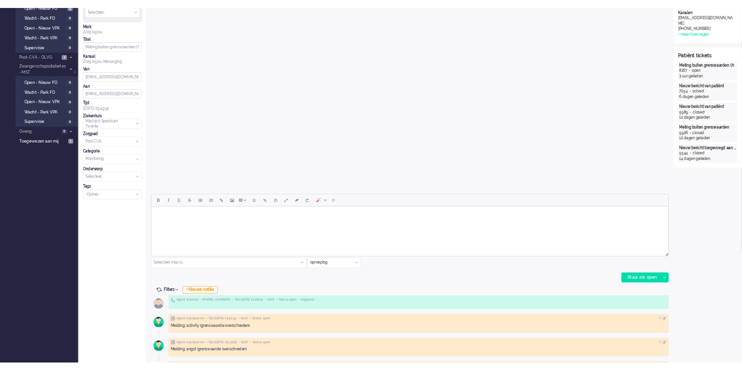
scroll to position [0, 0]
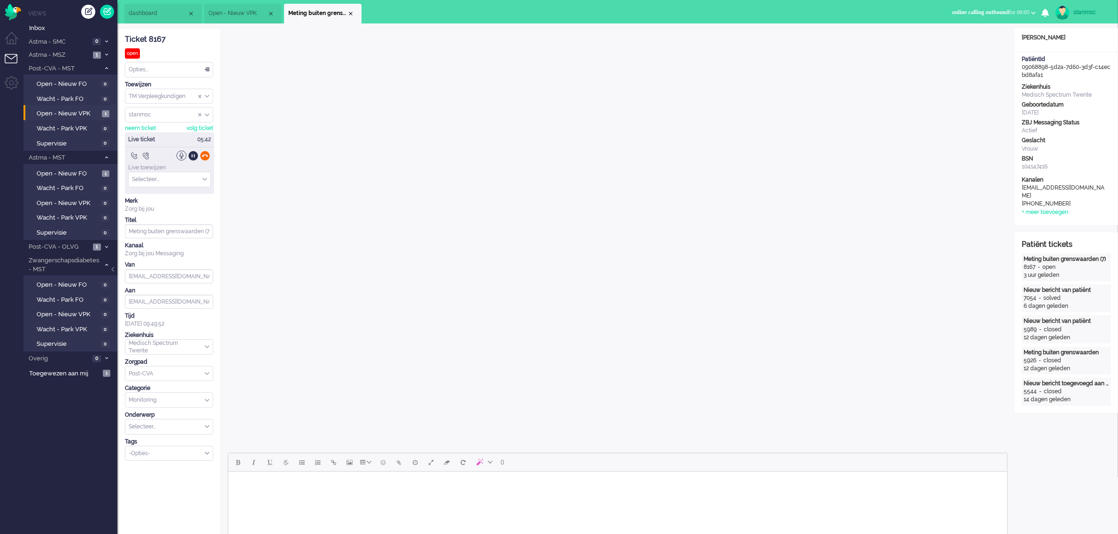
click at [206, 159] on div at bounding box center [205, 156] width 10 height 10
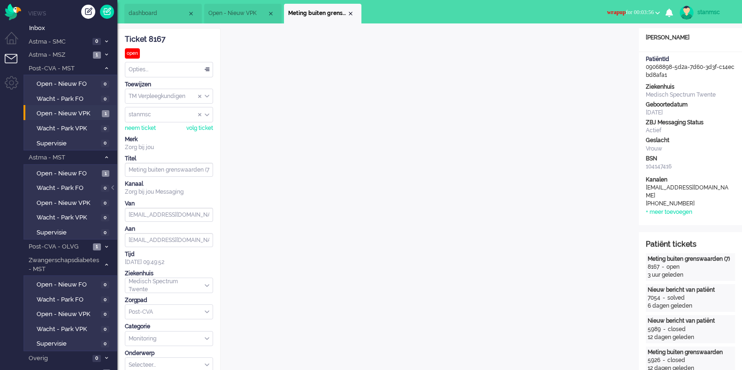
click at [656, 11] on b "button" at bounding box center [657, 12] width 5 height 3
click at [601, 40] on label "Online" at bounding box center [621, 42] width 74 height 8
click at [175, 67] on div "Opties..." at bounding box center [168, 69] width 87 height 15
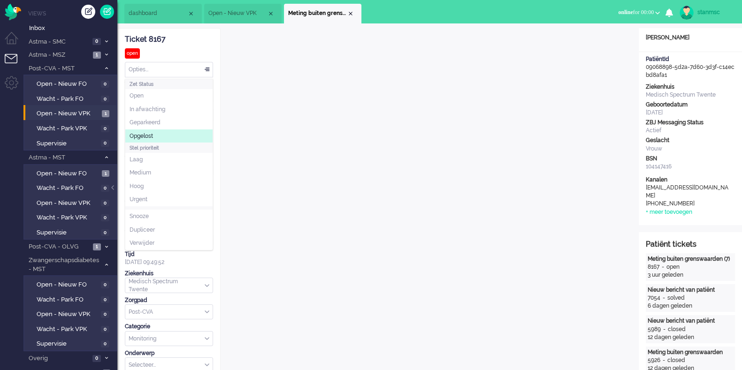
click at [158, 133] on li "Opgelost" at bounding box center [168, 137] width 87 height 14
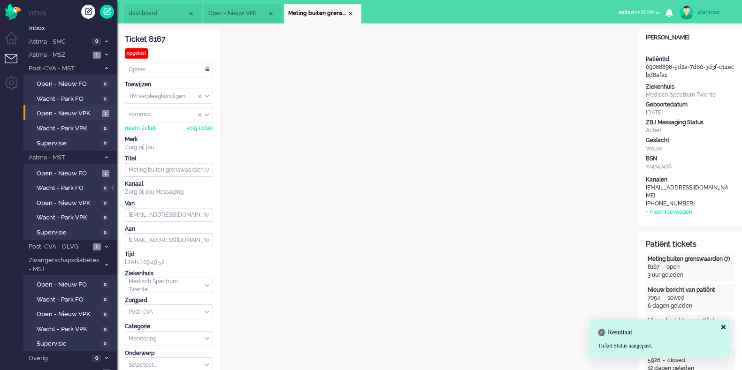
click at [352, 12] on div "Close tab" at bounding box center [351, 14] width 8 height 8
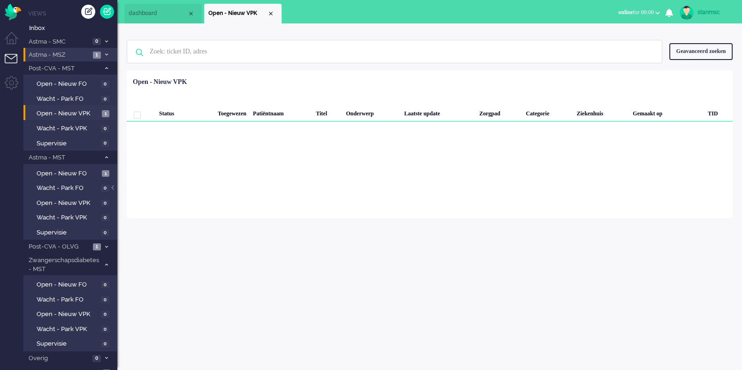
click at [70, 53] on span "Astma - MSZ" at bounding box center [58, 55] width 63 height 9
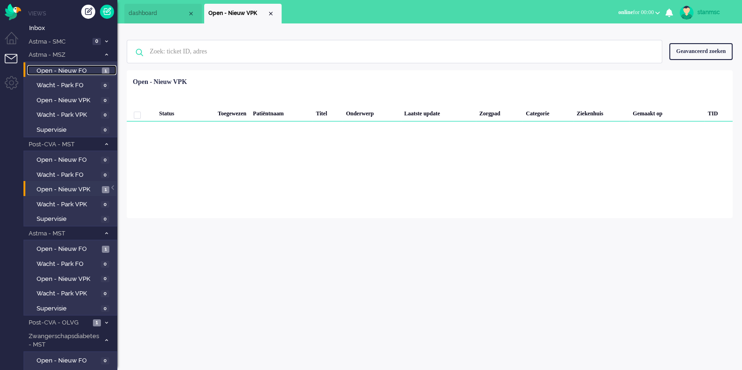
click at [73, 68] on span "Open - Nieuw FO" at bounding box center [68, 71] width 63 height 9
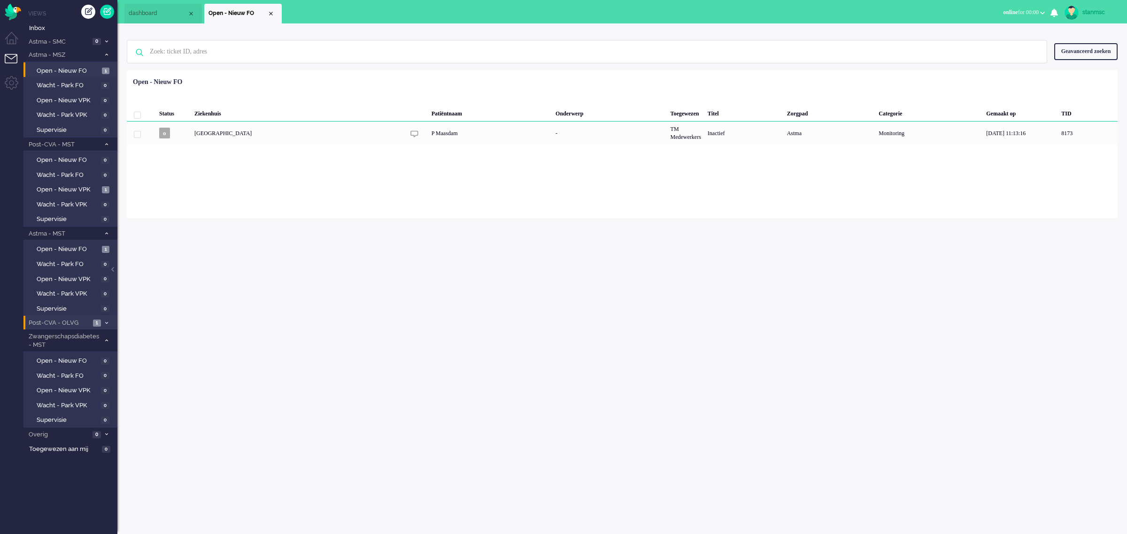
click at [77, 319] on span "Post-CVA - OLVG" at bounding box center [58, 323] width 63 height 9
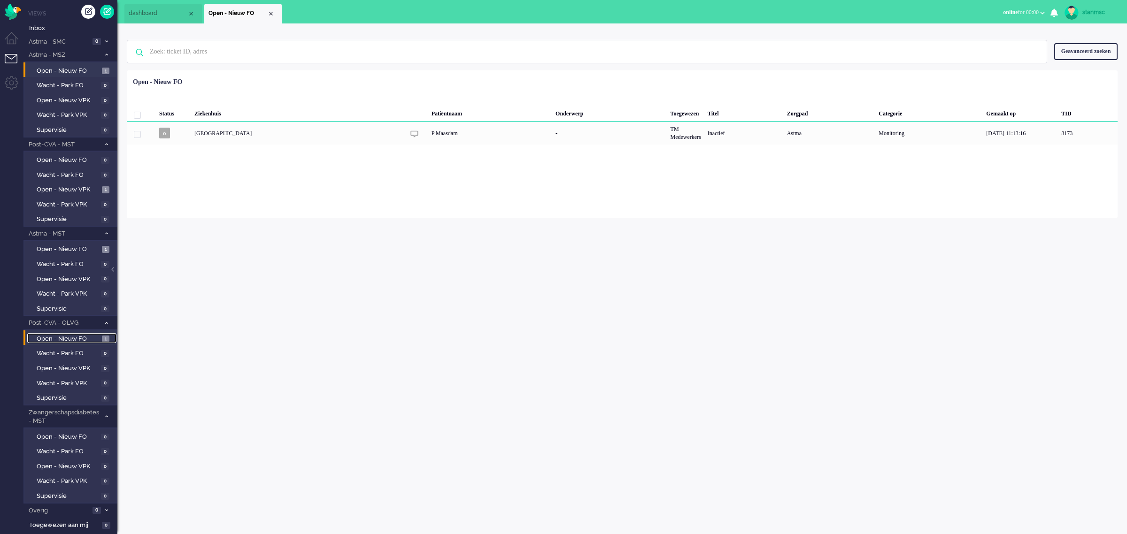
click at [84, 336] on span "Open - Nieuw FO" at bounding box center [68, 339] width 63 height 9
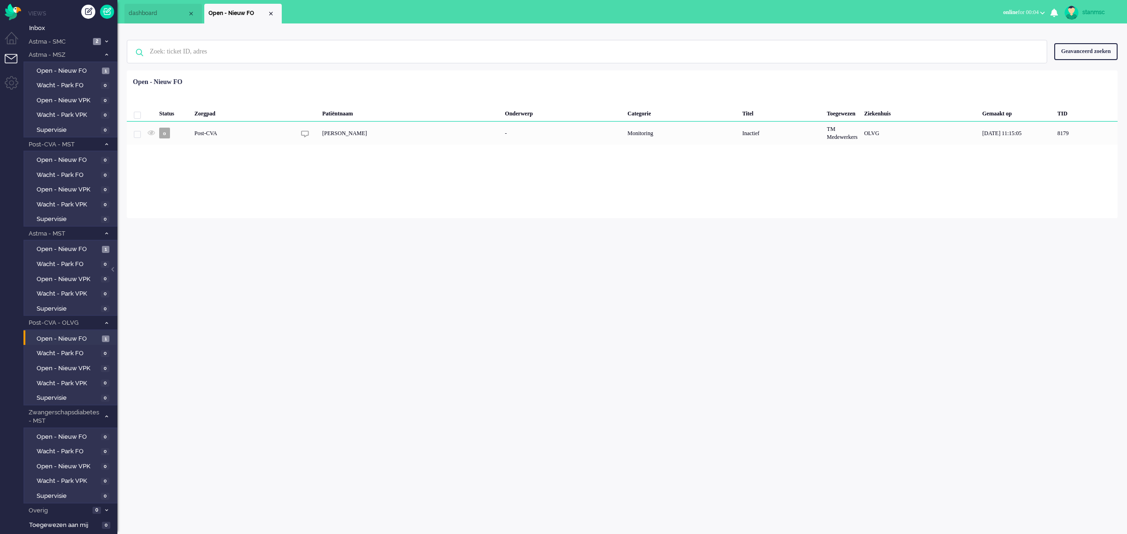
click at [1040, 9] on button "online for 00:04" at bounding box center [1023, 13] width 53 height 14
click at [1000, 33] on label "Away" at bounding box center [1005, 32] width 74 height 8
